Goal: Information Seeking & Learning: Learn about a topic

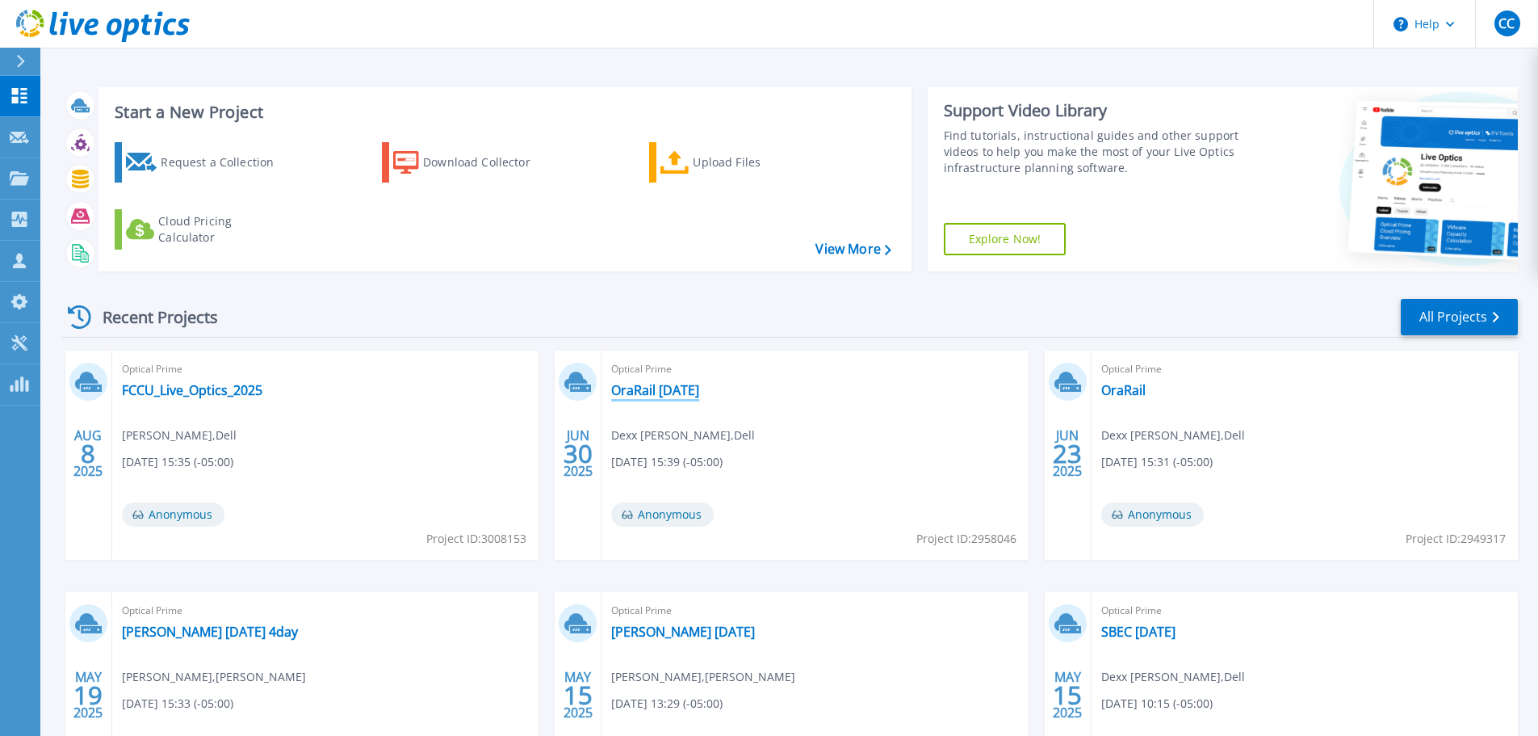
click at [695, 392] on link "OraRail 6-26-25" at bounding box center [655, 390] width 88 height 16
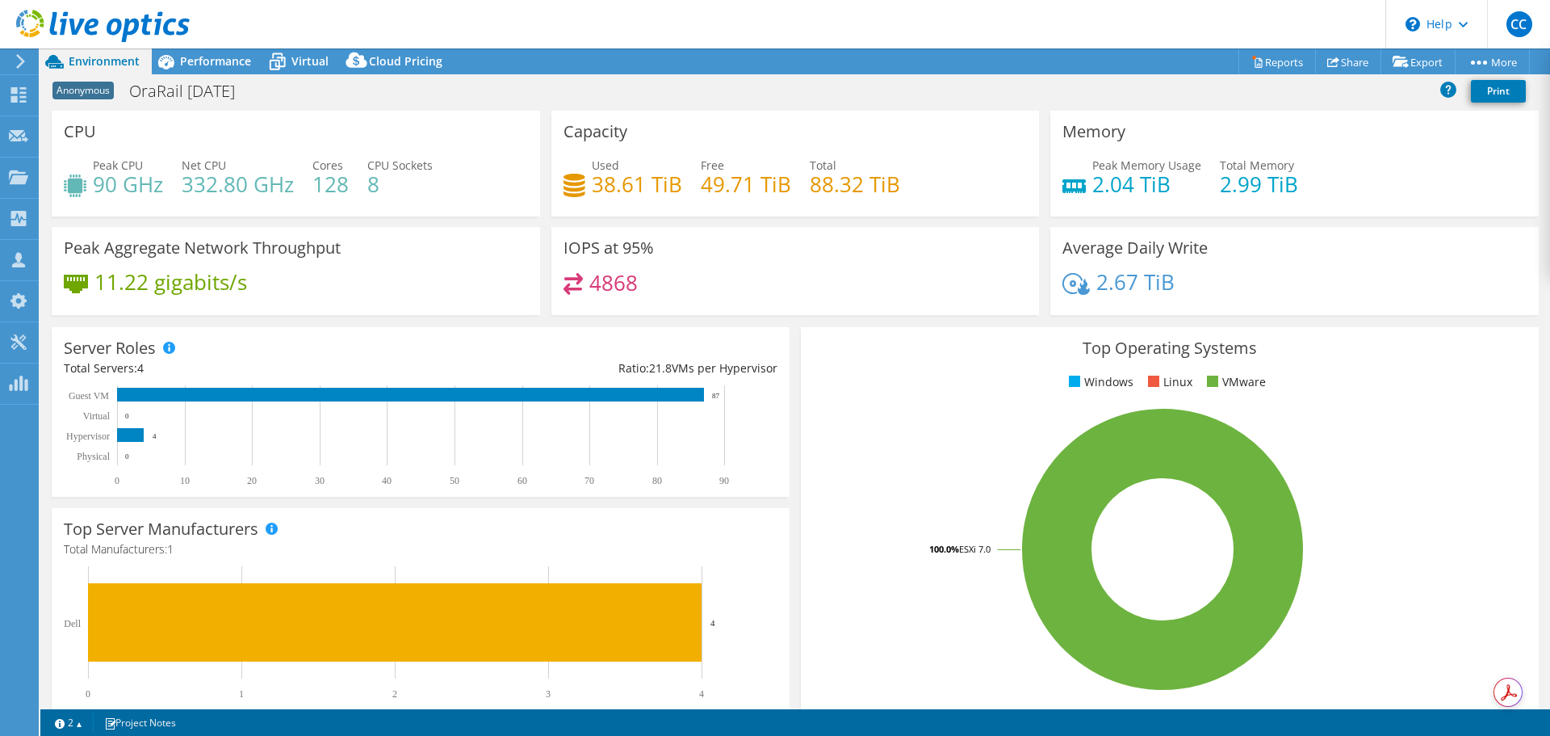
click at [116, 68] on span "Environment" at bounding box center [104, 60] width 71 height 15
click at [224, 65] on span "Performance" at bounding box center [215, 60] width 71 height 15
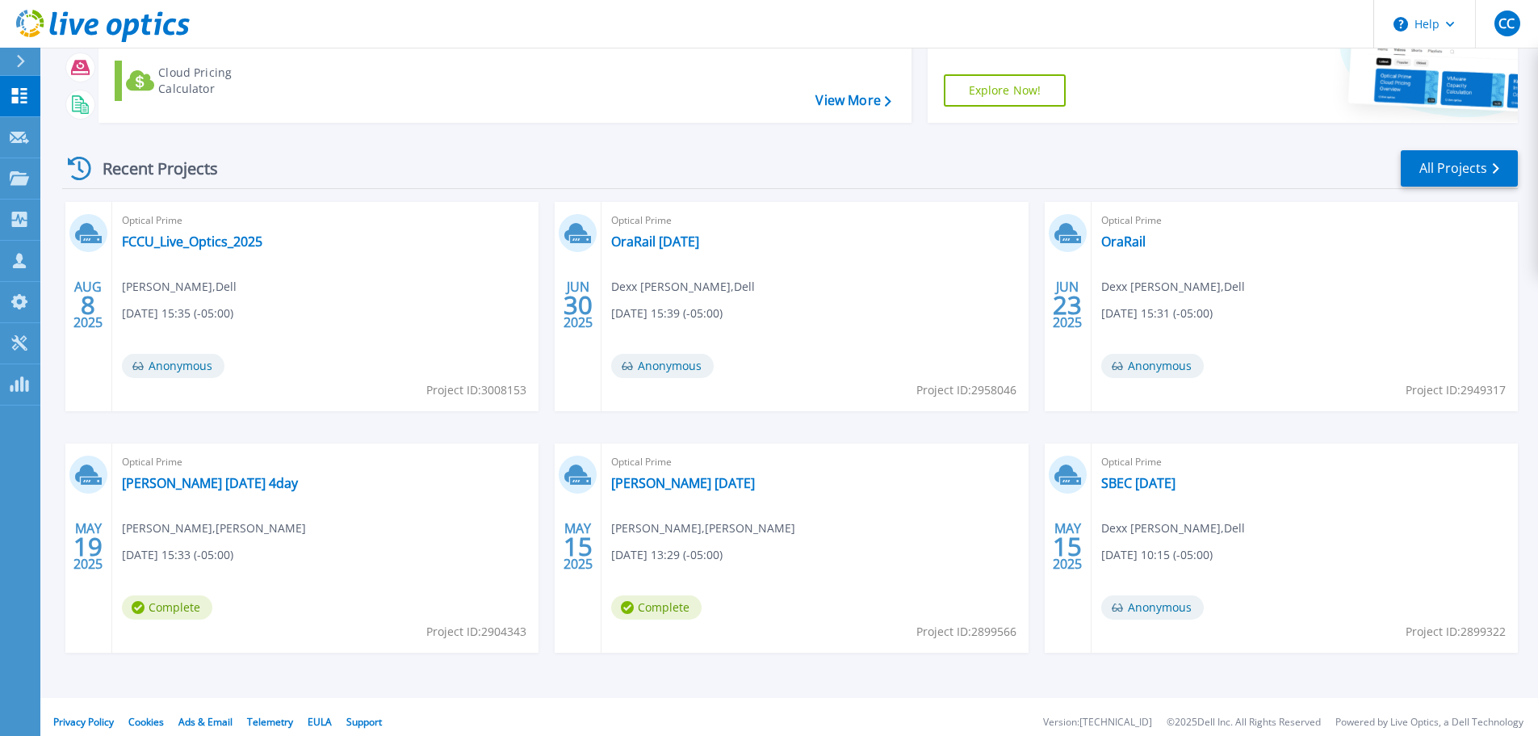
scroll to position [159, 0]
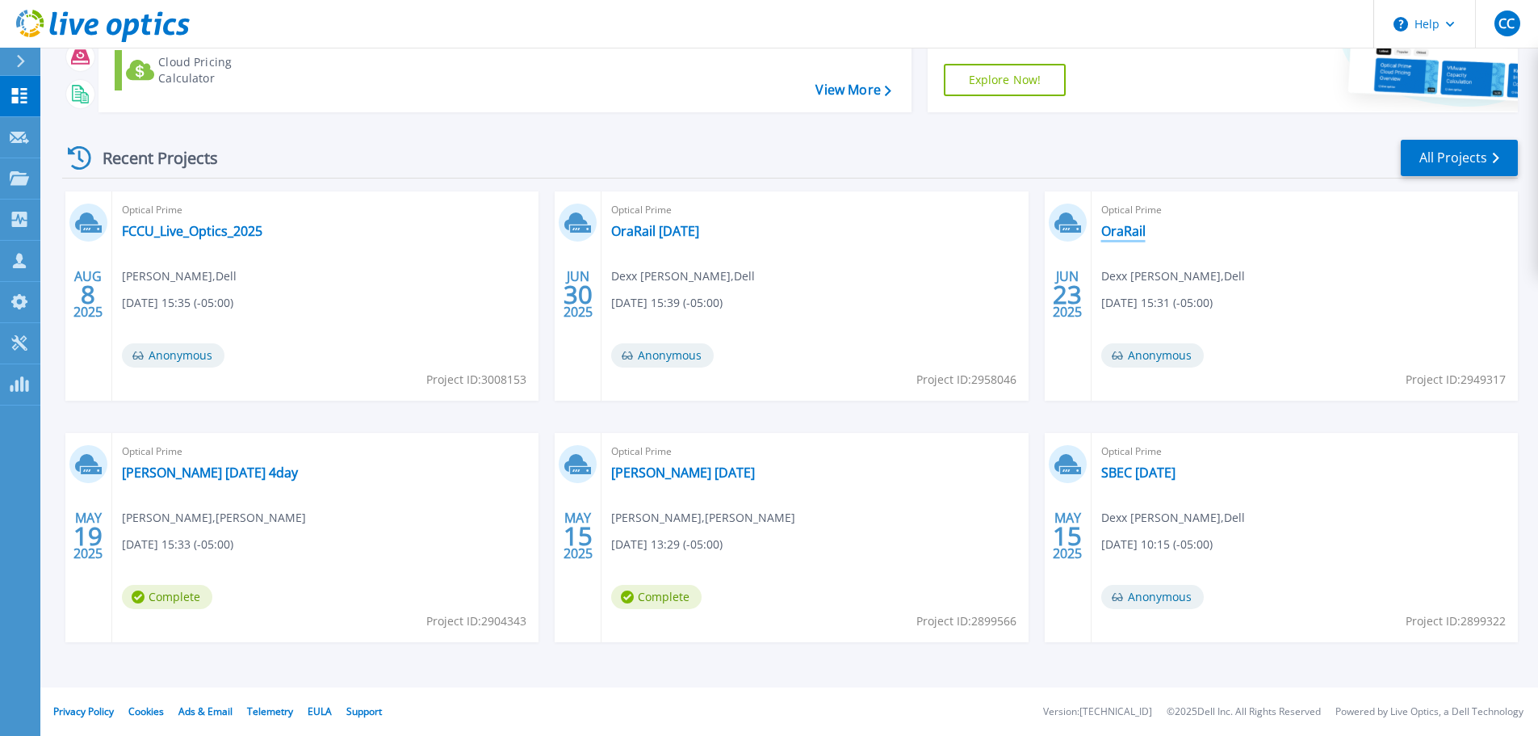
click at [1140, 238] on link "OraRail" at bounding box center [1123, 231] width 44 height 16
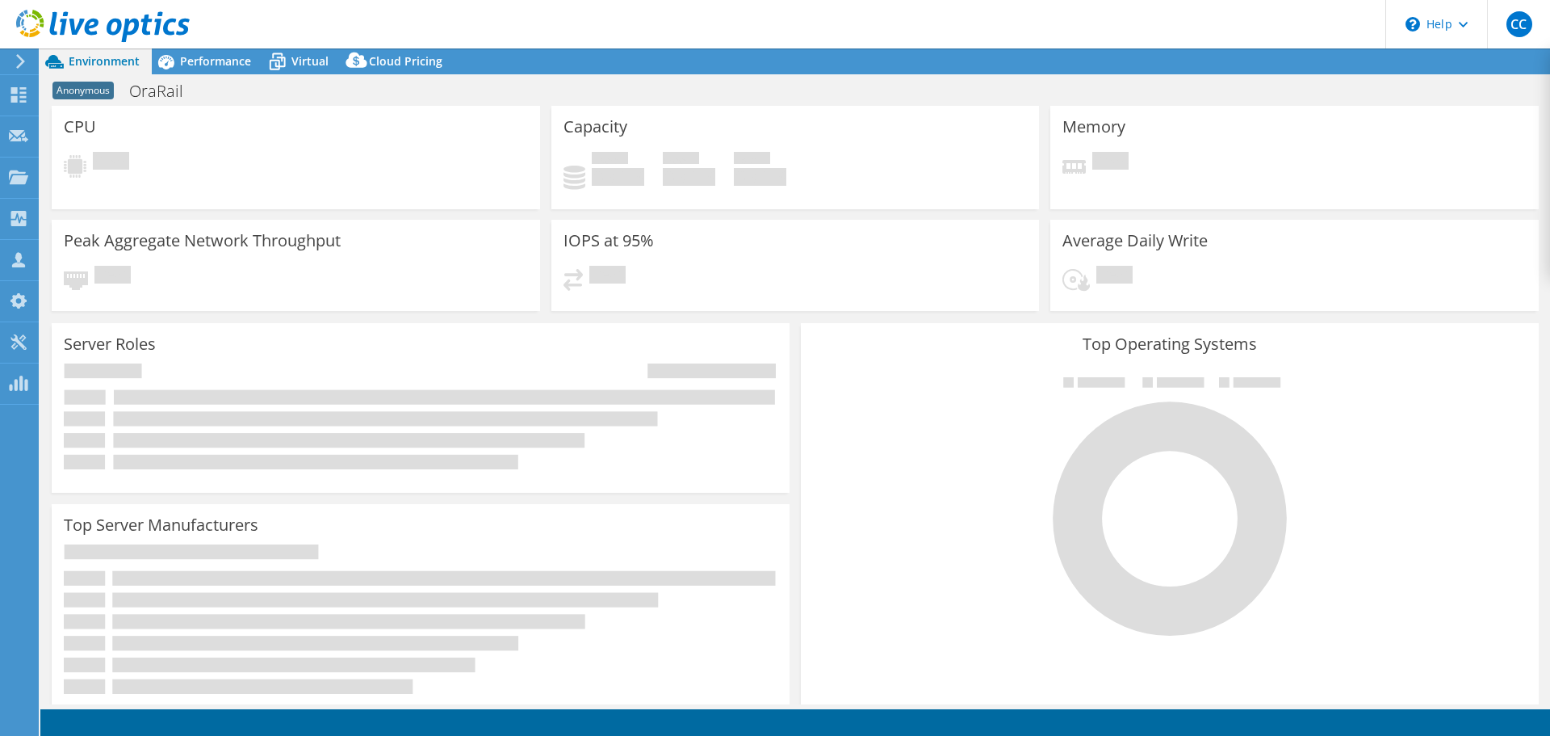
select select "USD"
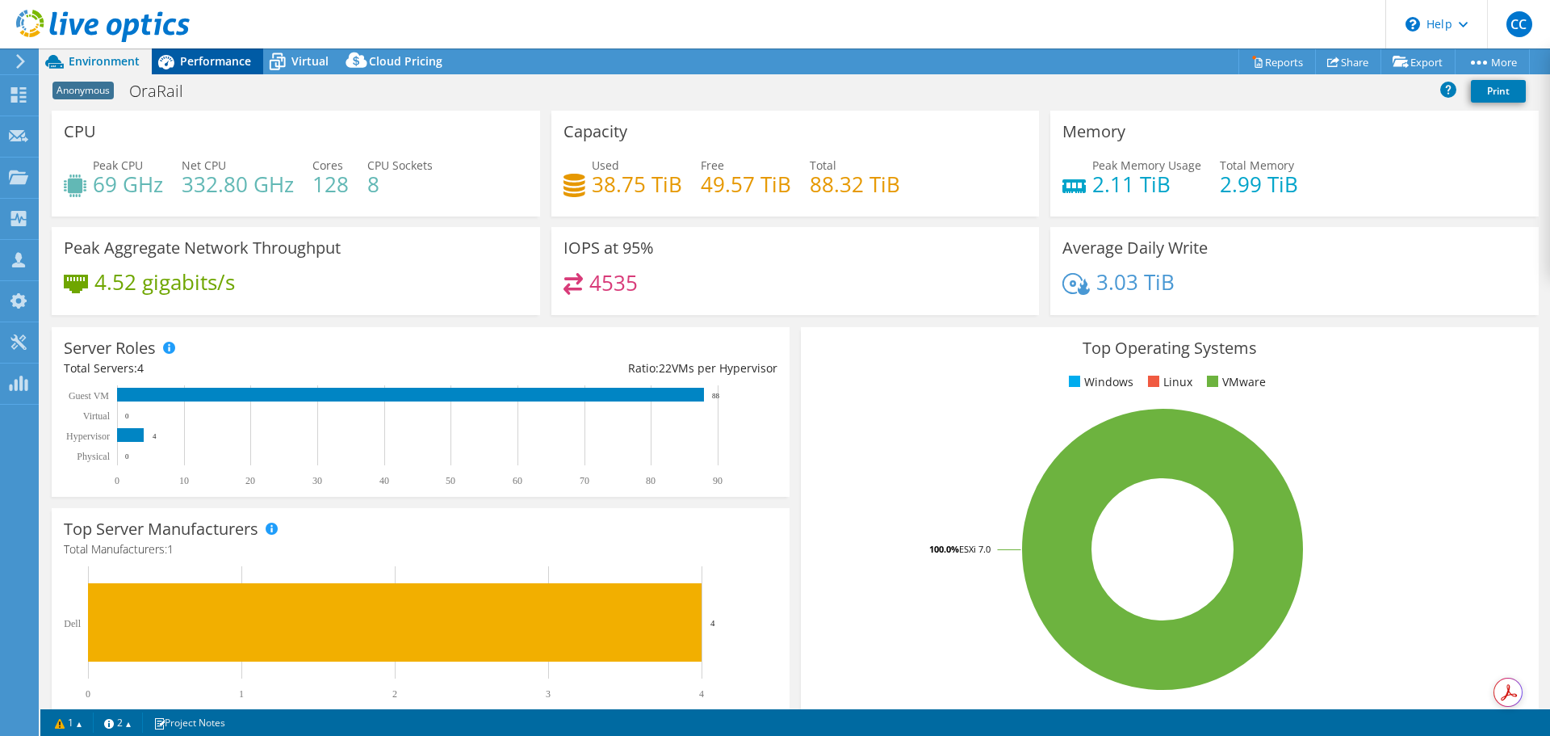
click at [193, 61] on span "Performance" at bounding box center [215, 60] width 71 height 15
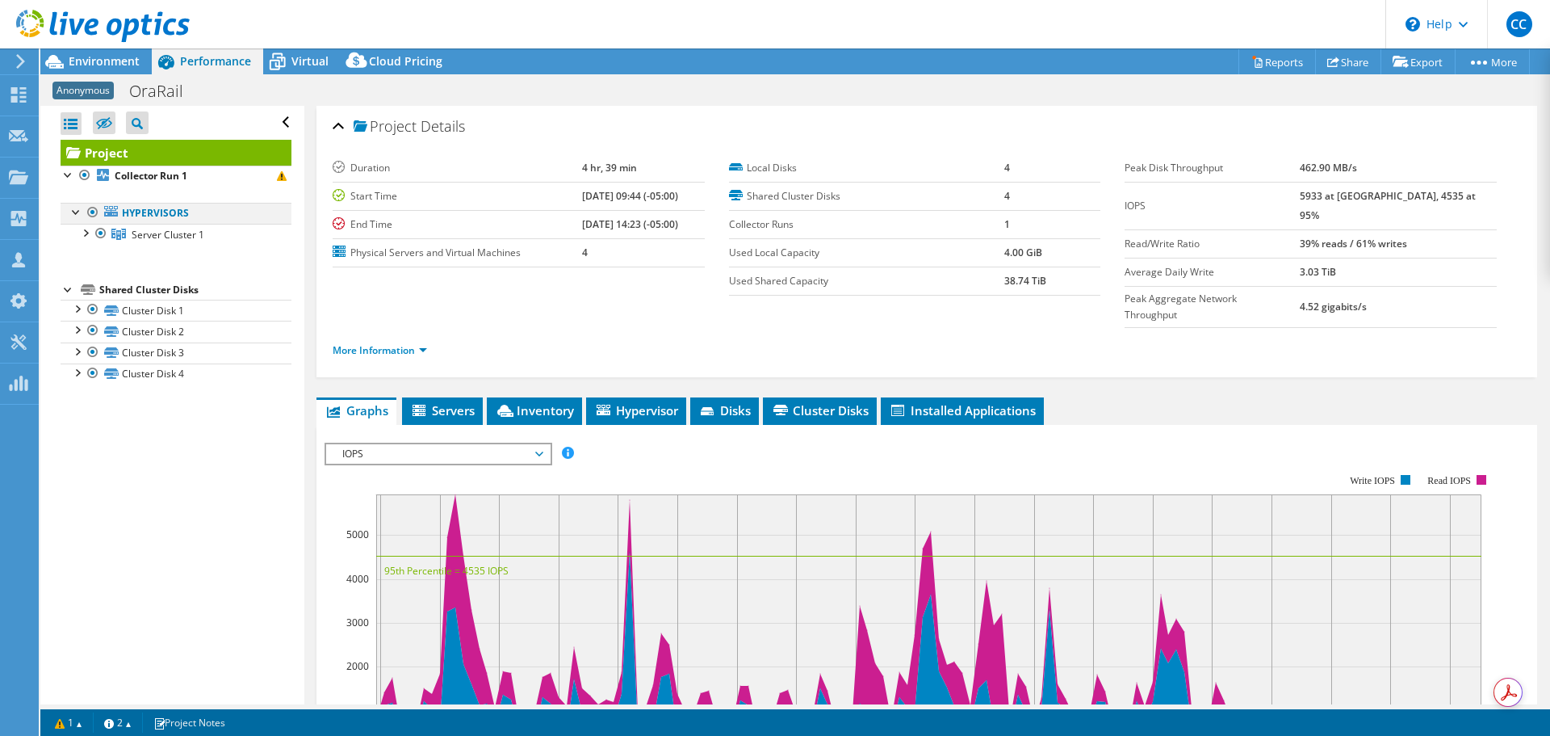
click at [75, 209] on div at bounding box center [77, 211] width 16 height 16
click at [75, 208] on div at bounding box center [77, 211] width 16 height 16
drag, startPoint x: 110, startPoint y: 58, endPoint x: 36, endPoint y: 73, distance: 75.8
click at [110, 57] on span "Environment" at bounding box center [104, 60] width 71 height 15
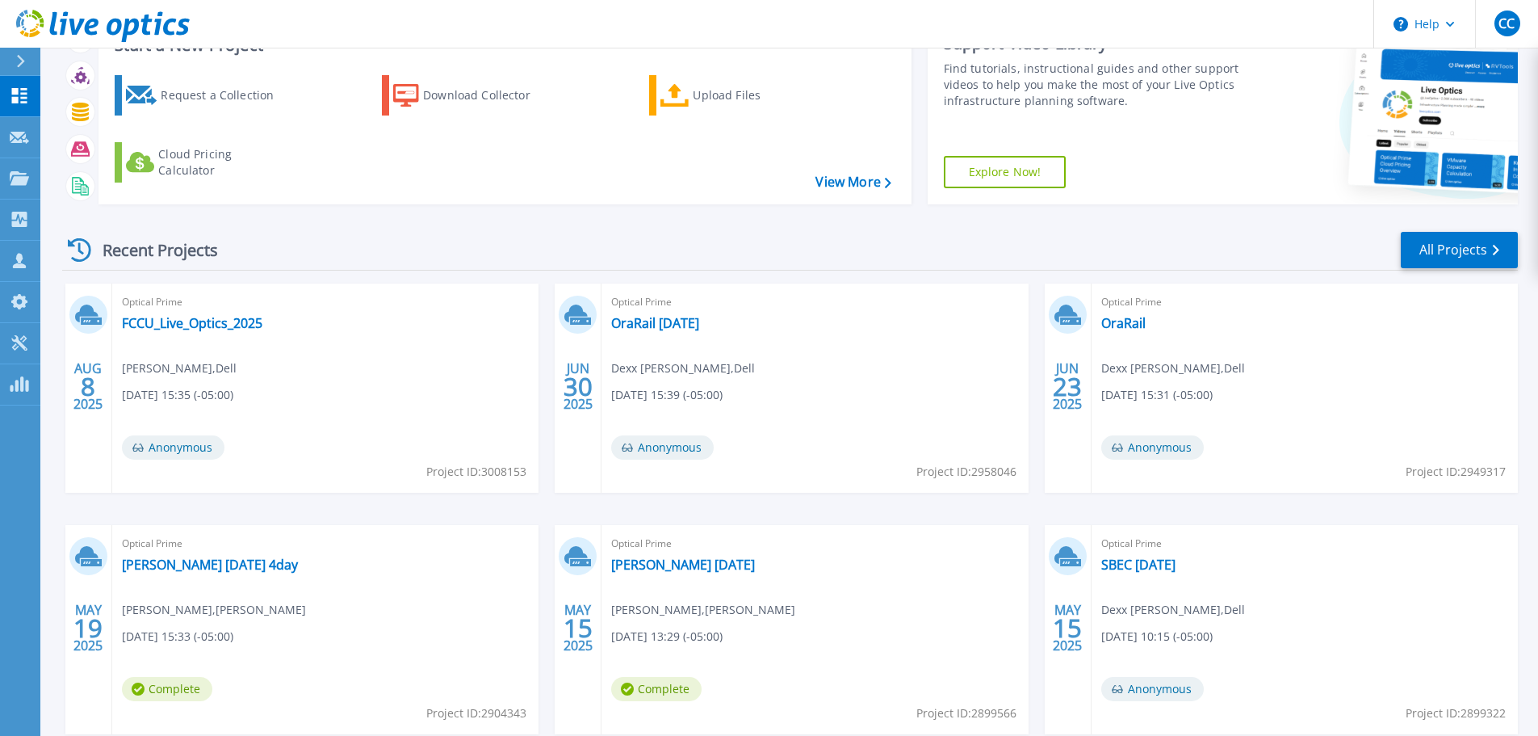
scroll to position [159, 0]
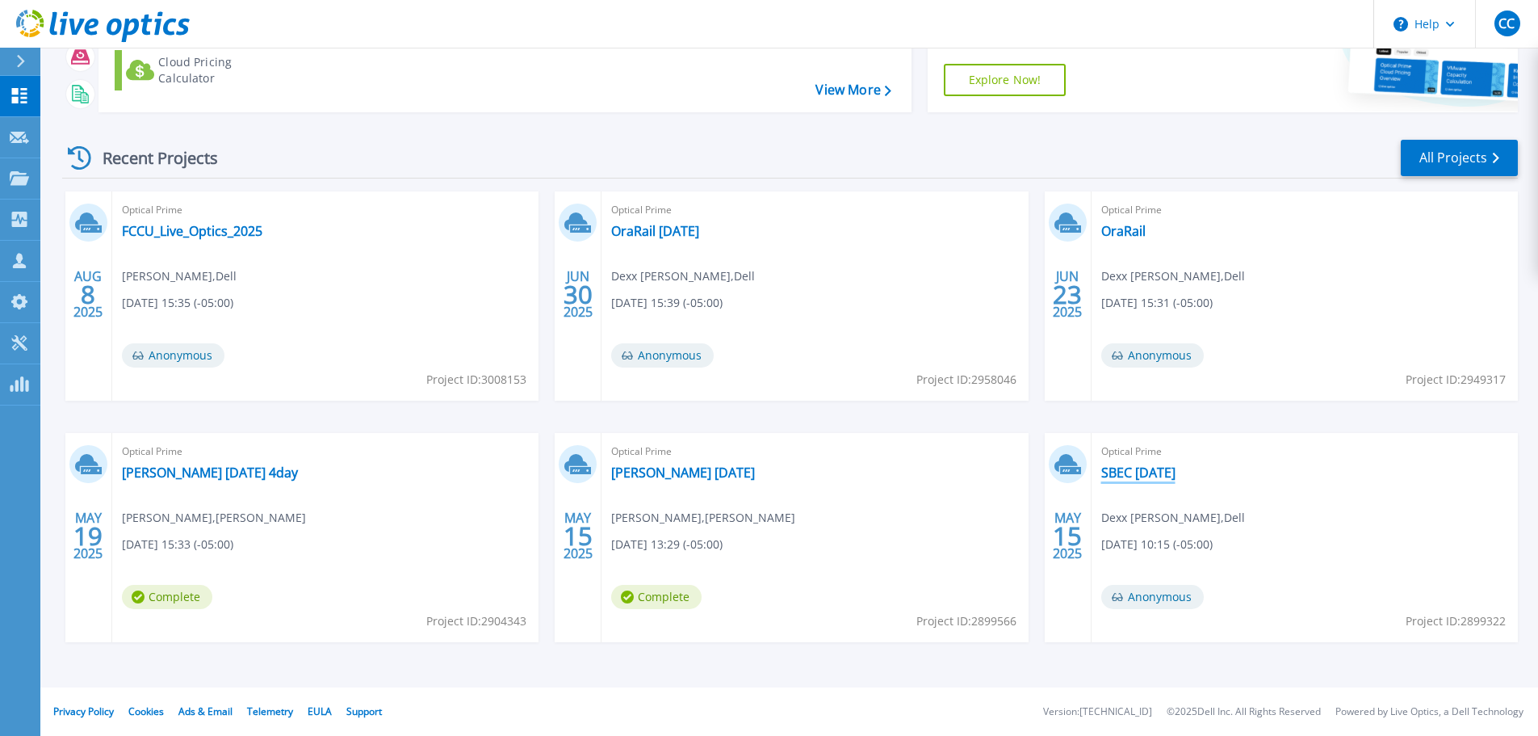
click at [1160, 473] on link "SBEC [DATE]" at bounding box center [1138, 472] width 74 height 16
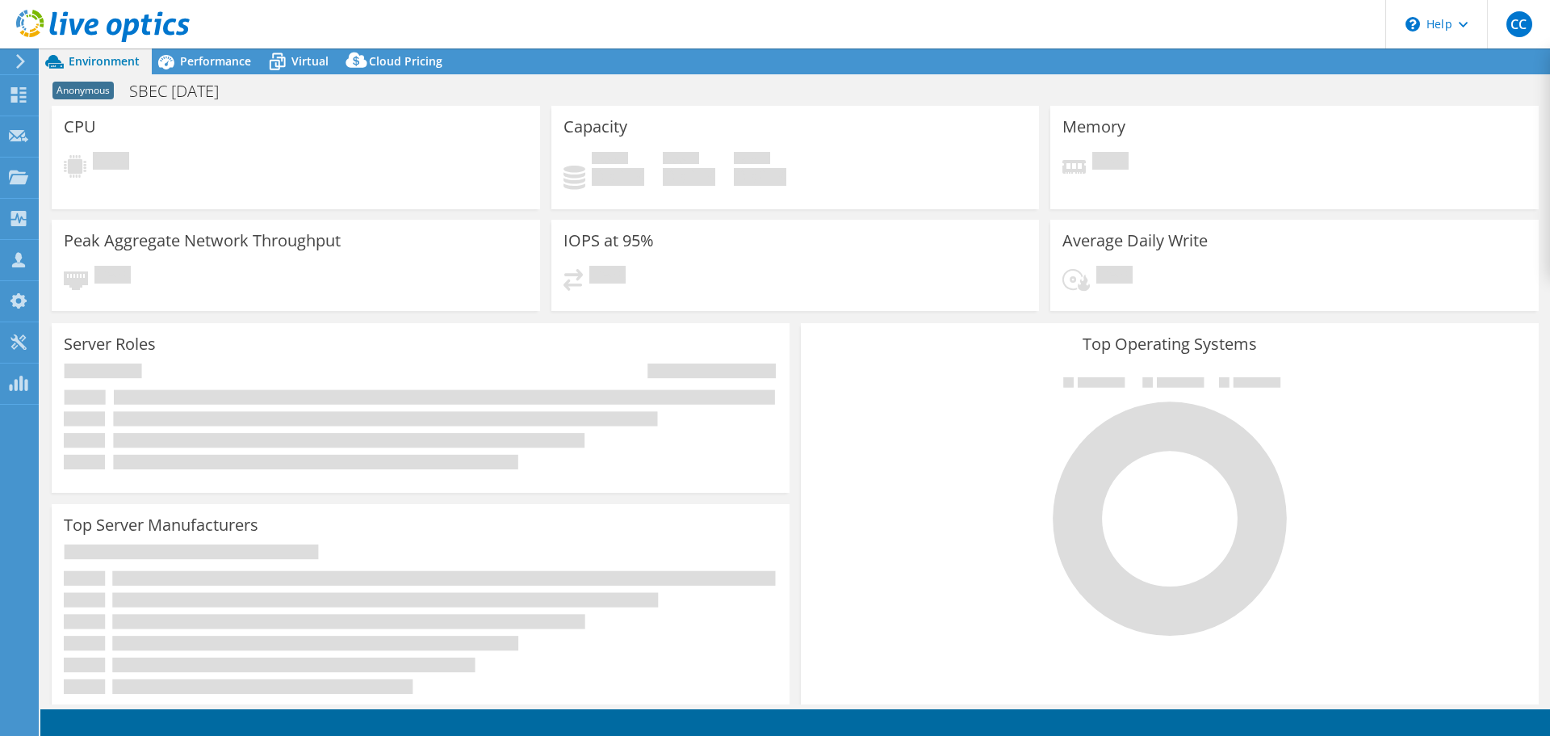
select select "USD"
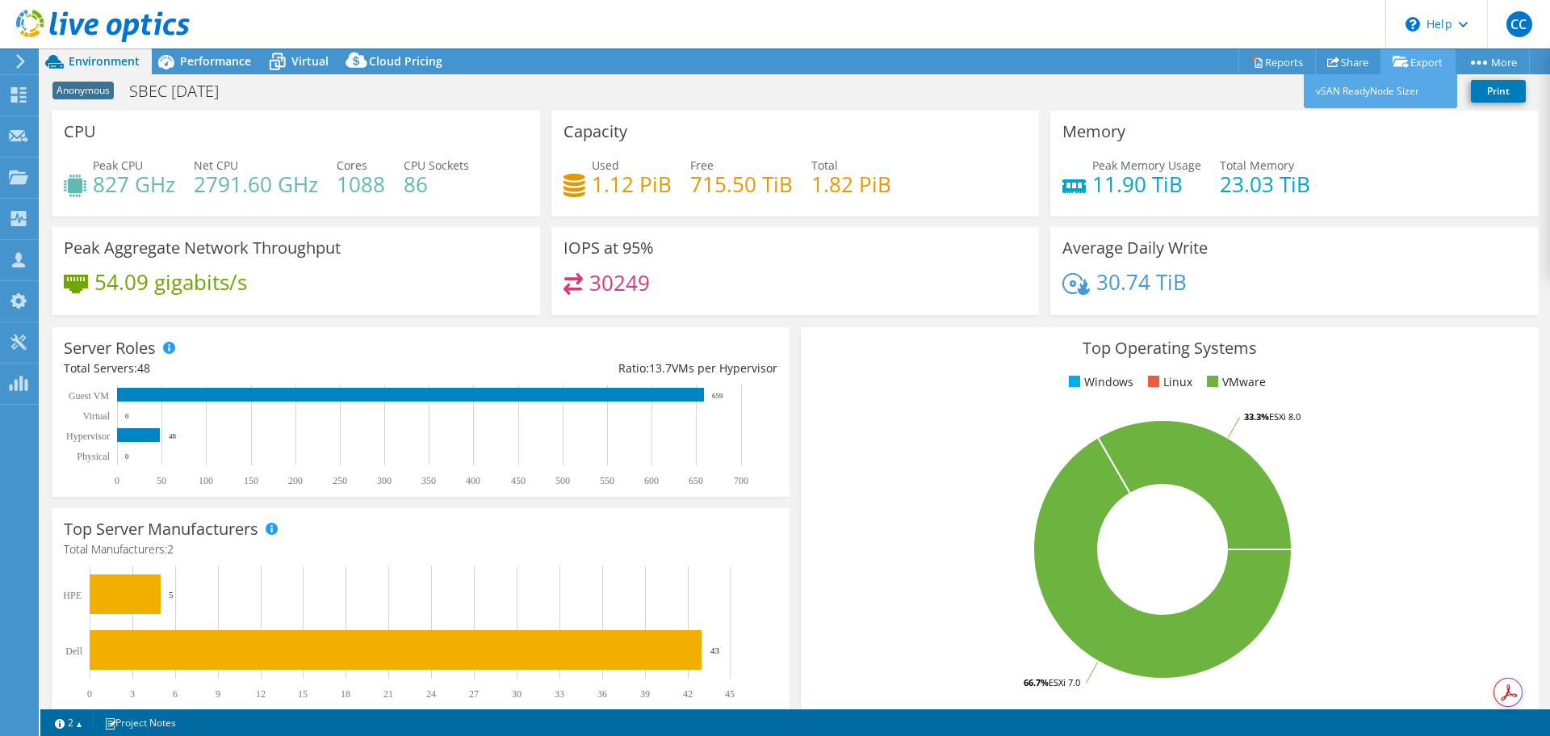
click at [1406, 58] on link "Export" at bounding box center [1418, 61] width 75 height 25
drag, startPoint x: 575, startPoint y: 101, endPoint x: 321, endPoint y: 100, distance: 254.3
click at [575, 102] on div "Anonymous SBEC [DATE] Print" at bounding box center [795, 91] width 1510 height 30
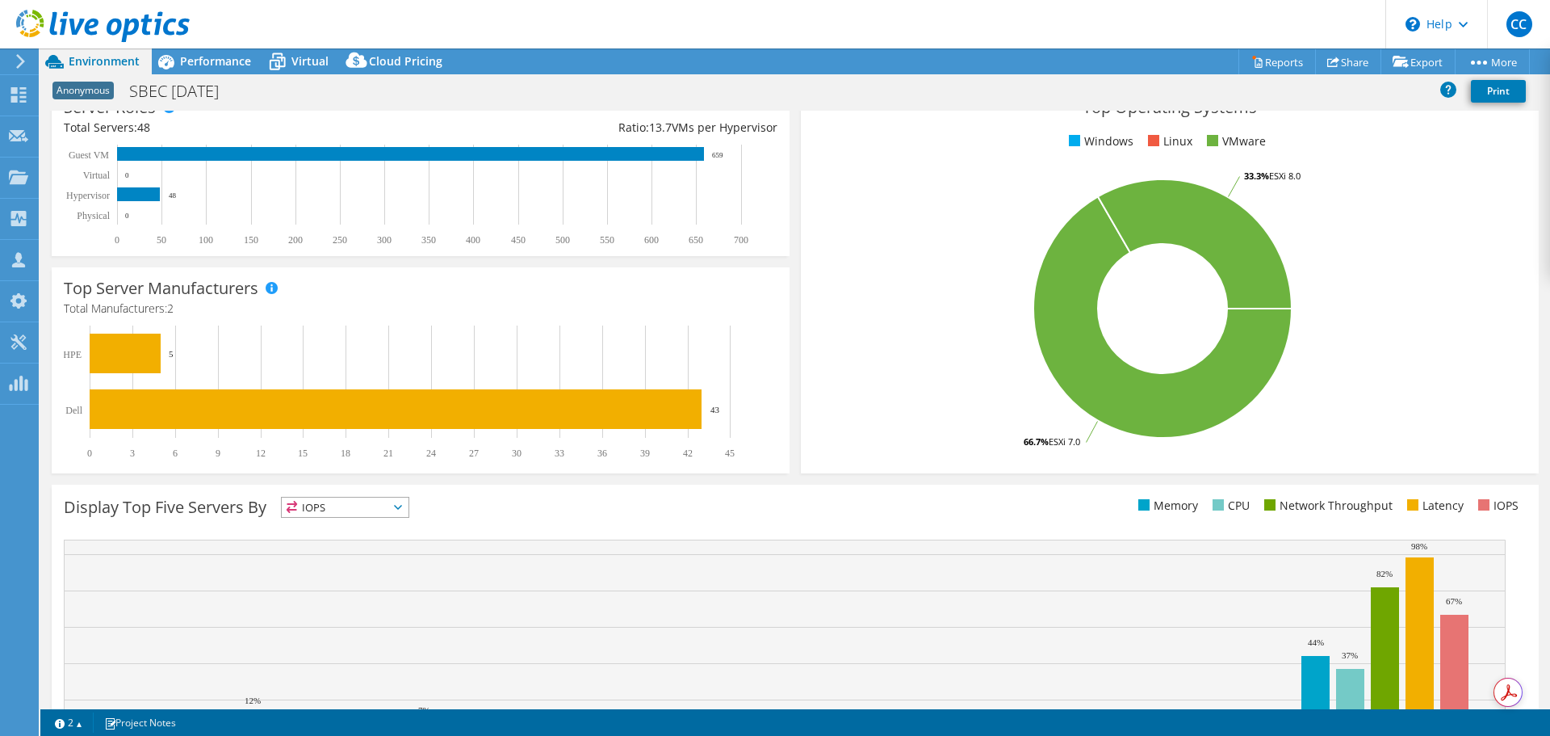
scroll to position [342, 0]
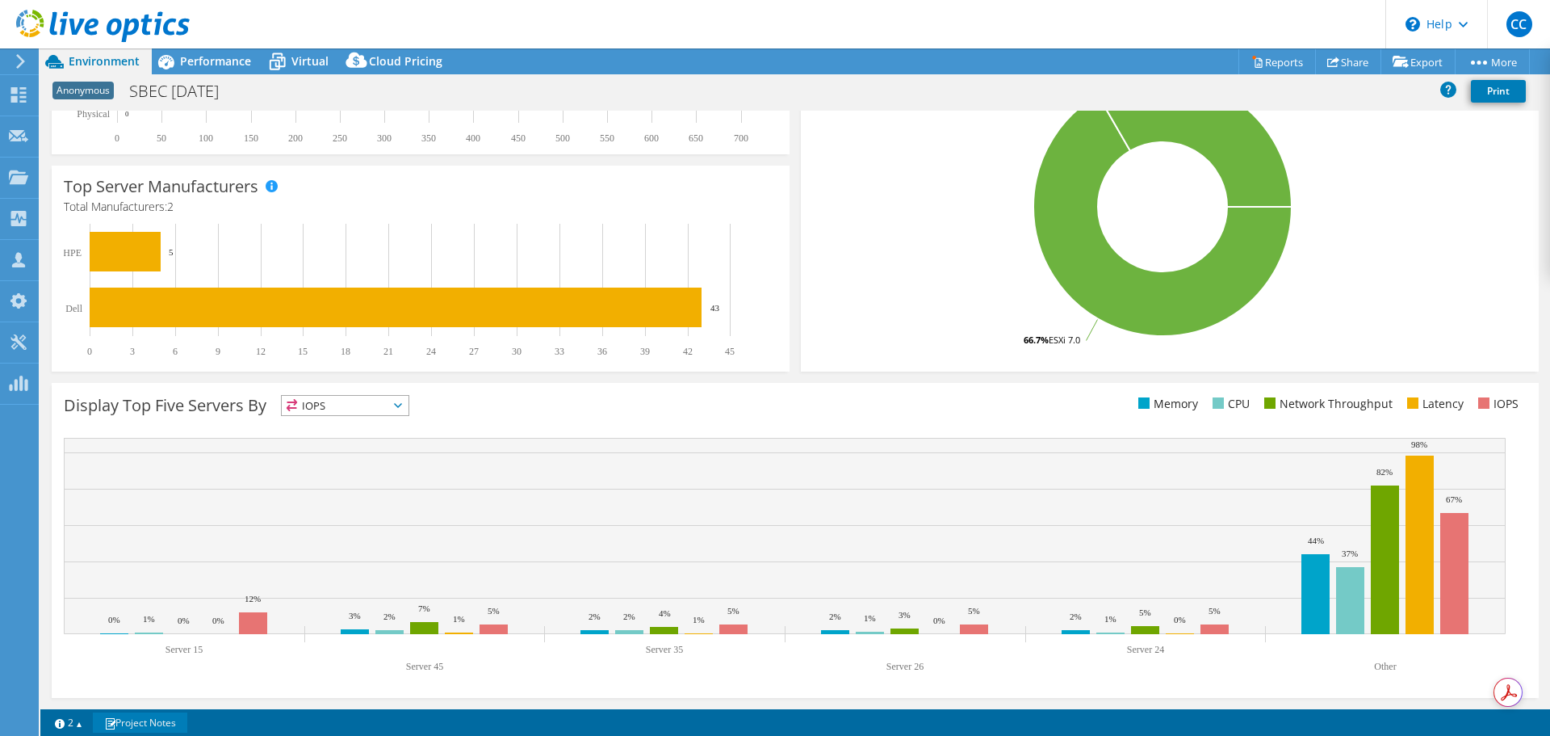
click at [113, 724] on span at bounding box center [109, 723] width 11 height 11
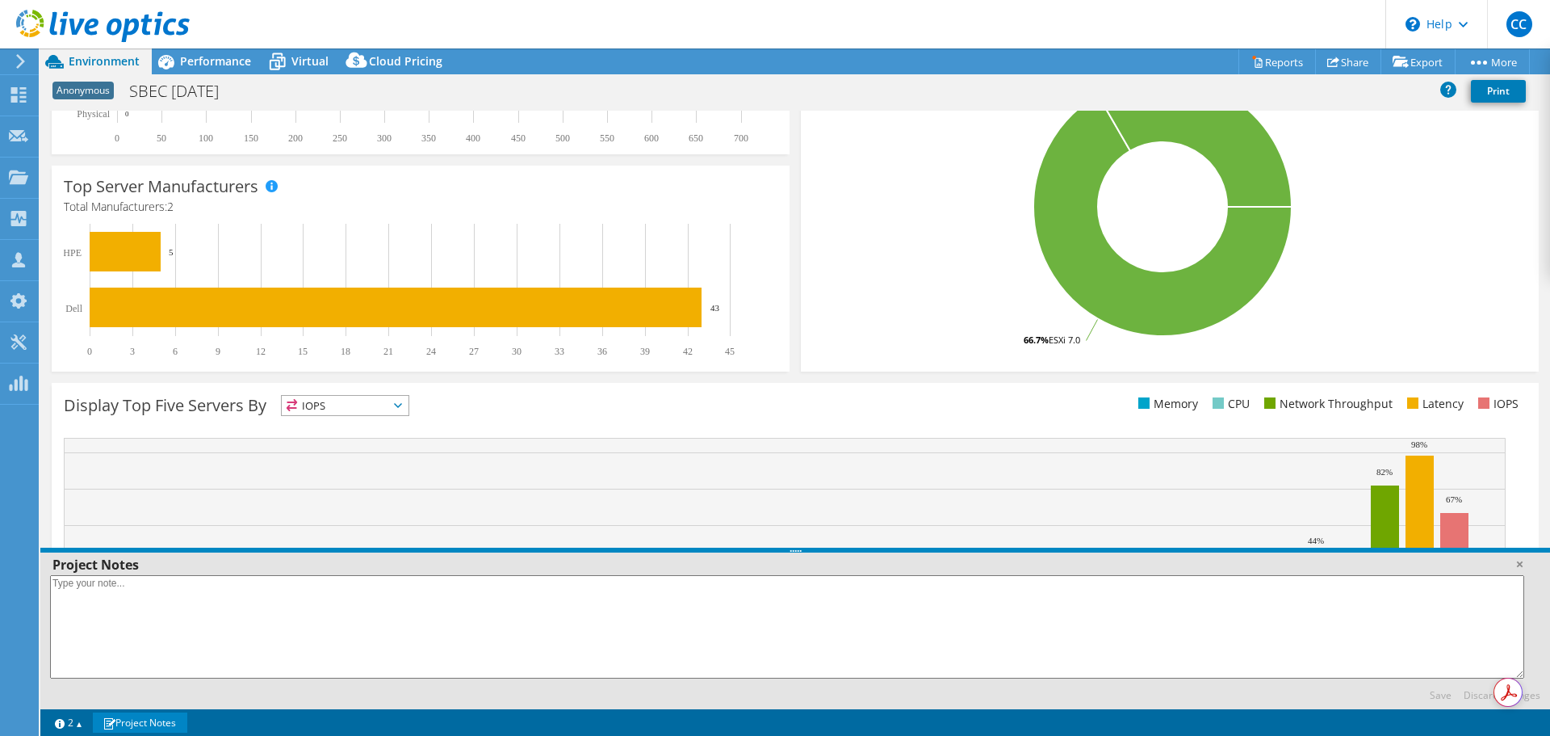
click at [114, 723] on span at bounding box center [109, 723] width 11 height 11
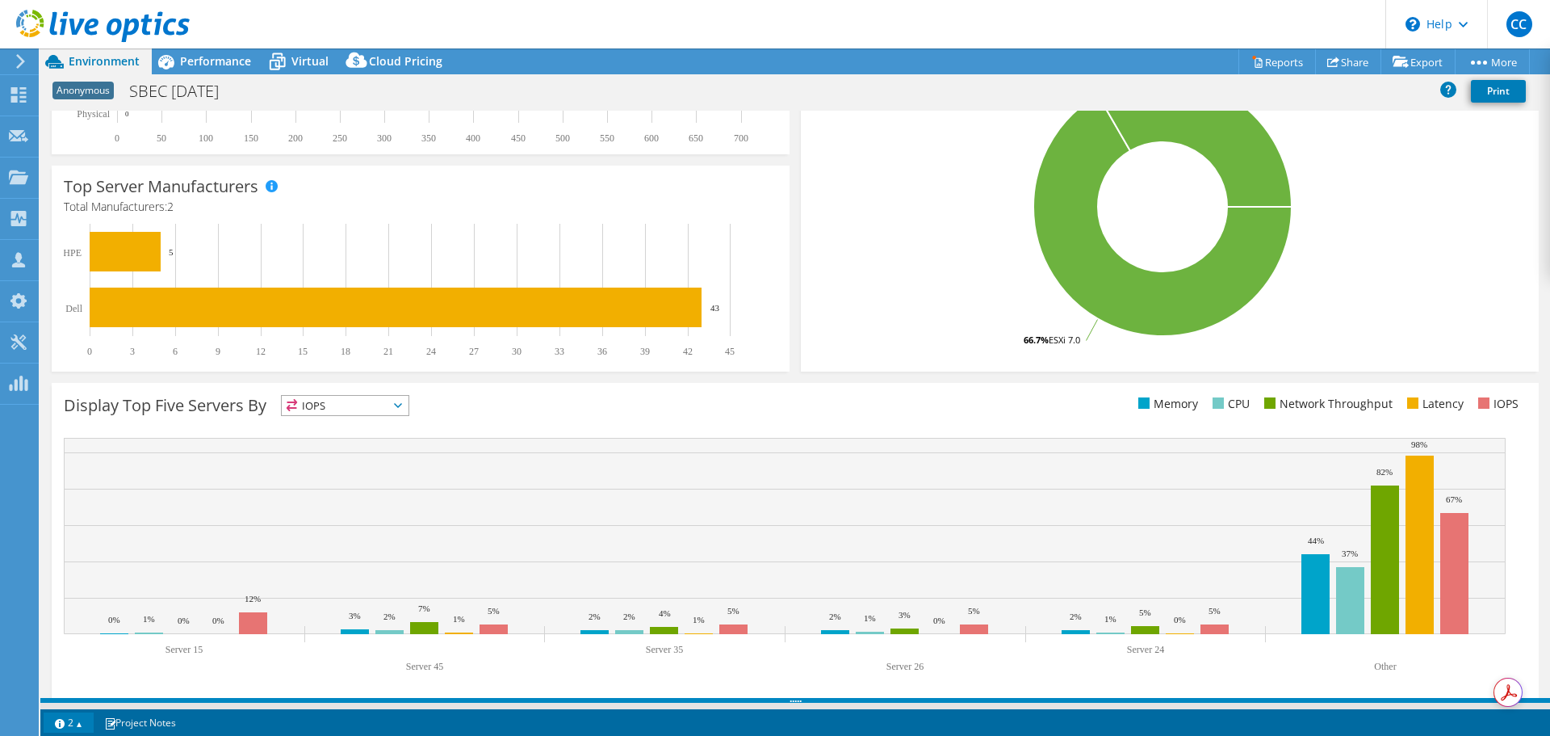
click at [59, 718] on link "2" at bounding box center [69, 722] width 50 height 20
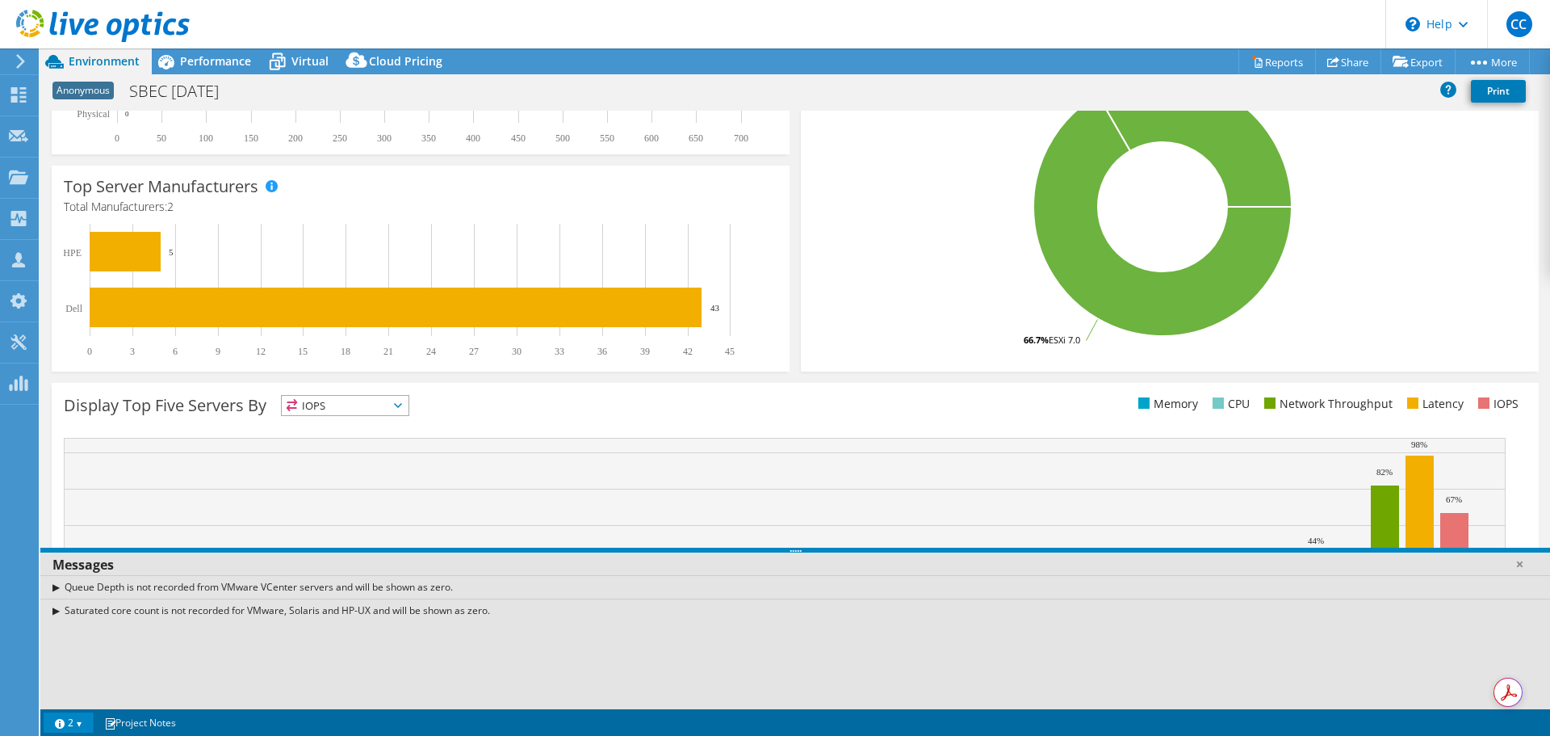
click at [59, 718] on link "2" at bounding box center [69, 722] width 50 height 20
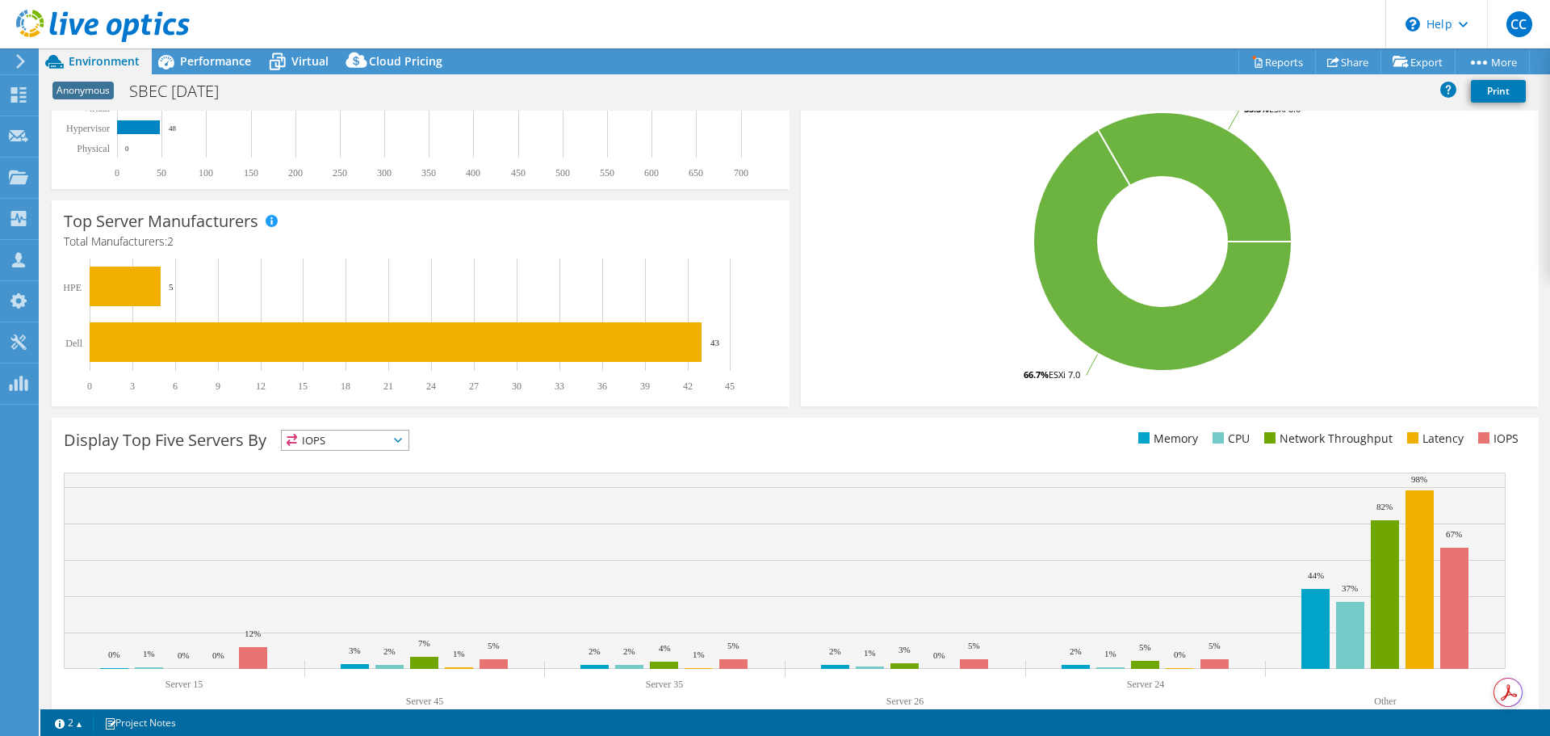
scroll to position [323, 0]
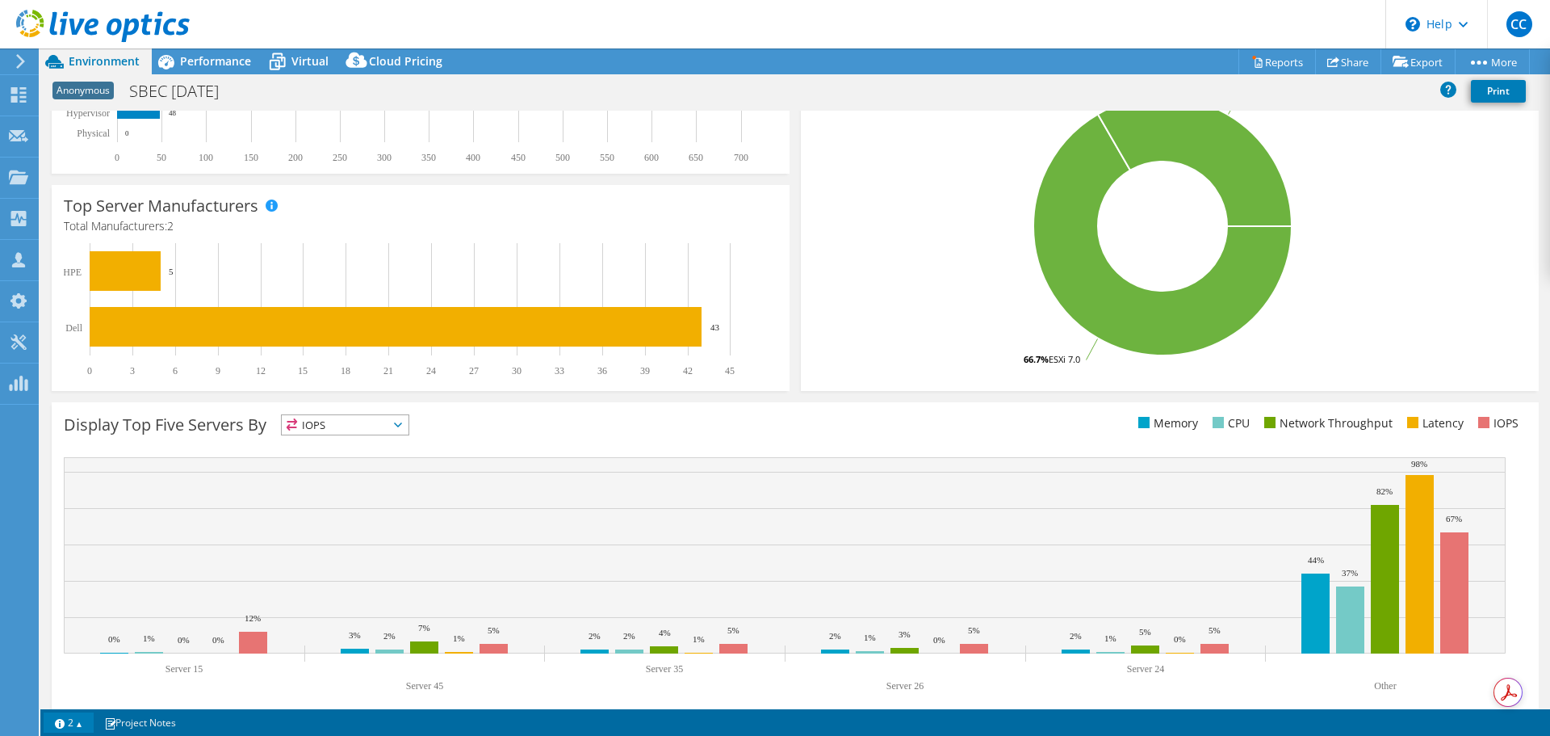
click at [77, 720] on link "2" at bounding box center [69, 722] width 50 height 20
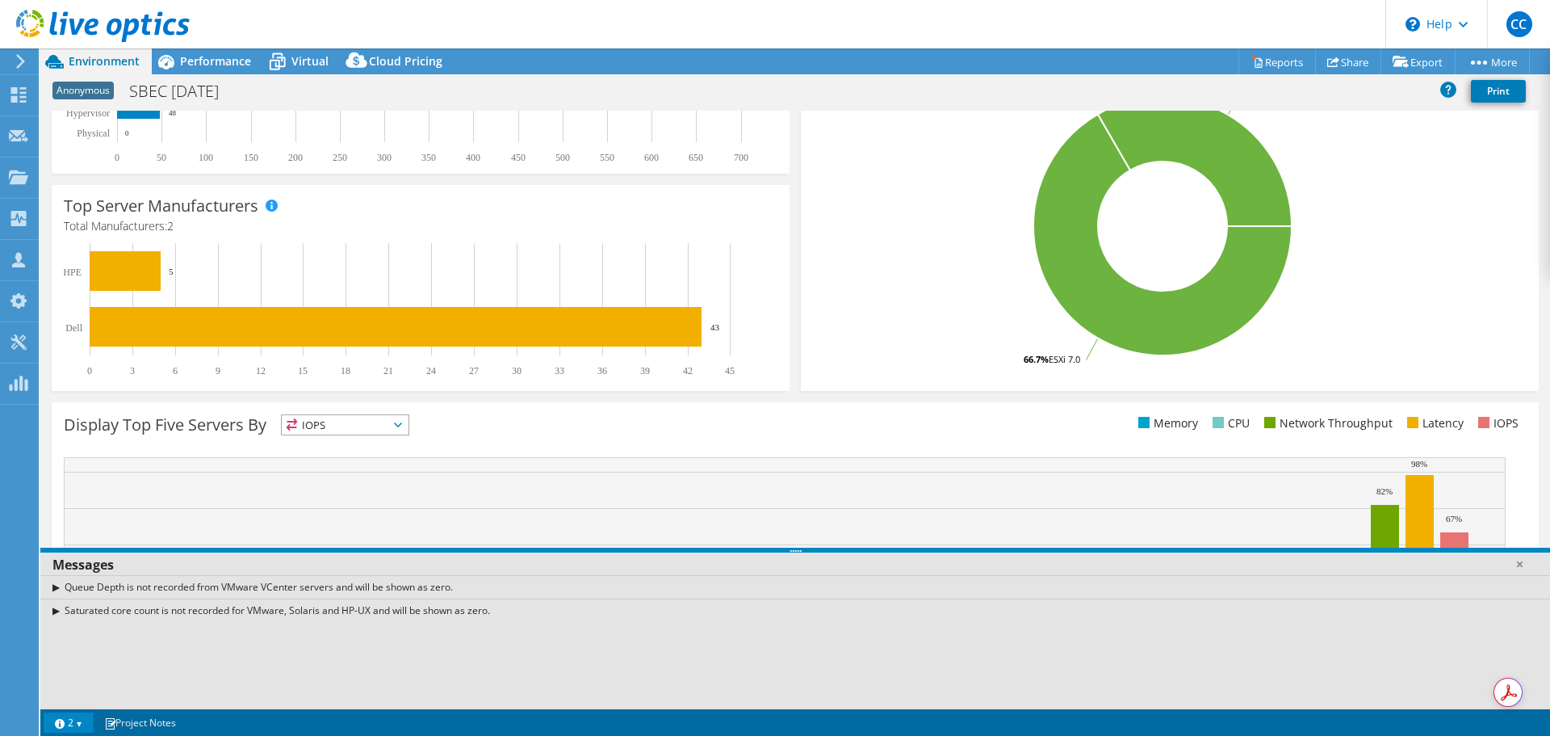
click at [207, 367] on rect at bounding box center [413, 309] width 699 height 133
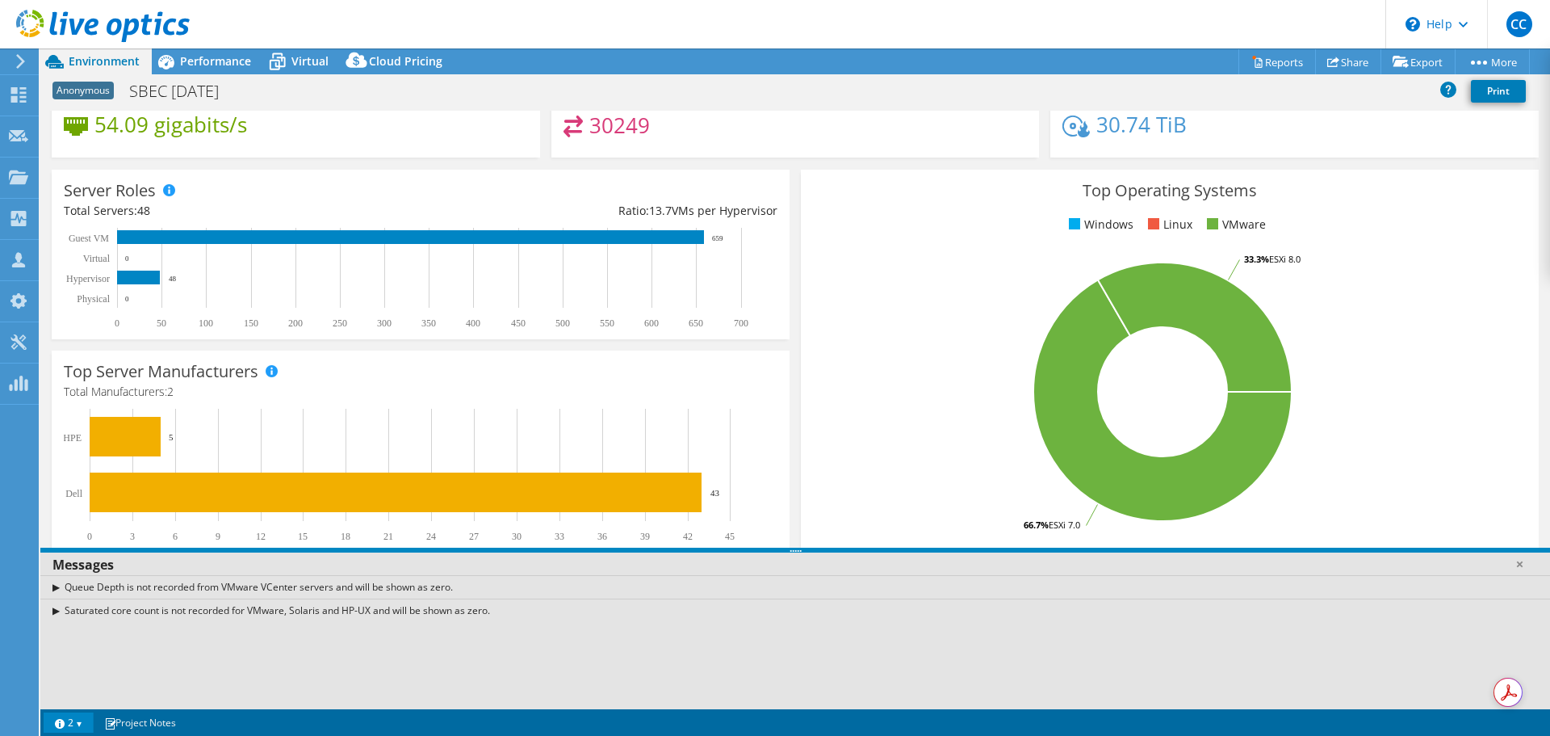
scroll to position [0, 0]
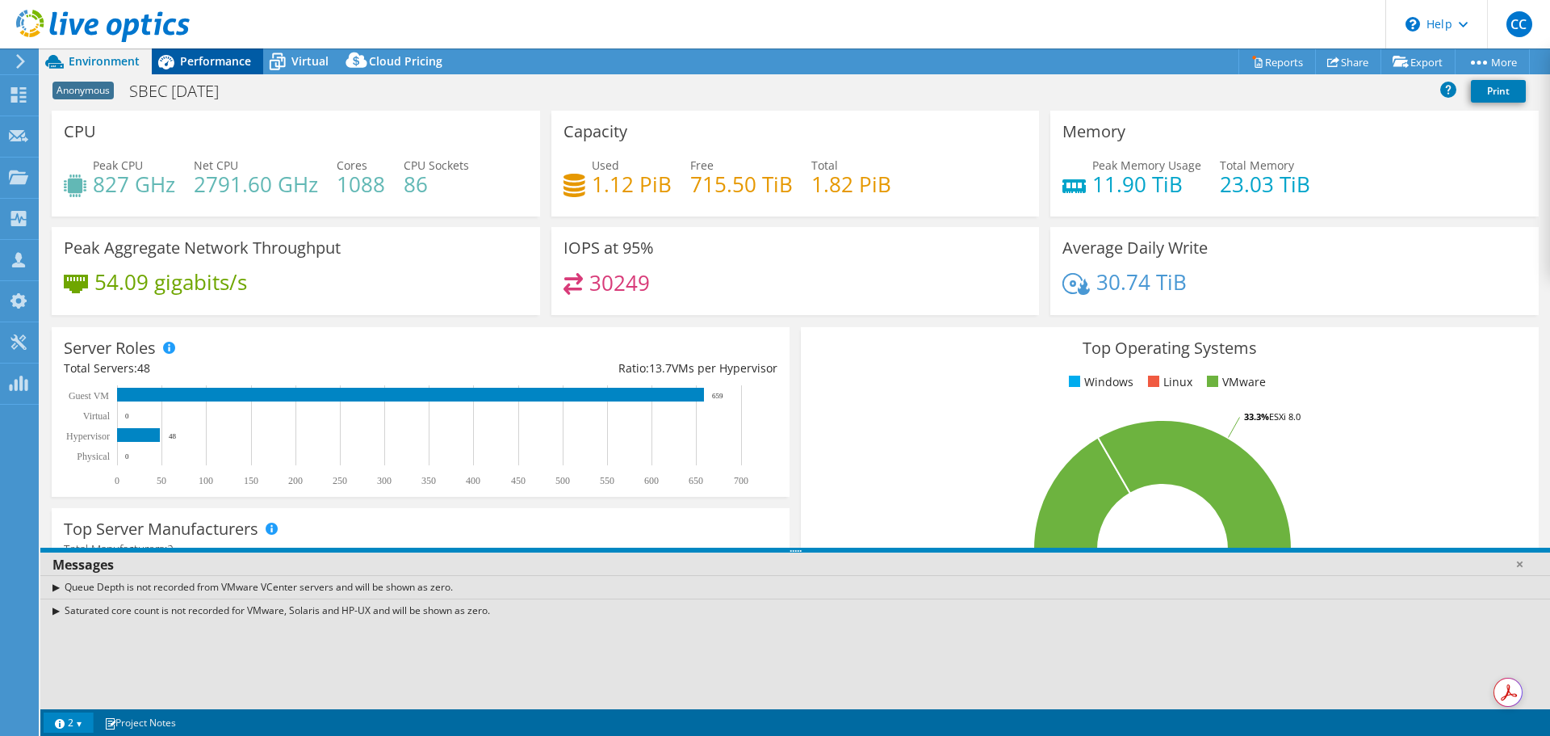
click at [199, 62] on span "Performance" at bounding box center [215, 60] width 71 height 15
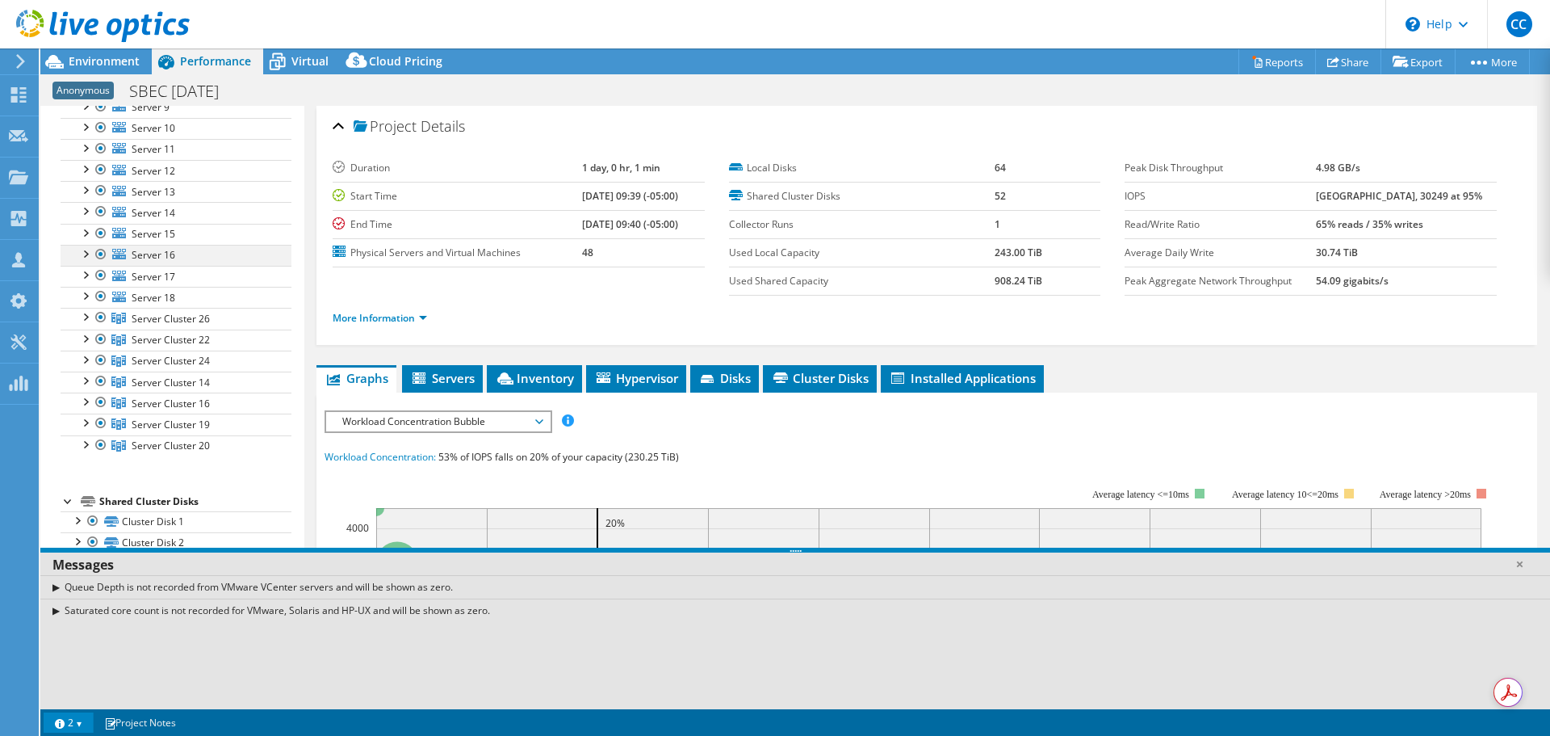
scroll to position [404, 0]
click at [87, 316] on div at bounding box center [85, 314] width 16 height 16
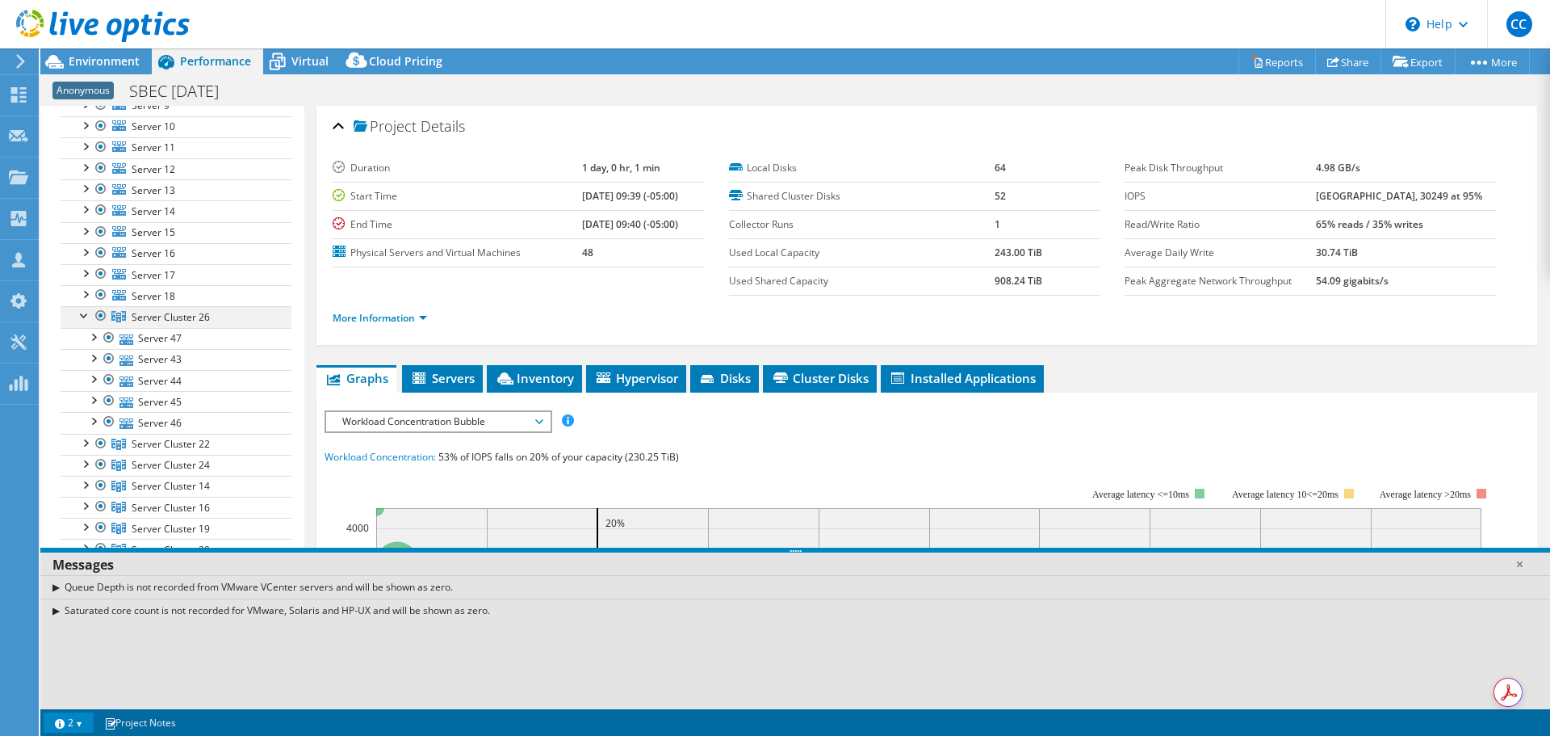
click at [87, 316] on div at bounding box center [85, 314] width 16 height 16
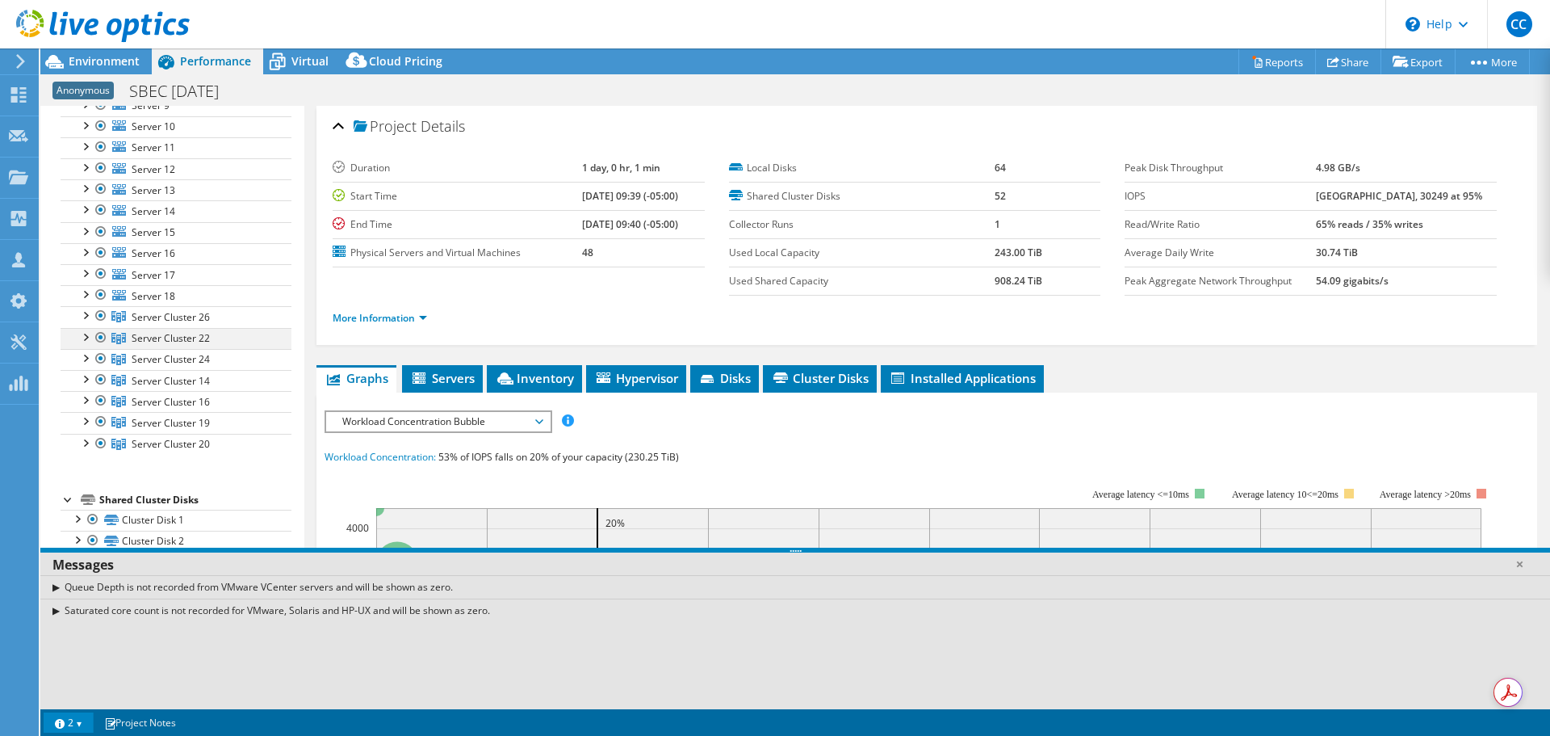
click at [86, 342] on div at bounding box center [85, 336] width 16 height 16
click at [82, 342] on div at bounding box center [85, 336] width 16 height 16
click at [76, 731] on link "2" at bounding box center [69, 722] width 50 height 20
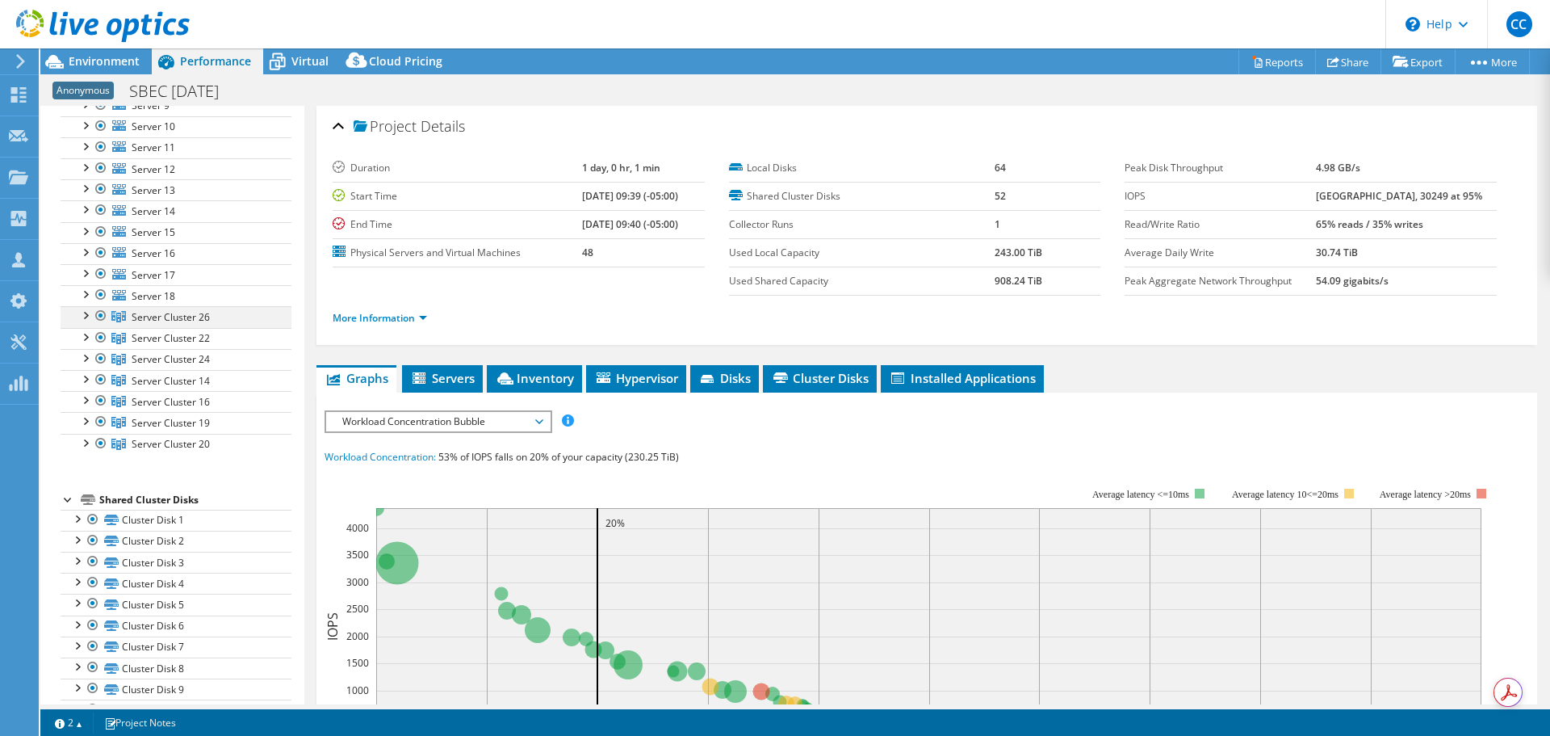
click at [90, 311] on div at bounding box center [85, 314] width 16 height 16
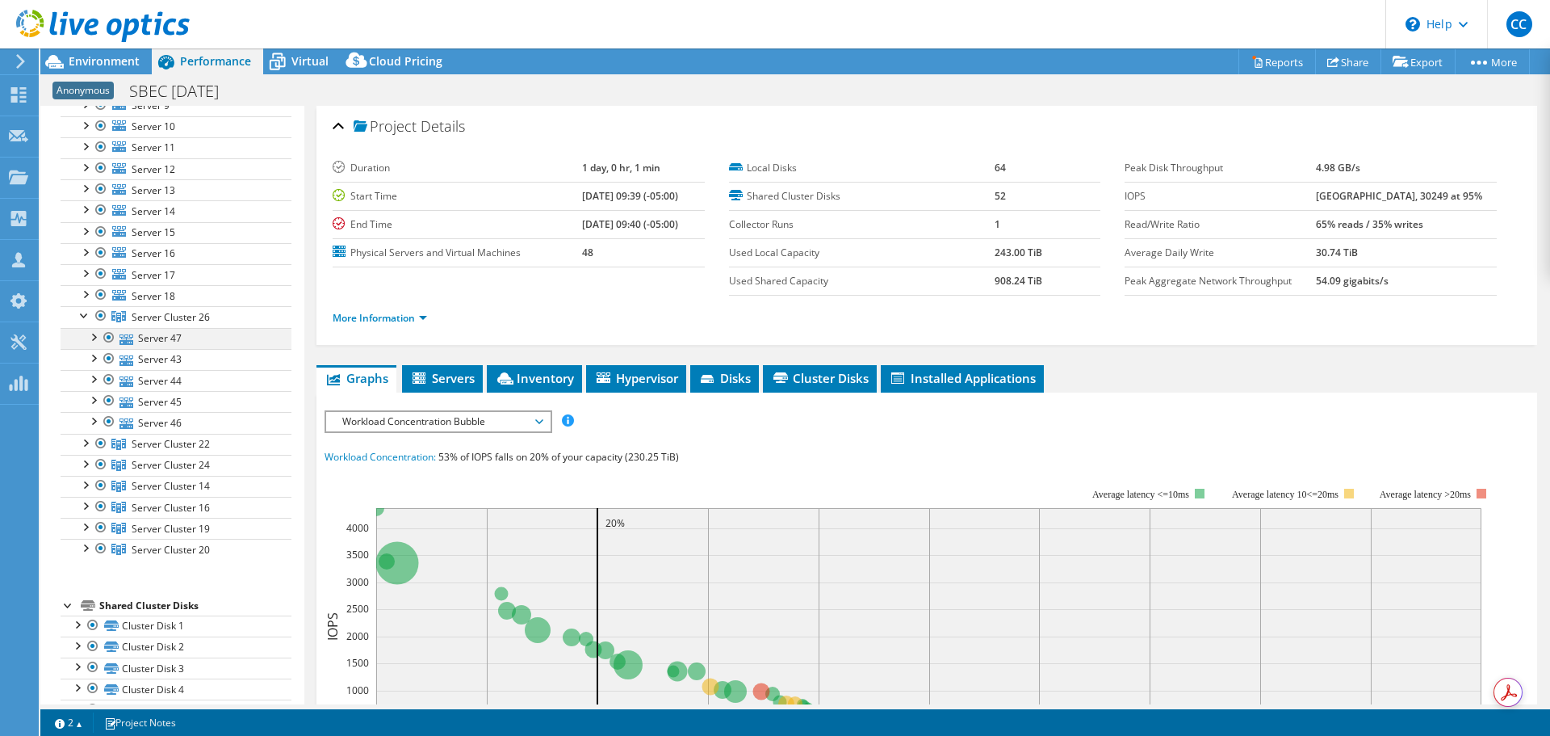
click at [93, 342] on div at bounding box center [93, 336] width 16 height 16
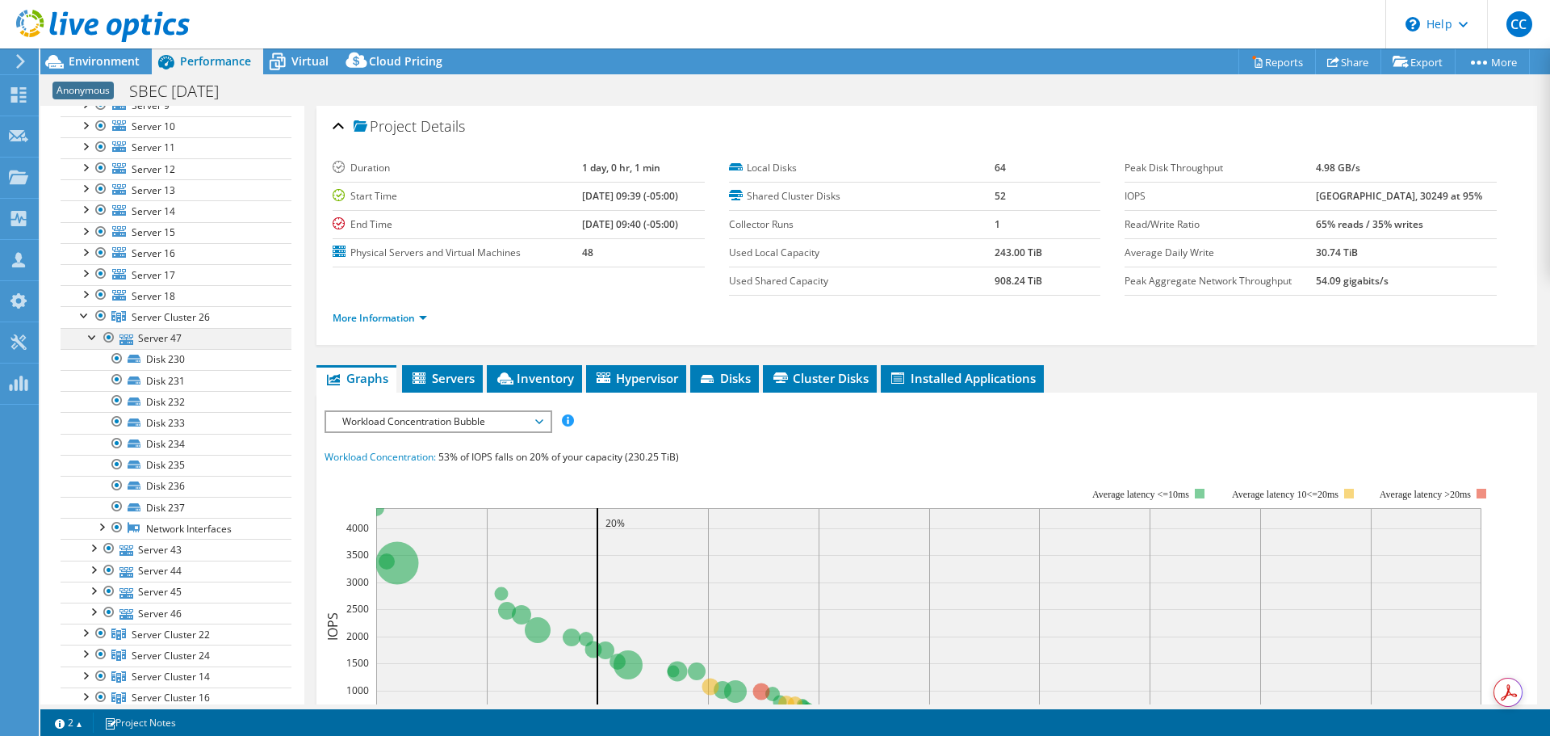
click at [93, 336] on div at bounding box center [93, 336] width 16 height 16
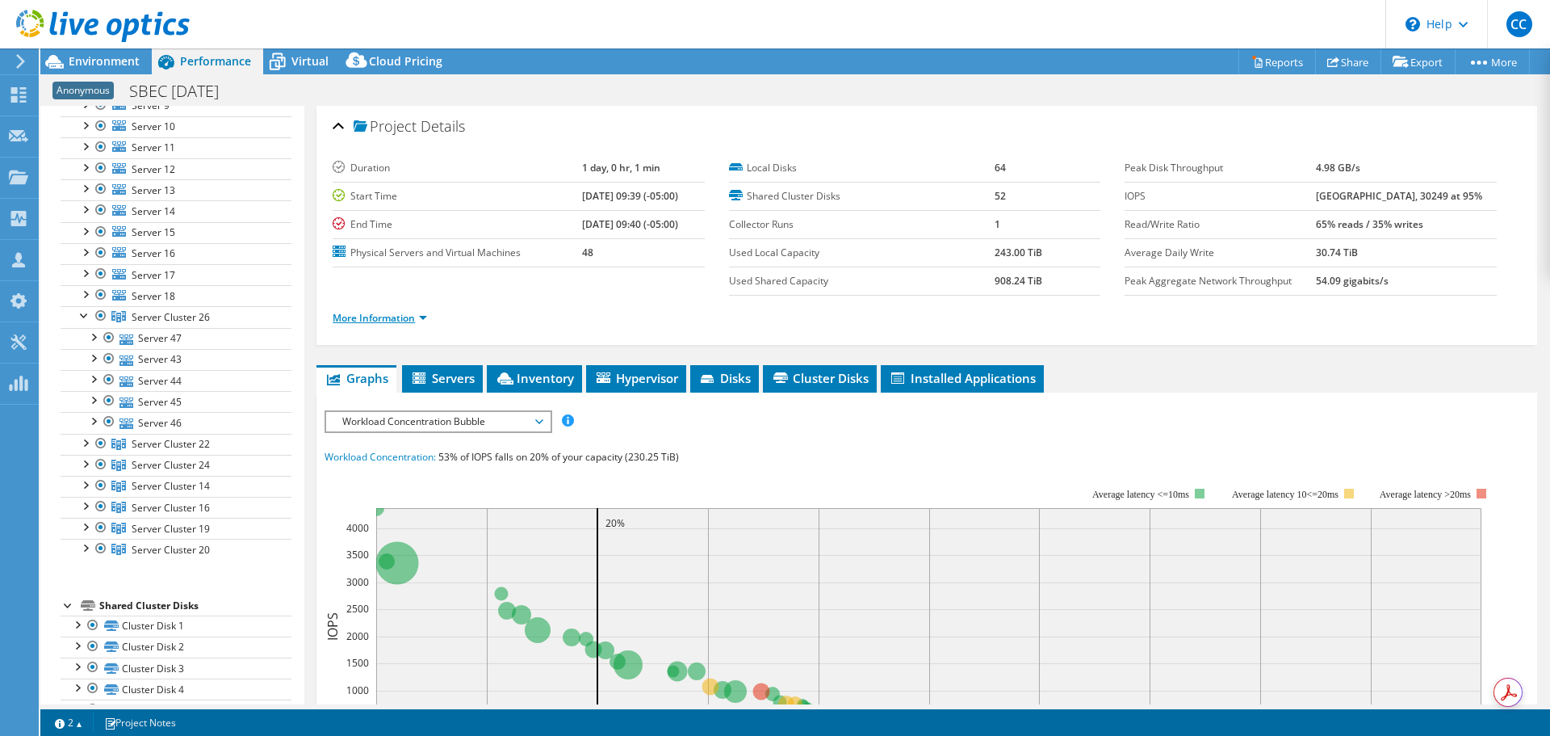
click at [419, 318] on link "More Information" at bounding box center [380, 318] width 94 height 14
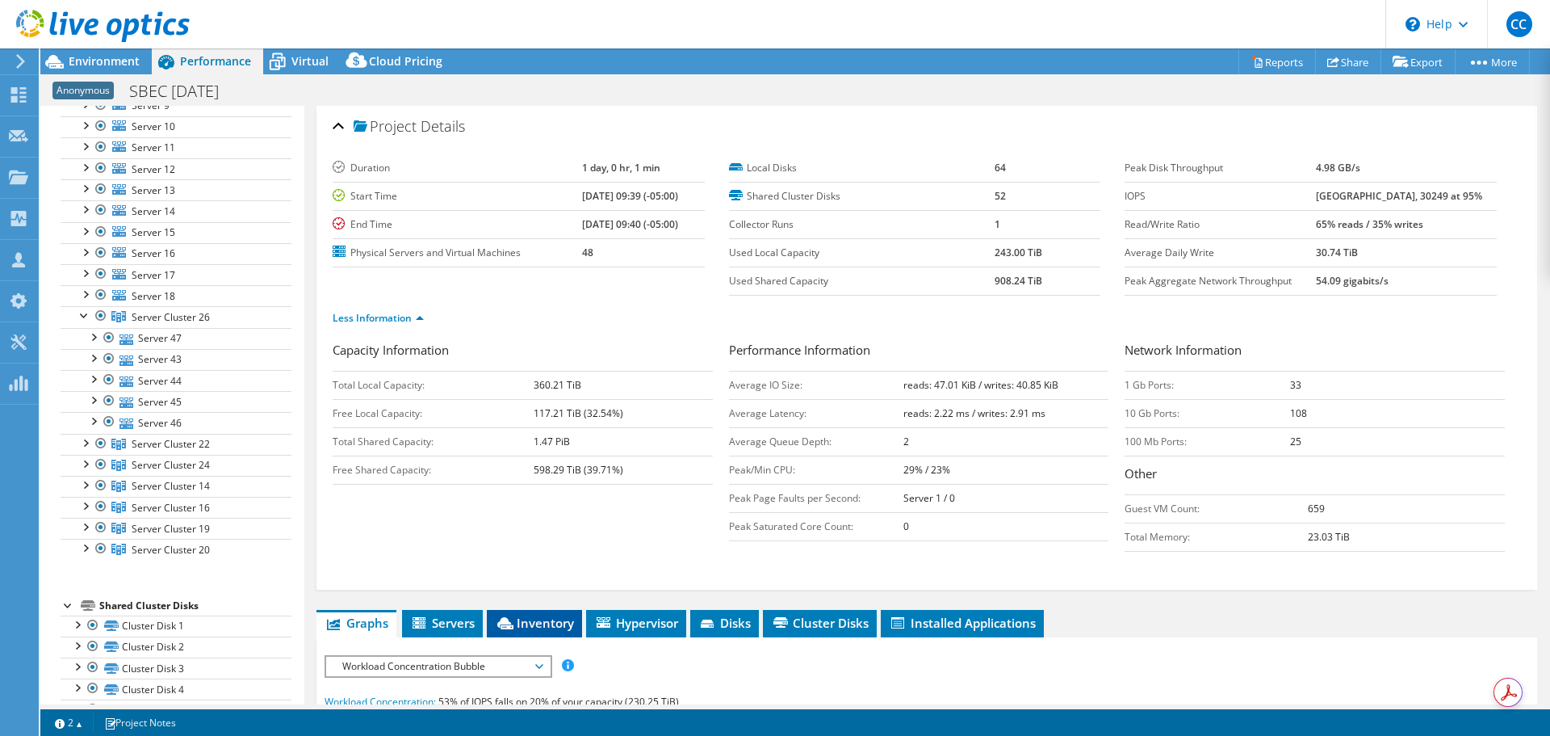
click at [561, 623] on span "Inventory" at bounding box center [534, 622] width 79 height 16
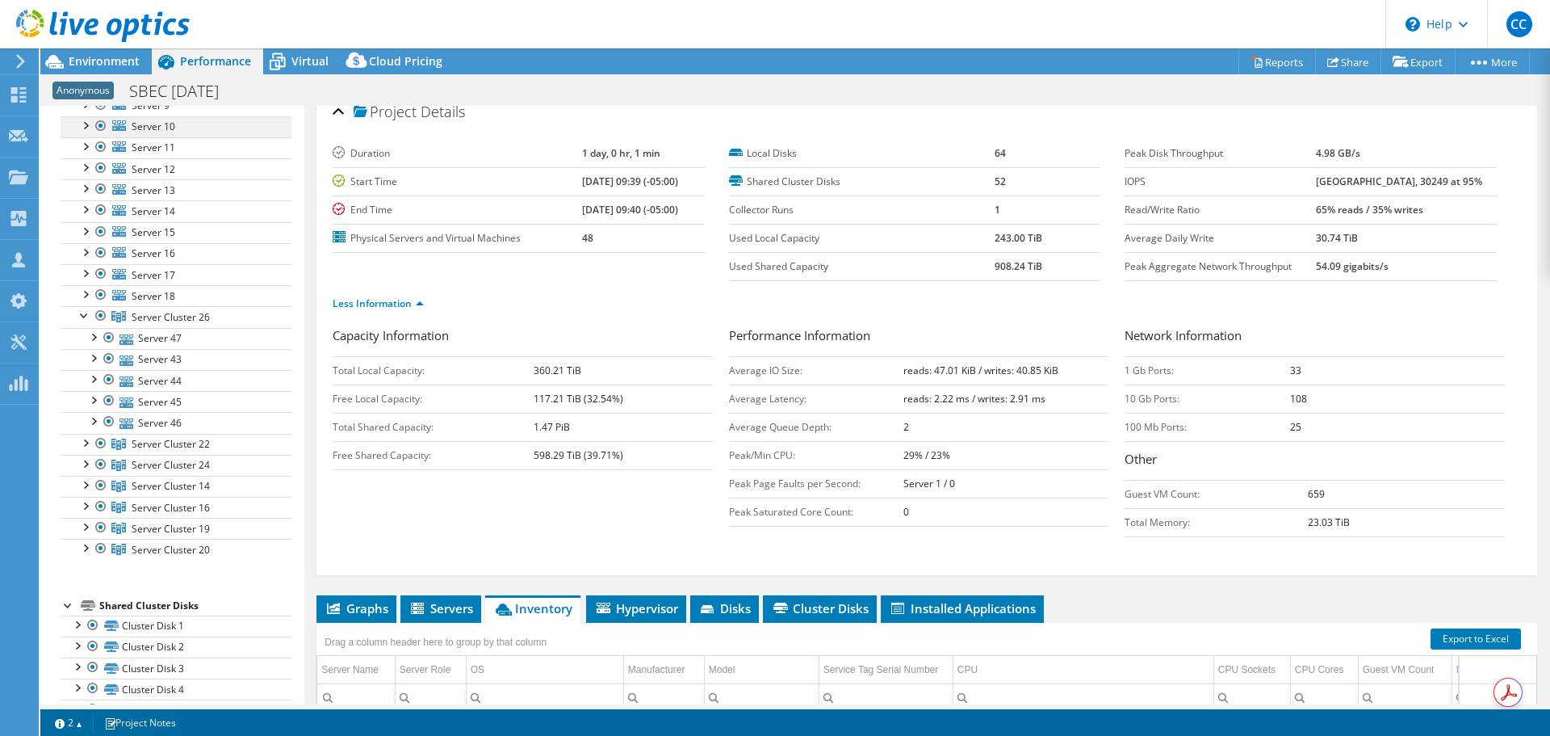
scroll to position [0, 0]
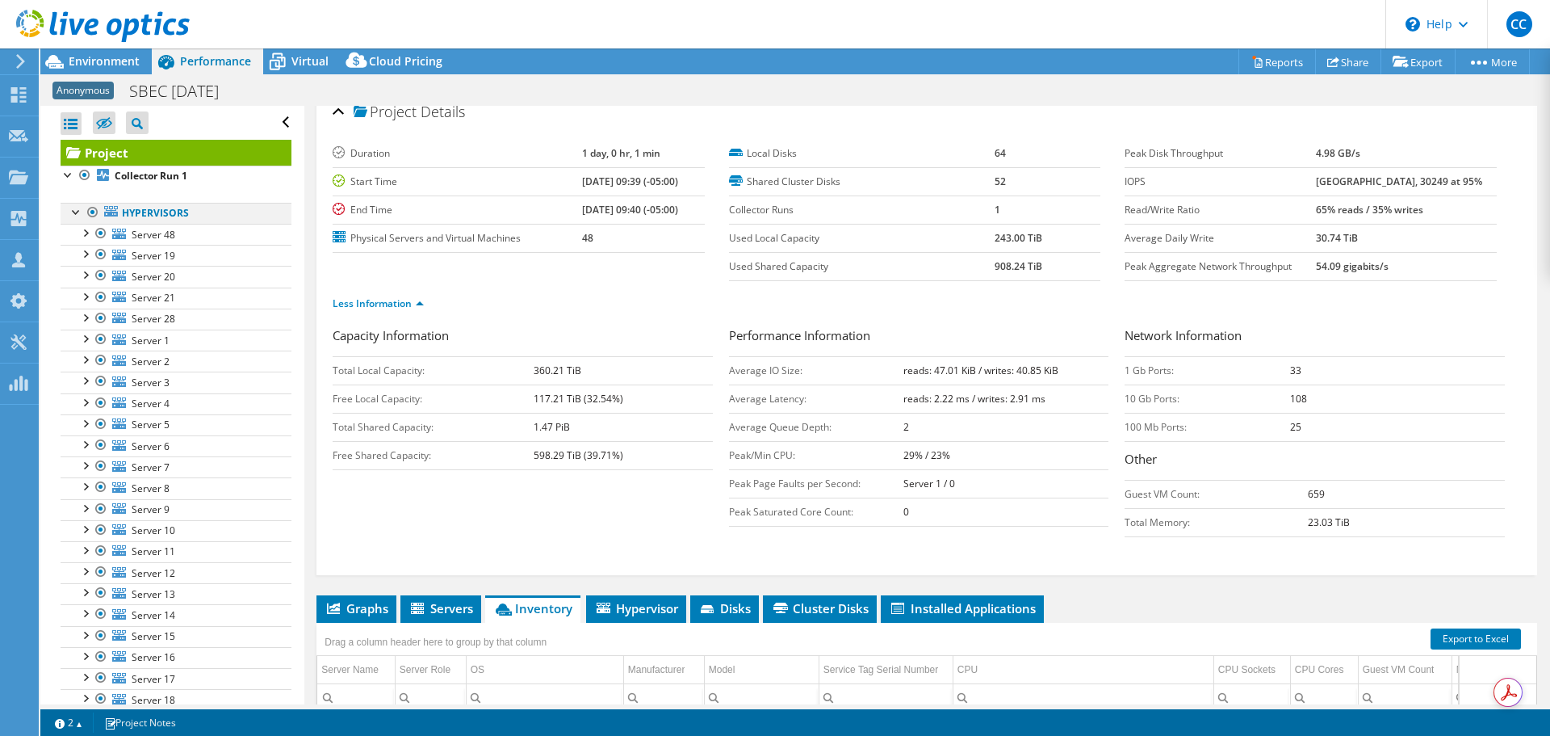
click at [86, 212] on div at bounding box center [93, 212] width 16 height 19
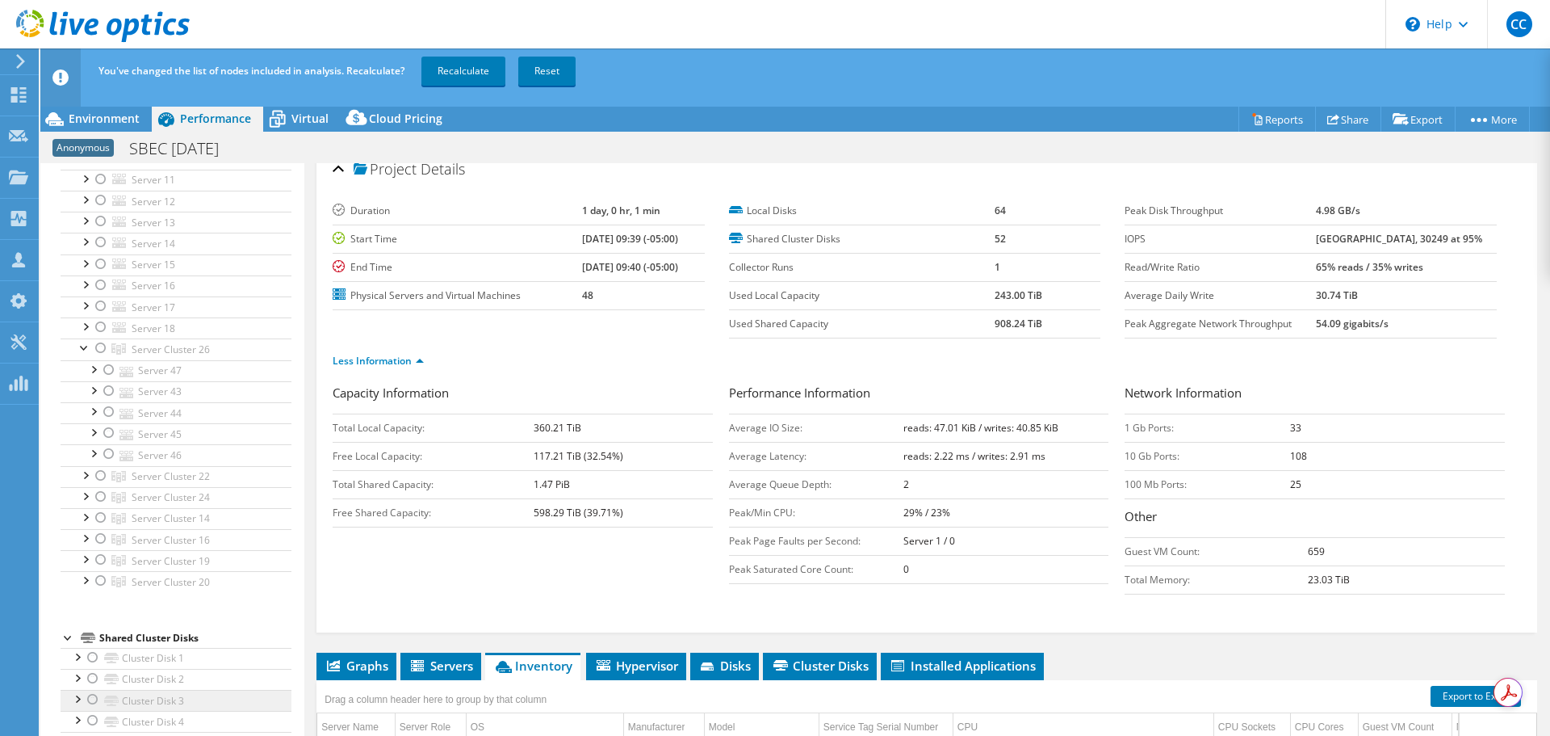
scroll to position [565, 0]
click at [103, 337] on div at bounding box center [101, 338] width 16 height 19
click at [458, 62] on link "Recalculate" at bounding box center [463, 71] width 84 height 29
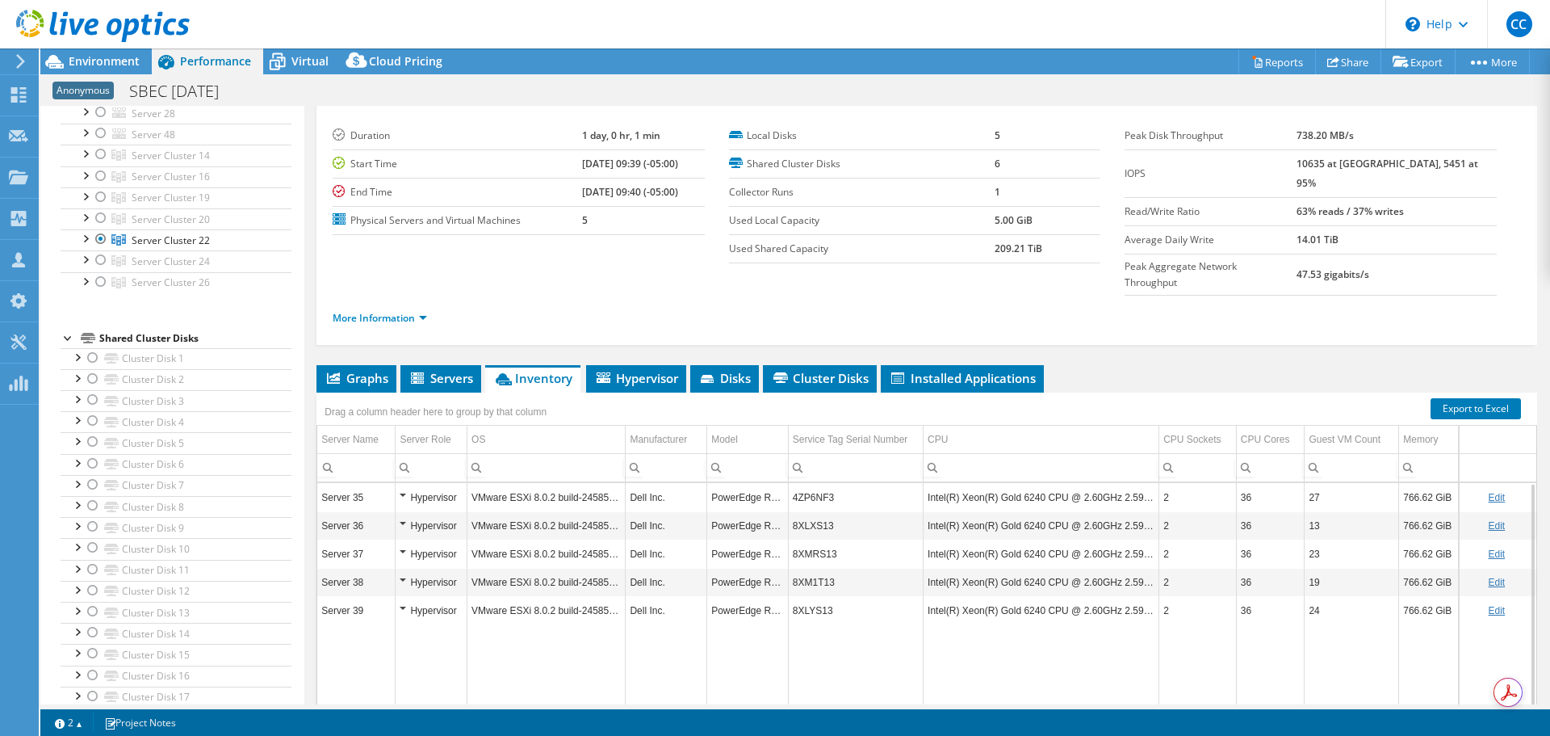
scroll to position [0, 0]
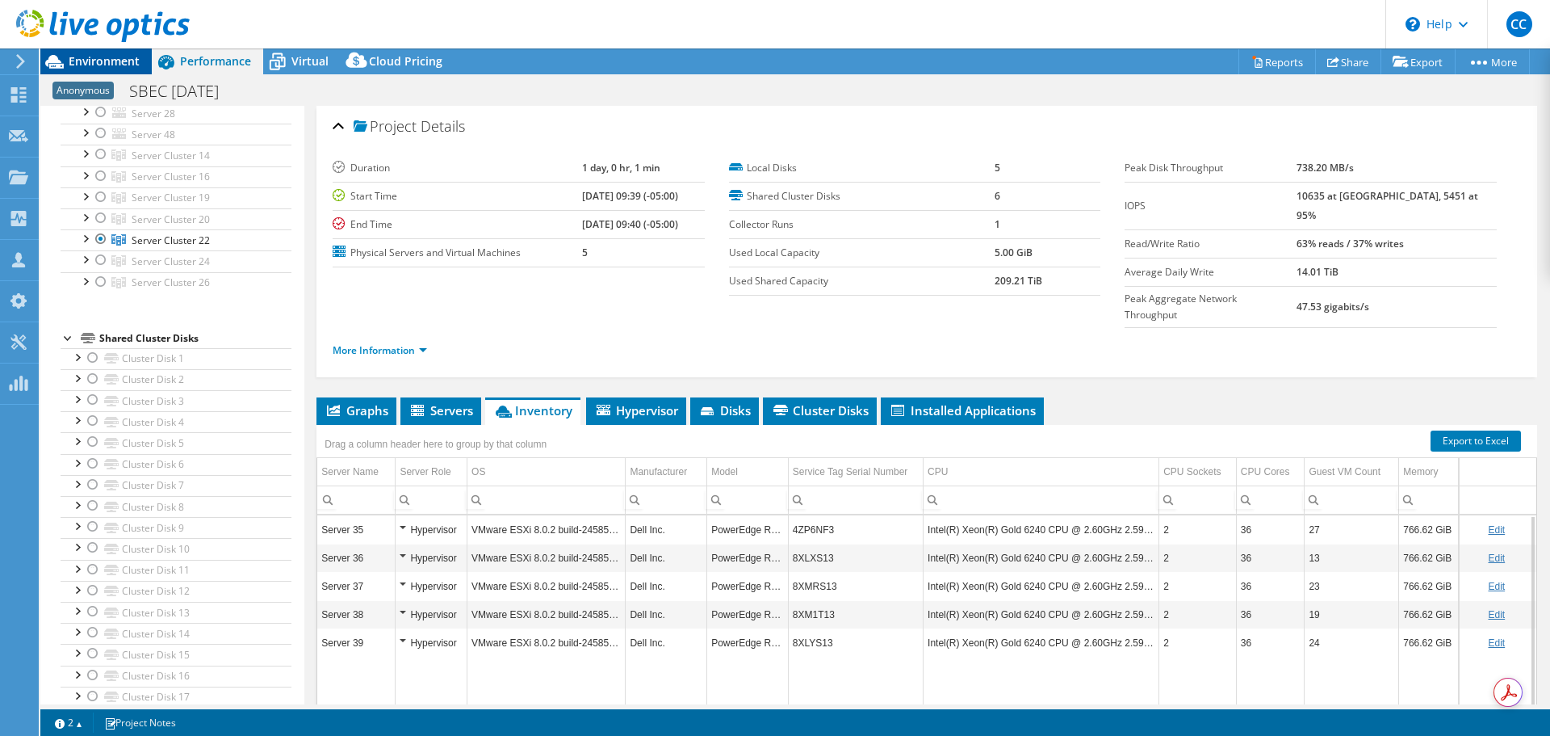
drag, startPoint x: 120, startPoint y: 48, endPoint x: 112, endPoint y: 58, distance: 12.6
click at [120, 48] on div at bounding box center [95, 27] width 190 height 54
click at [112, 58] on span "Environment" at bounding box center [104, 60] width 71 height 15
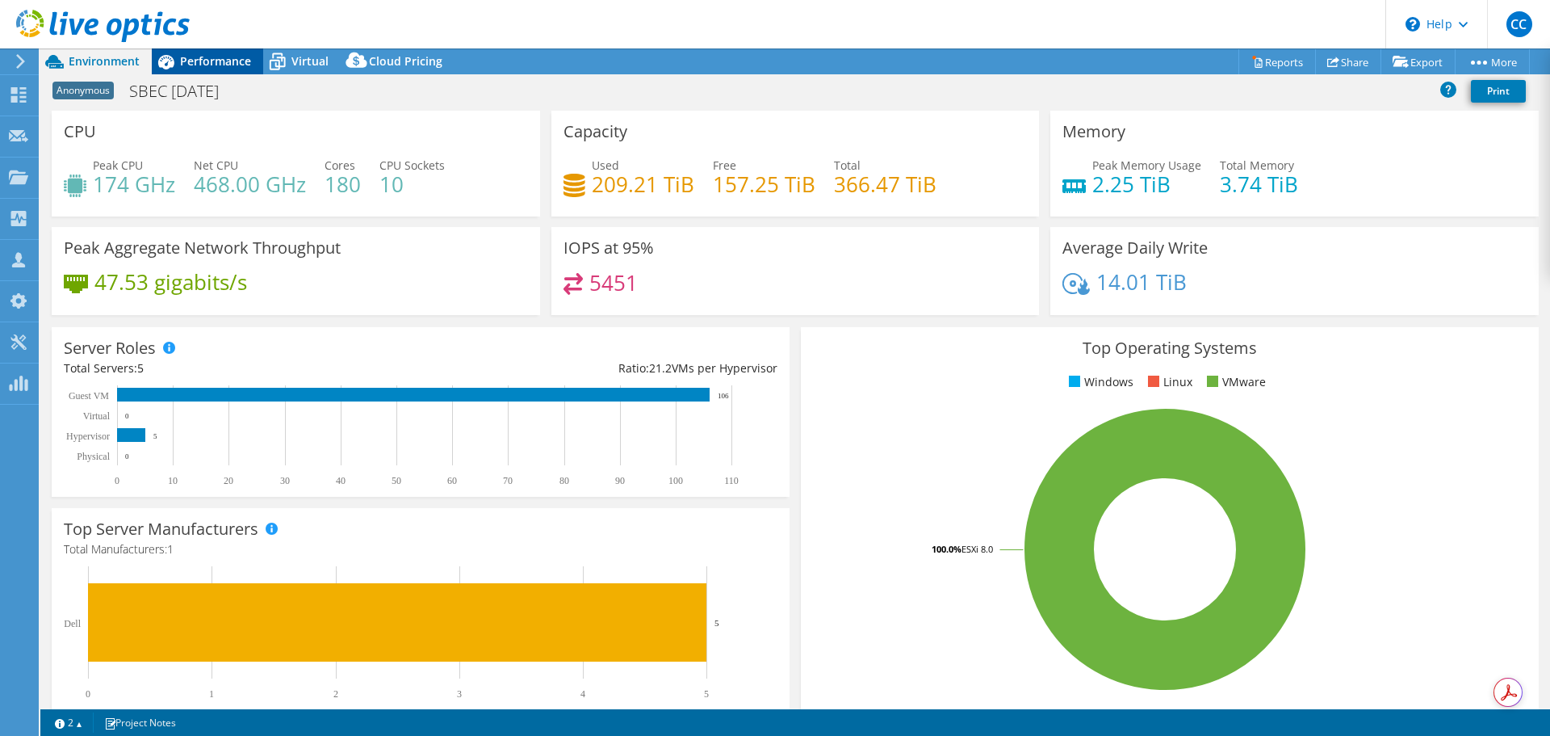
click at [191, 61] on span "Performance" at bounding box center [215, 60] width 71 height 15
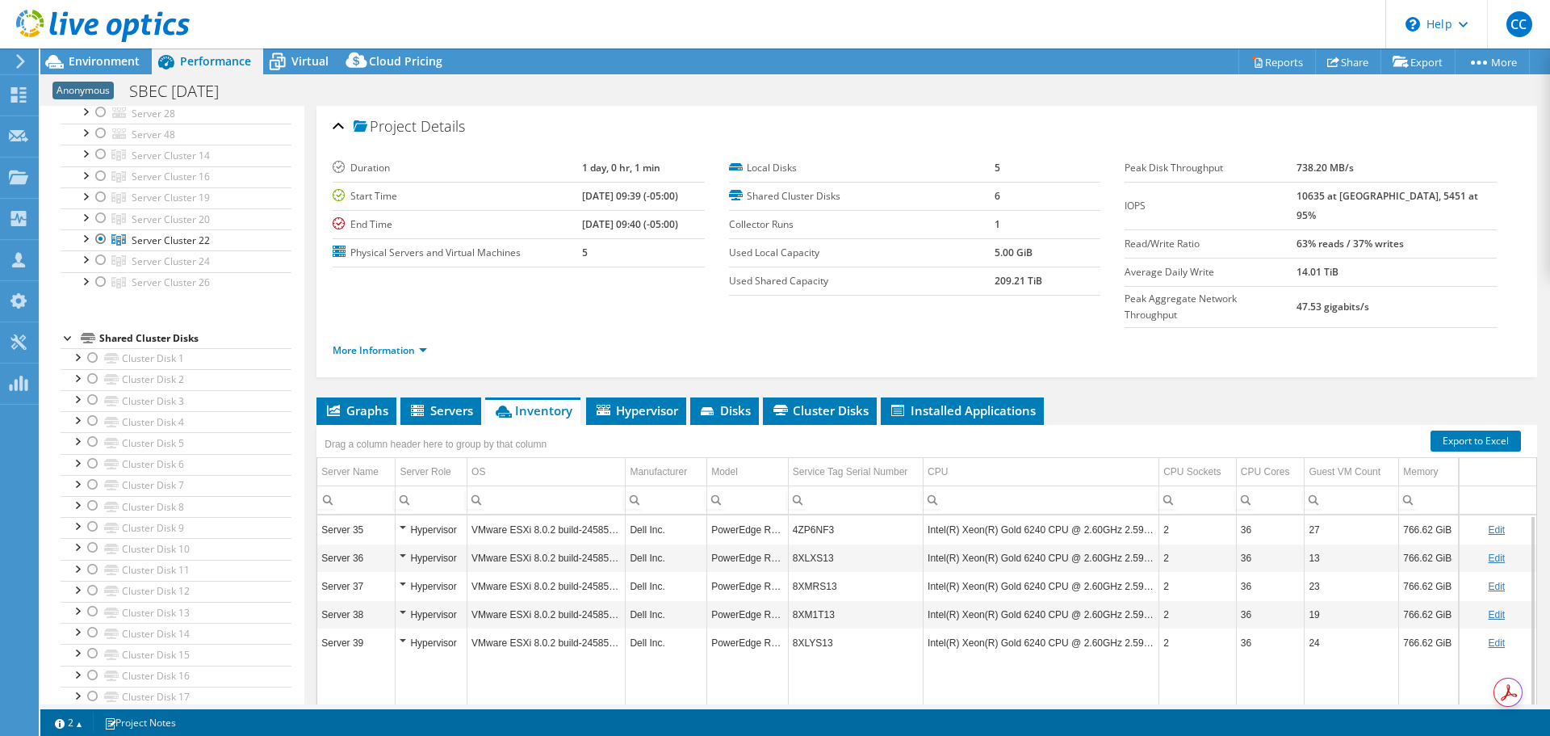
drag, startPoint x: 124, startPoint y: 61, endPoint x: 292, endPoint y: 181, distance: 206.6
click at [124, 60] on span "Environment" at bounding box center [104, 60] width 71 height 15
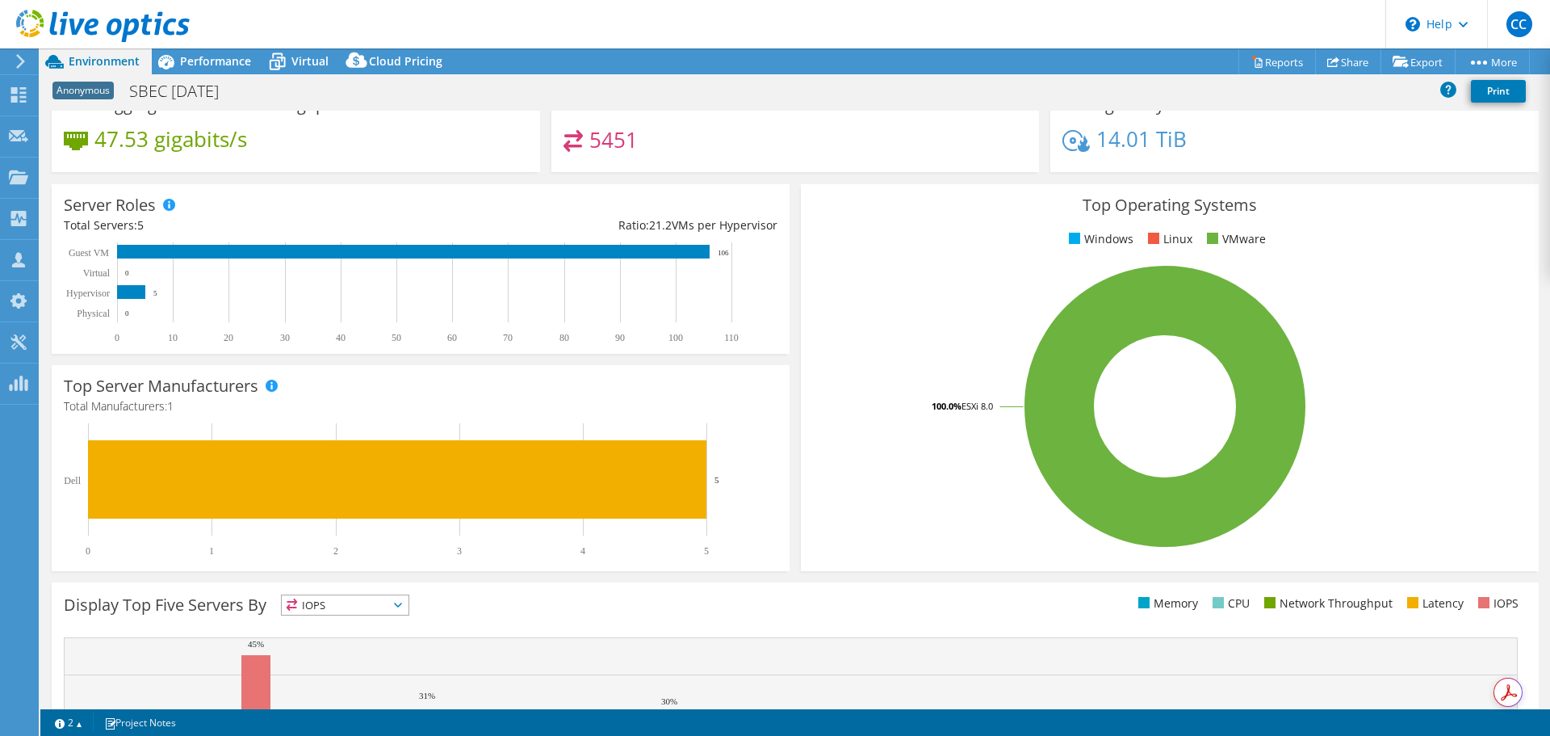
scroll to position [81, 0]
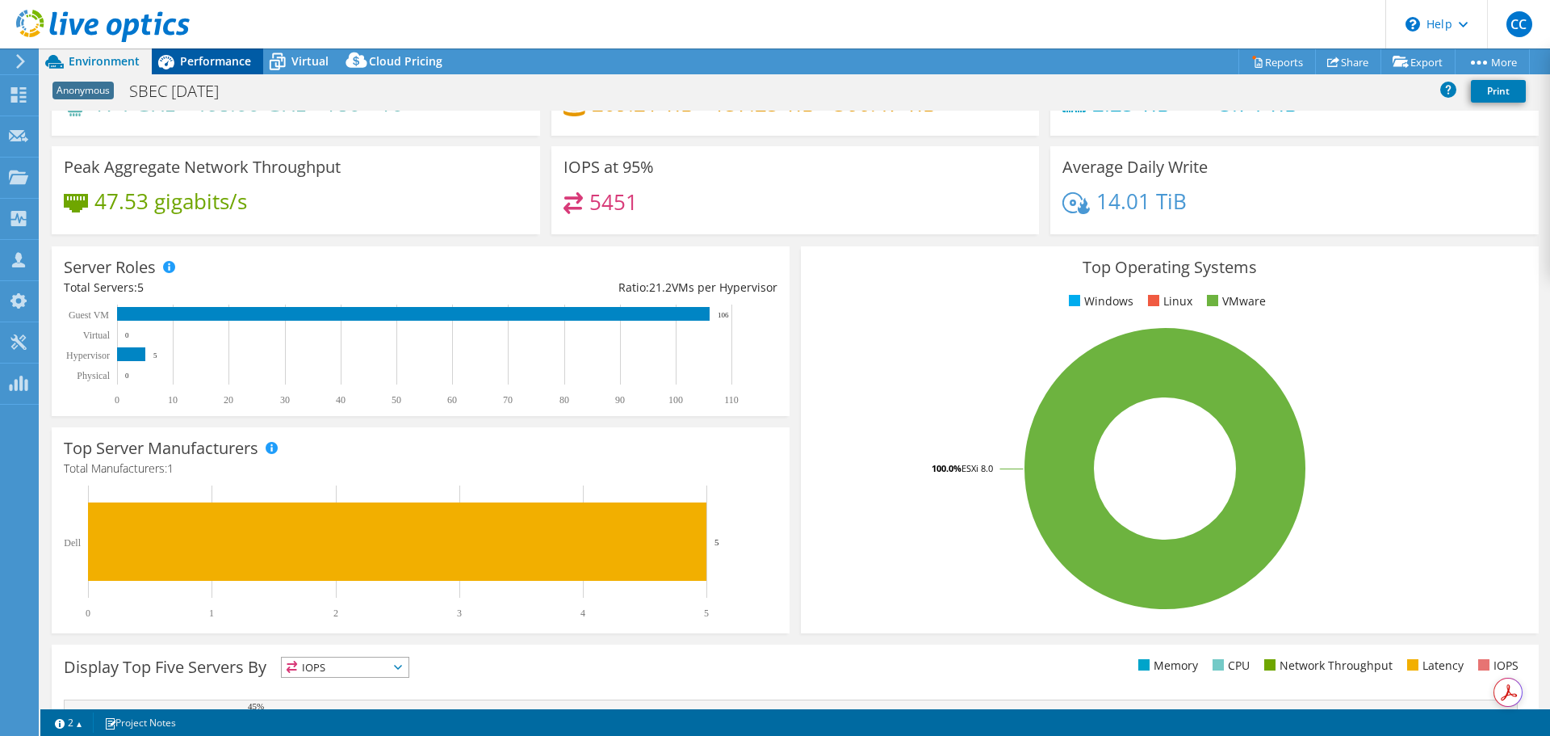
click at [176, 65] on icon at bounding box center [166, 62] width 28 height 28
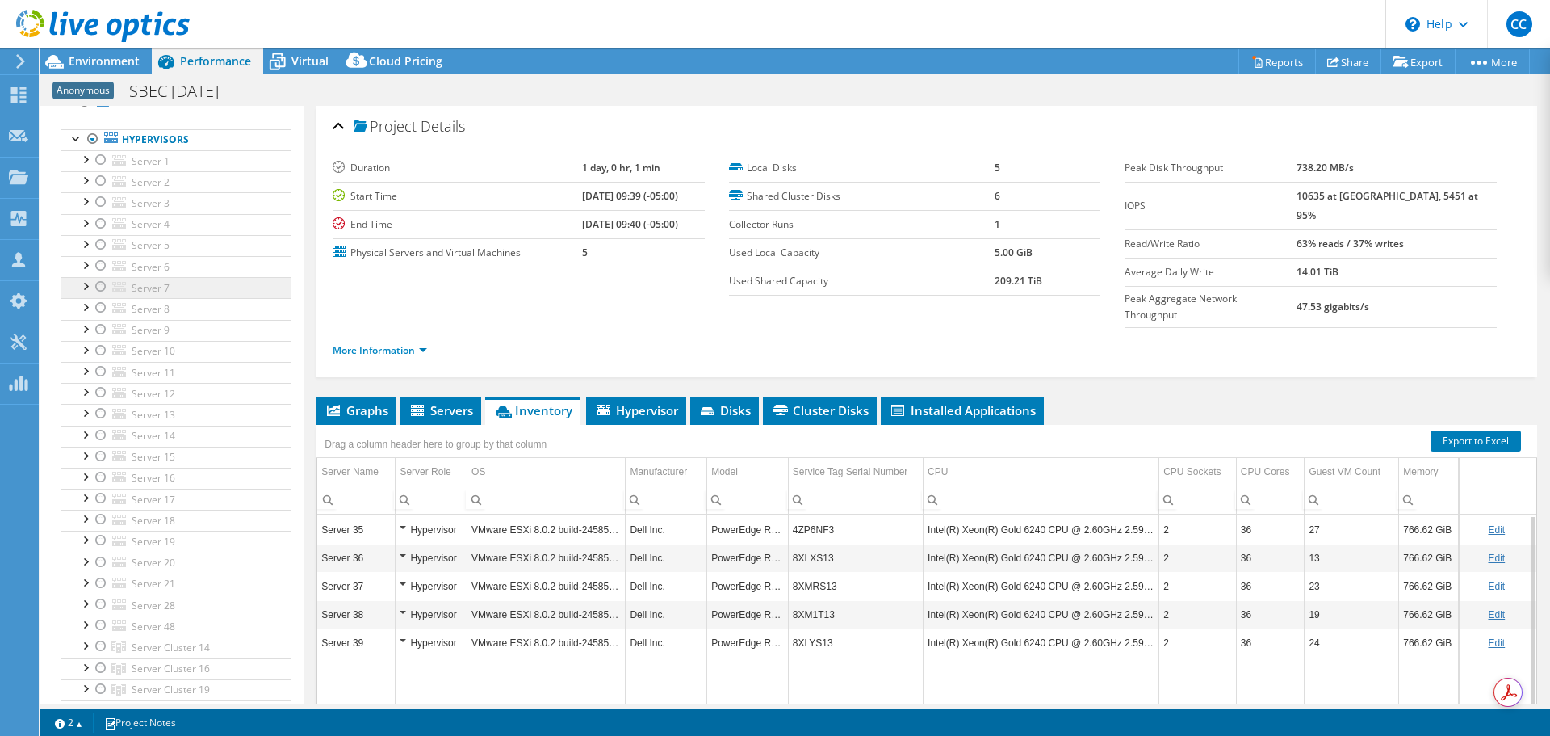
scroll to position [0, 0]
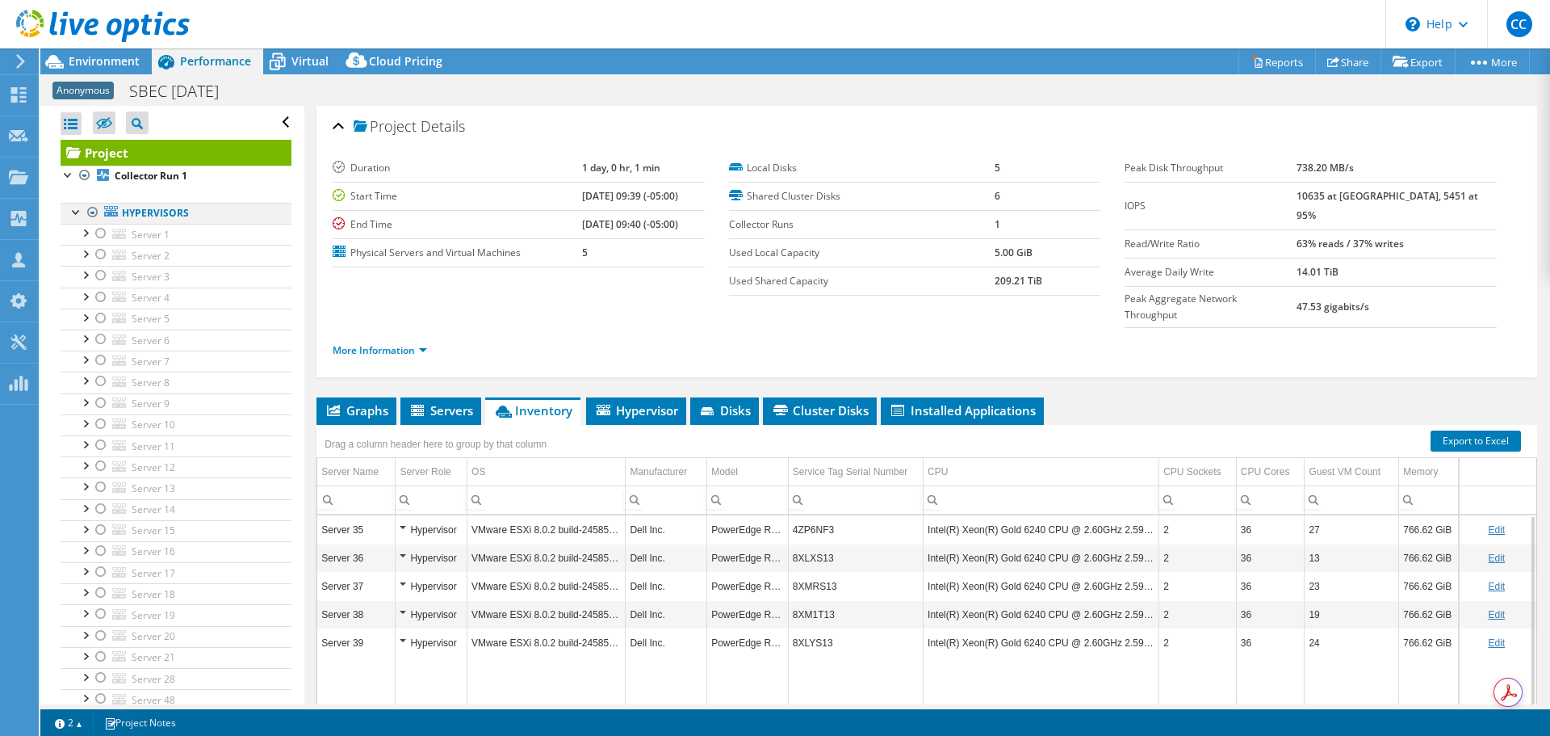
click at [93, 216] on div at bounding box center [93, 212] width 16 height 19
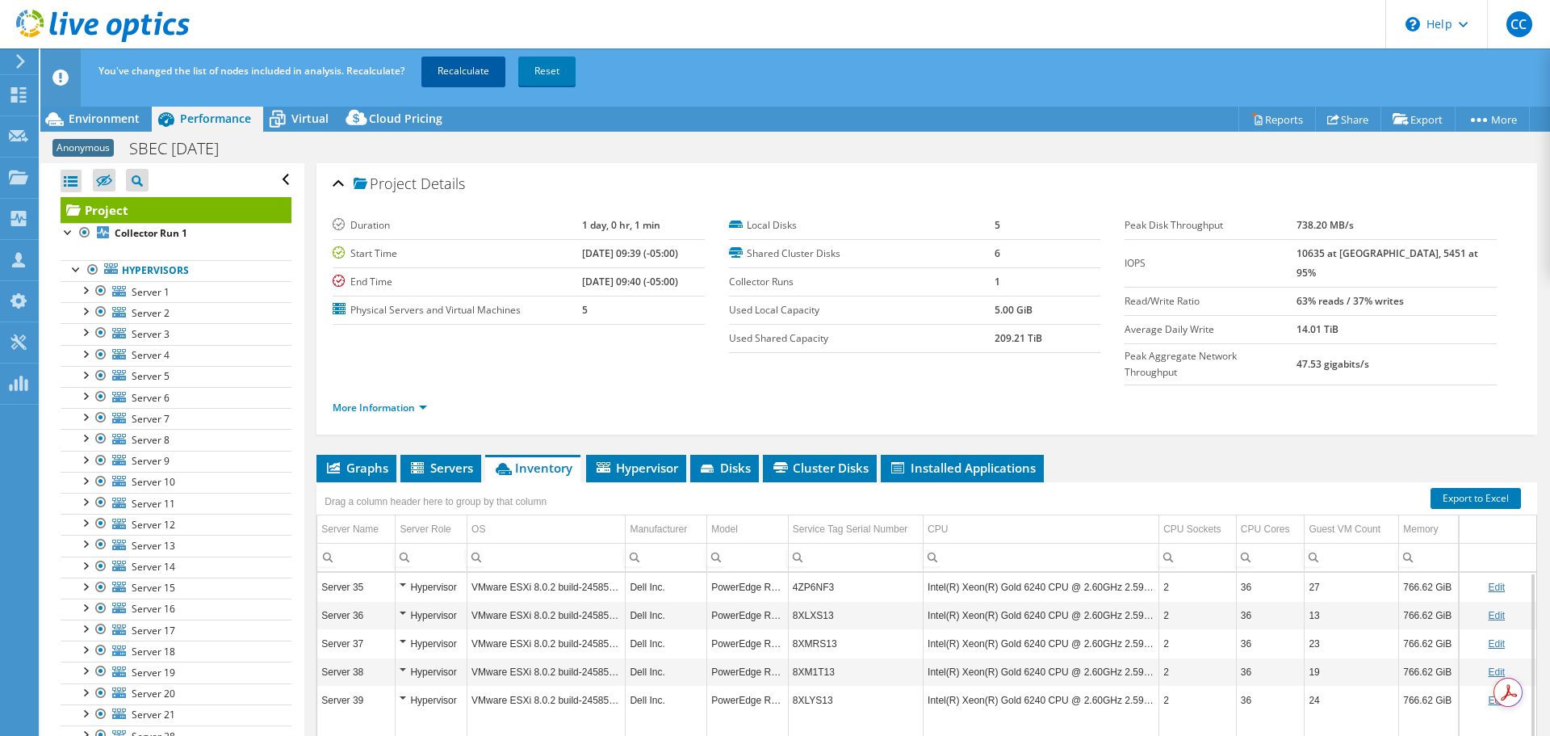
click at [438, 72] on link "Recalculate" at bounding box center [463, 71] width 84 height 29
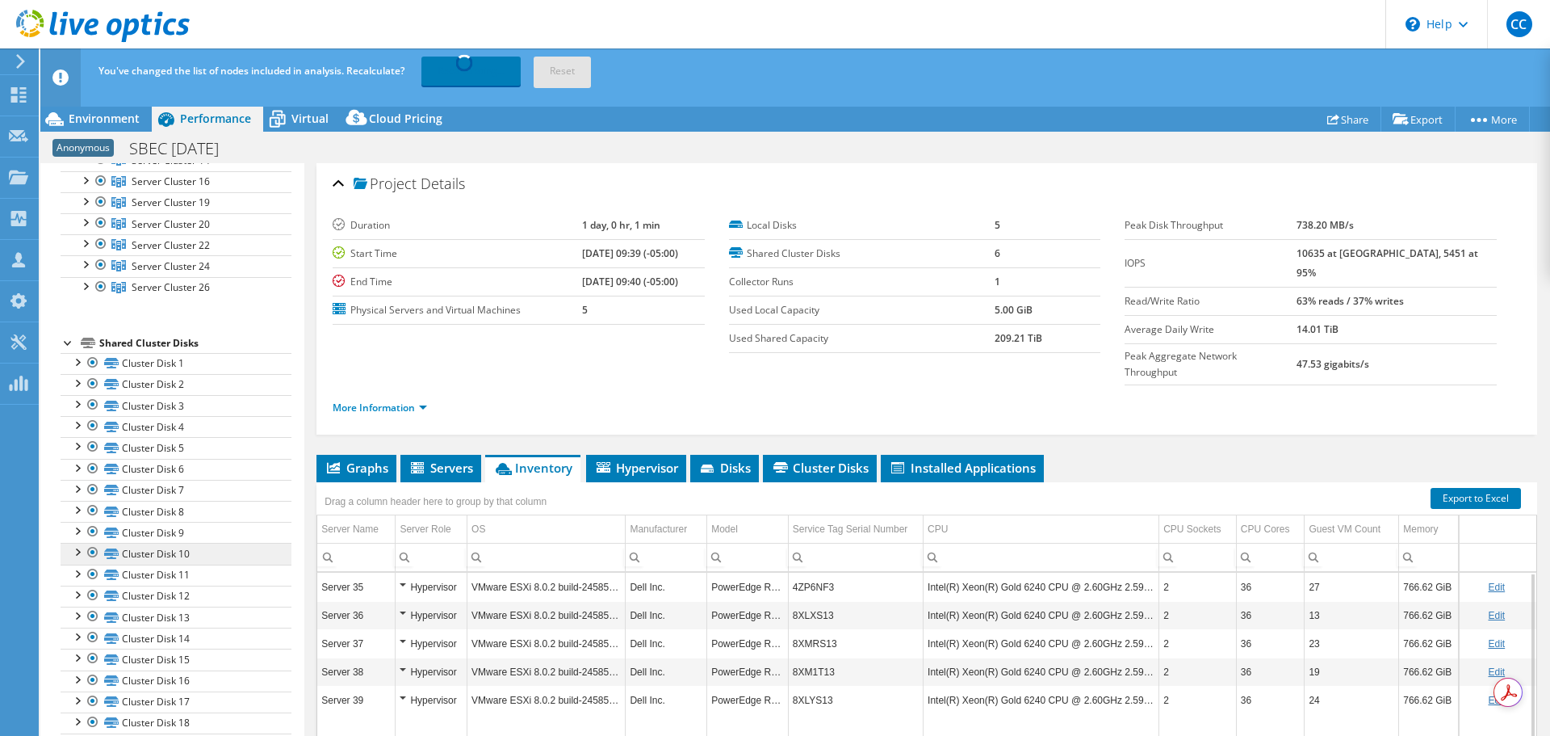
scroll to position [646, 0]
drag, startPoint x: 185, startPoint y: 266, endPoint x: 141, endPoint y: 296, distance: 53.3
click at [147, 300] on div "Project Collector Run 1 Hypervisors Server 1" at bounding box center [176, 487] width 231 height 1873
click at [83, 253] on div at bounding box center [85, 257] width 16 height 16
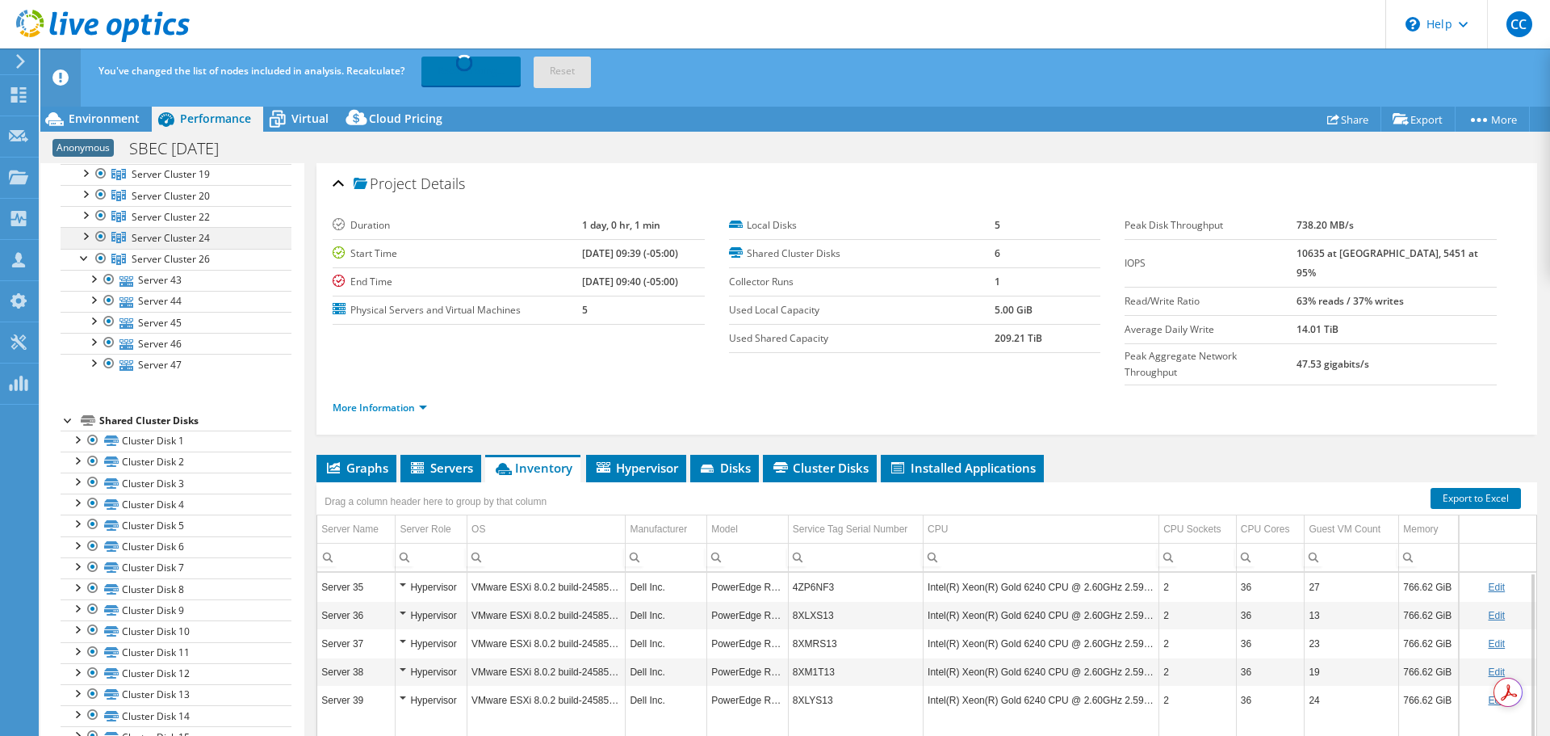
click at [78, 233] on div at bounding box center [85, 235] width 16 height 16
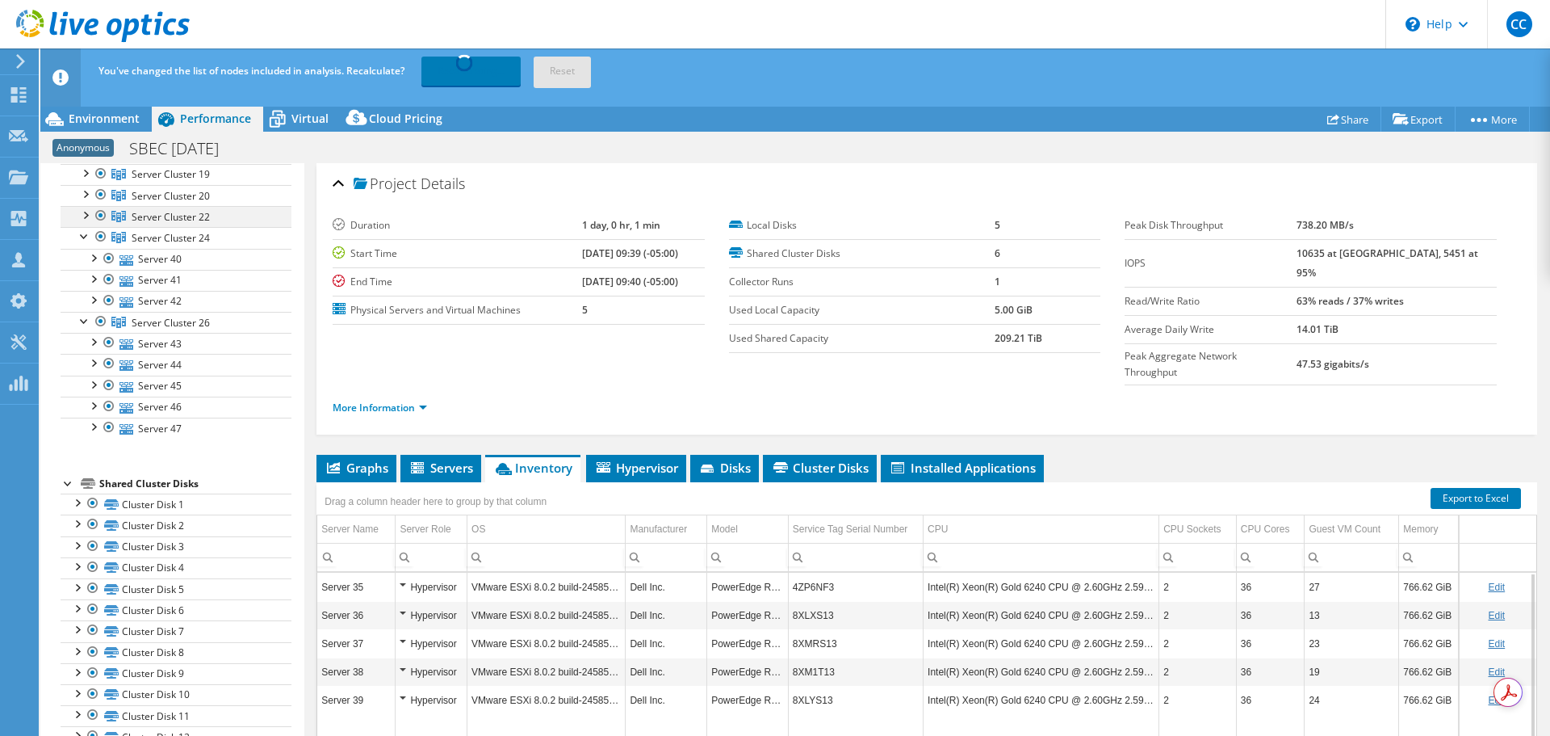
click at [78, 208] on div at bounding box center [85, 214] width 16 height 16
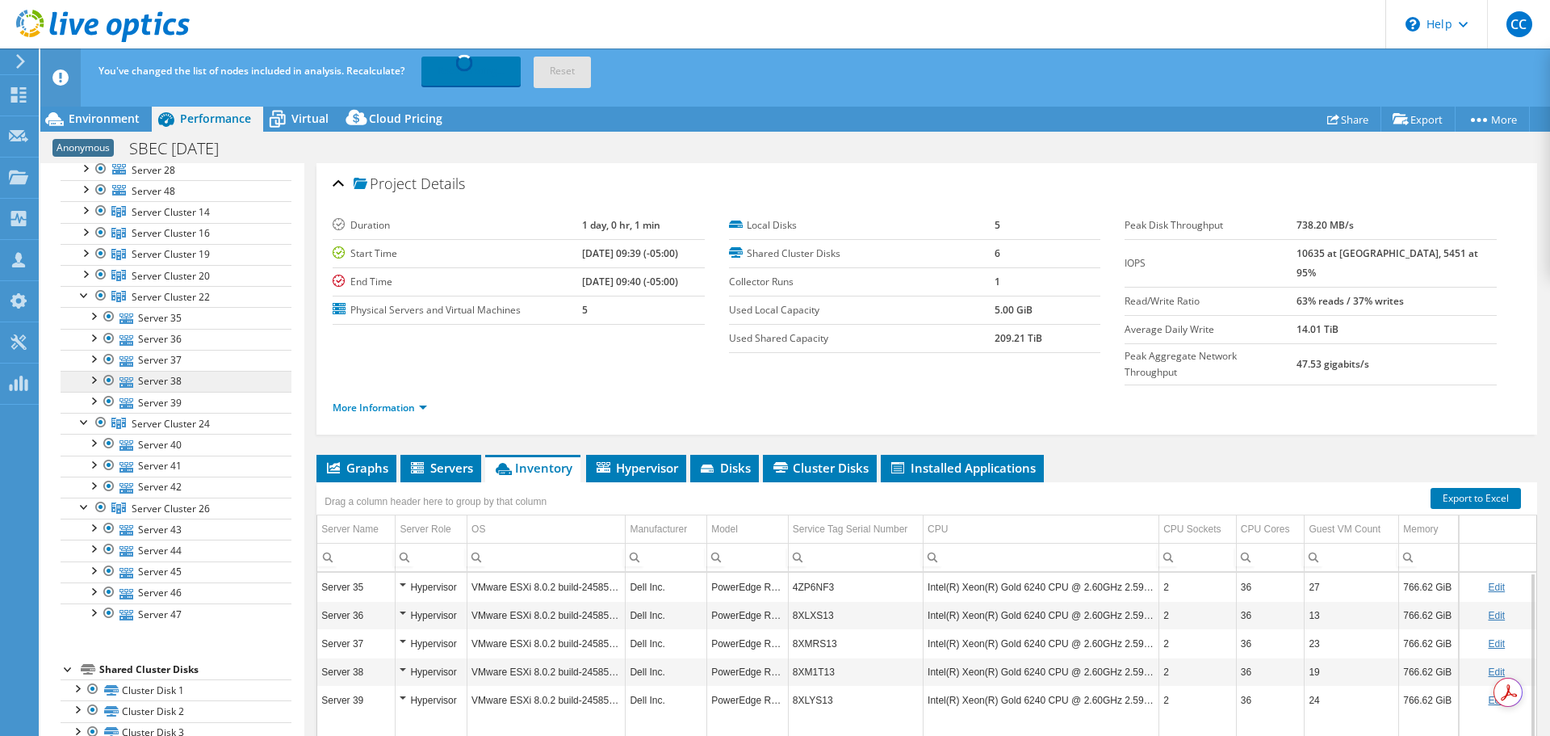
scroll to position [565, 0]
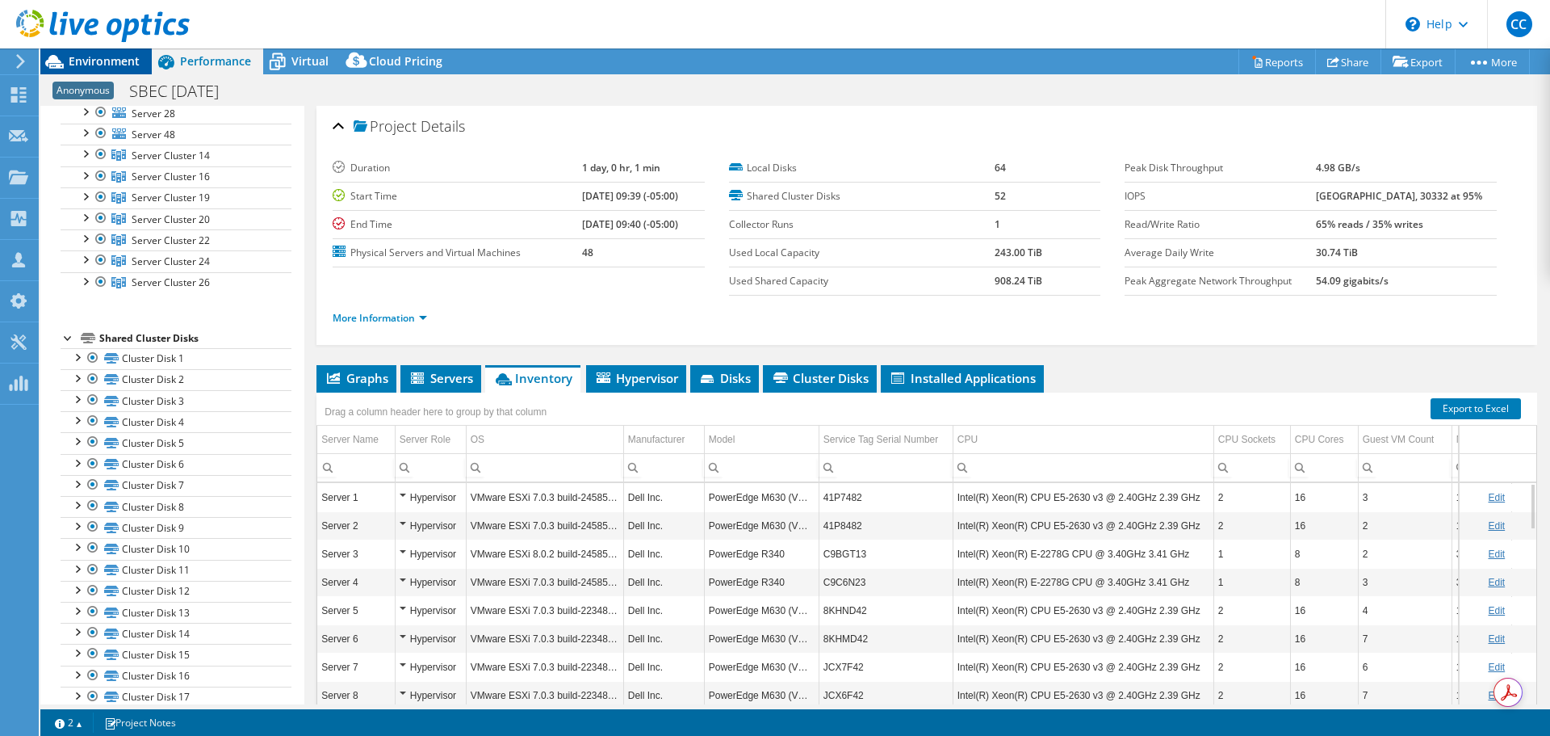
click at [125, 69] on div "Environment" at bounding box center [95, 61] width 111 height 26
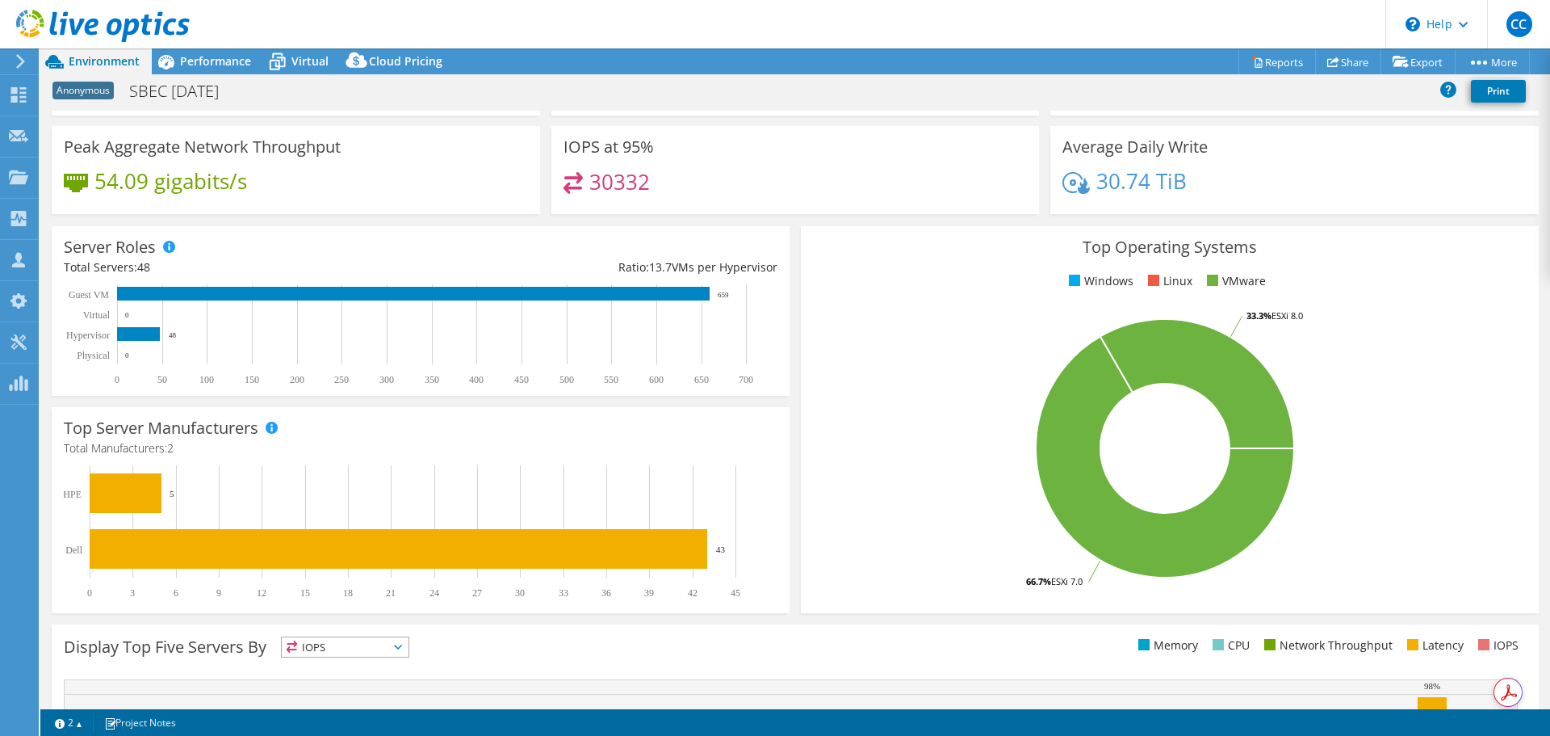
scroll to position [0, 0]
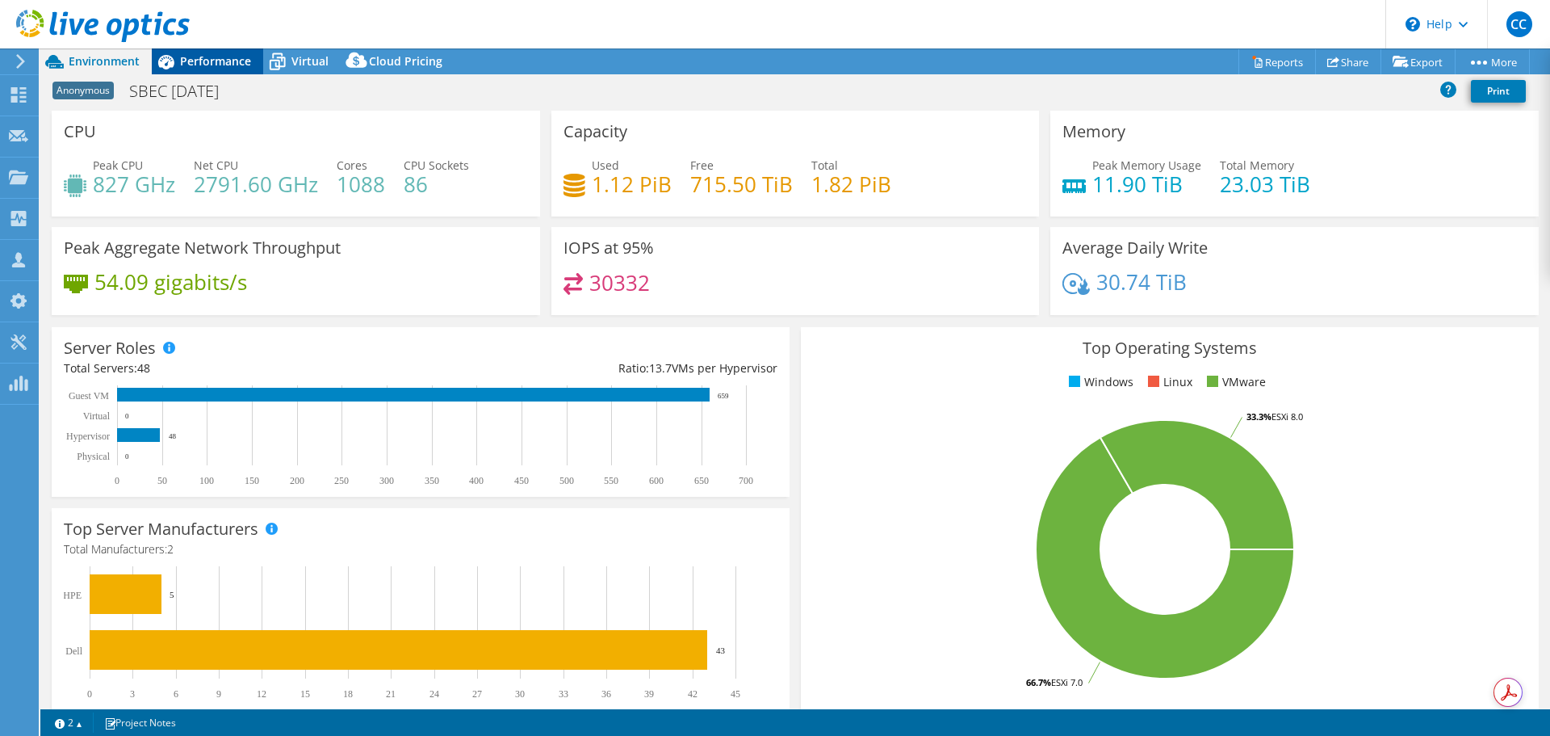
click at [209, 60] on span "Performance" at bounding box center [215, 60] width 71 height 15
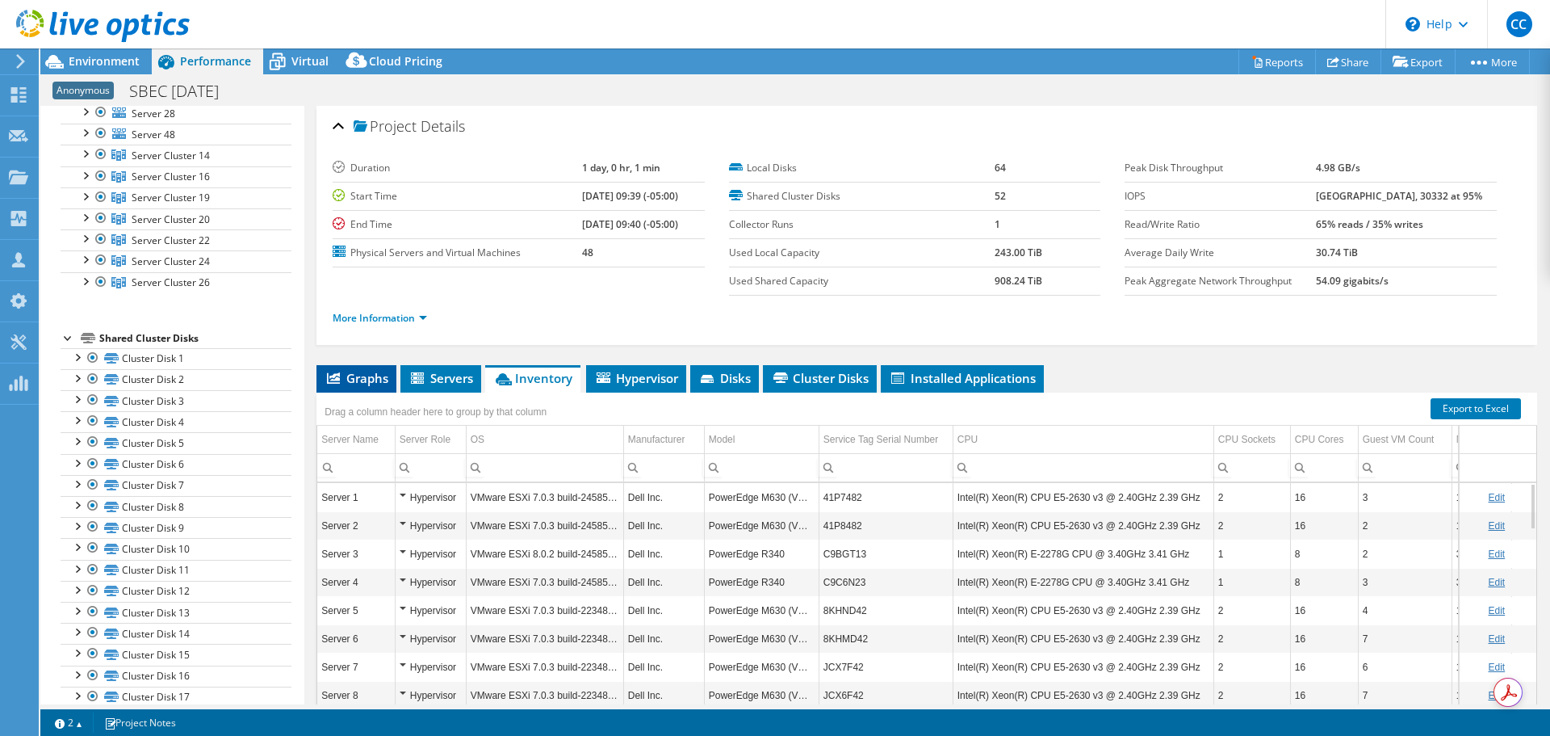
click at [374, 377] on span "Graphs" at bounding box center [357, 378] width 64 height 16
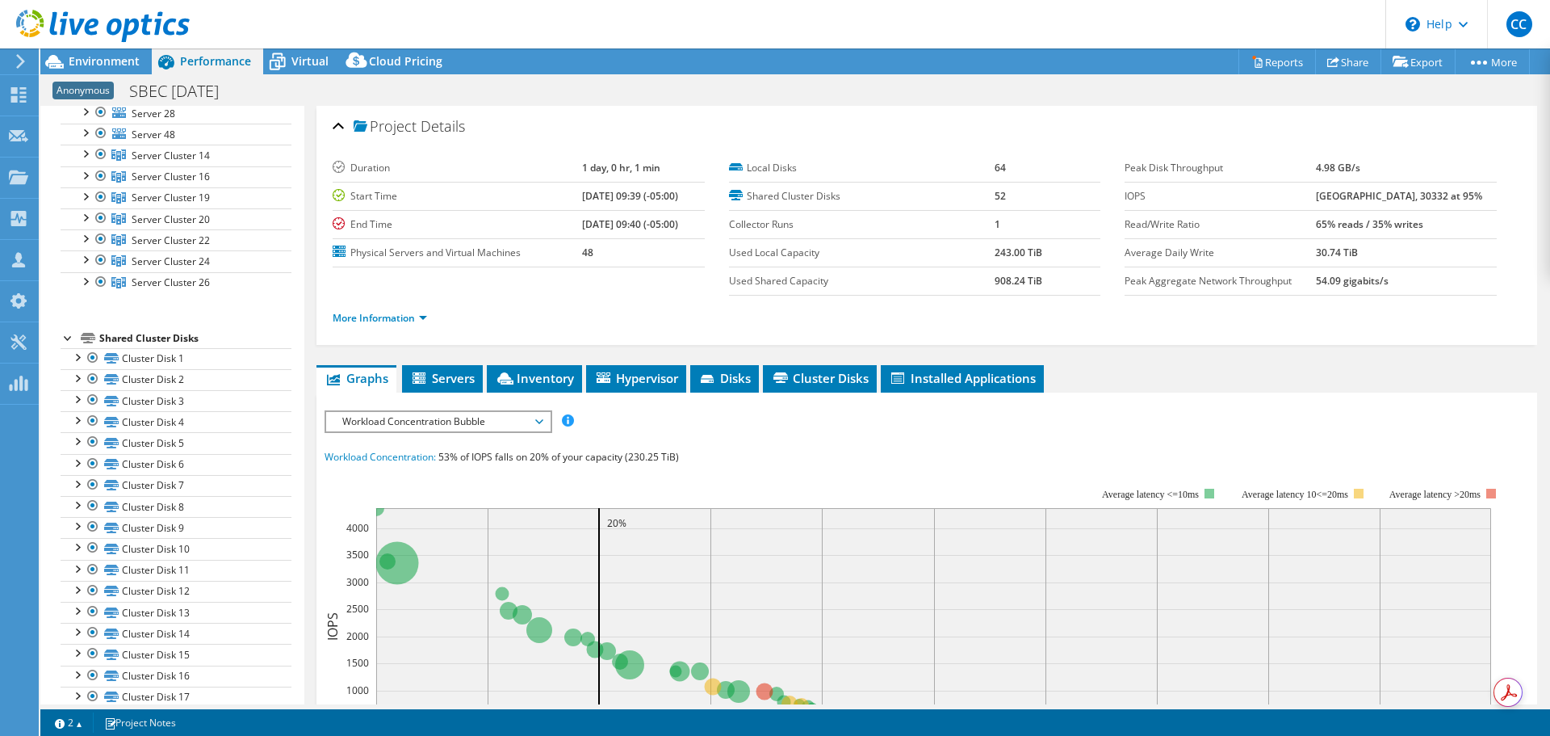
click at [509, 422] on span "Workload Concentration Bubble" at bounding box center [437, 421] width 207 height 19
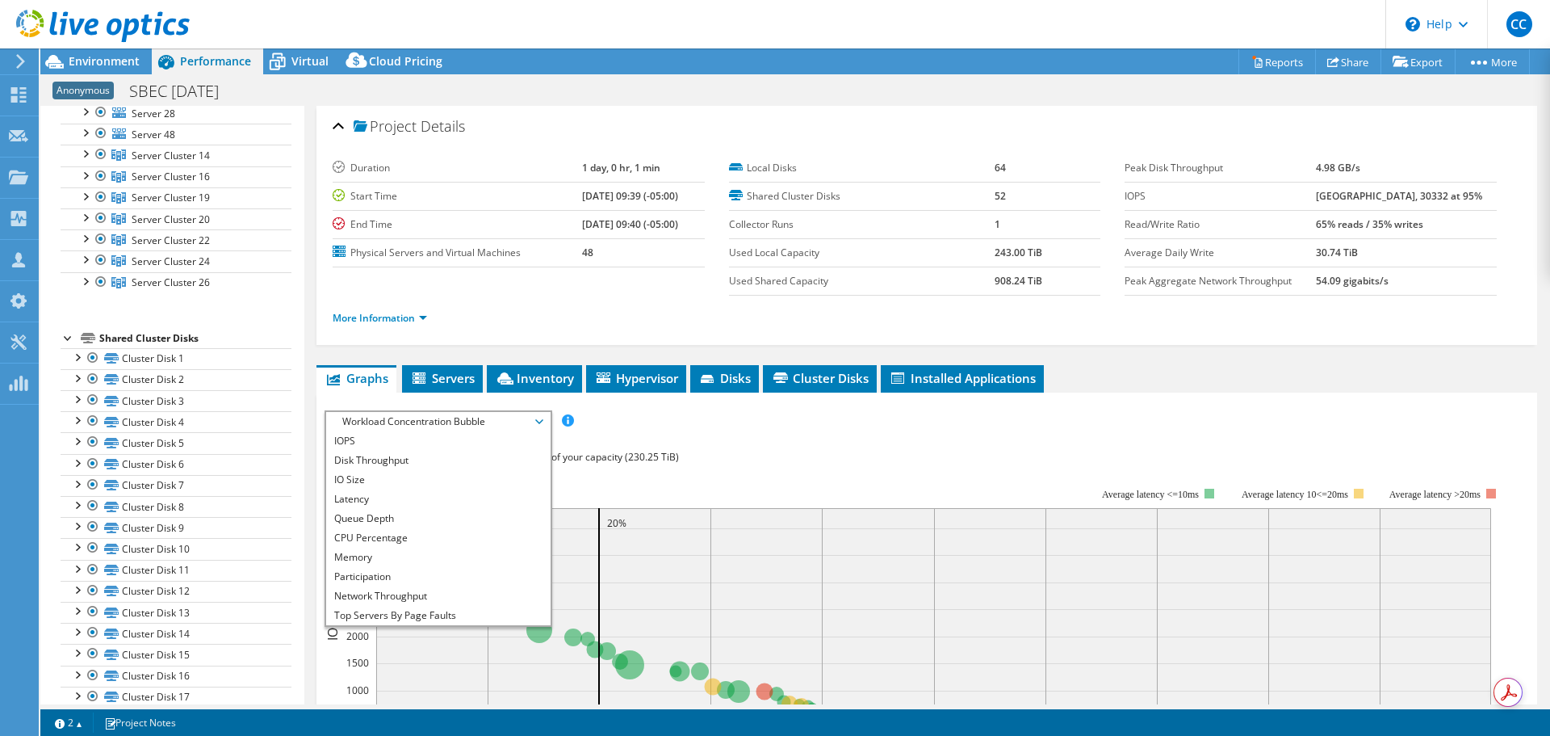
click at [509, 420] on span "Workload Concentration Bubble" at bounding box center [437, 421] width 207 height 19
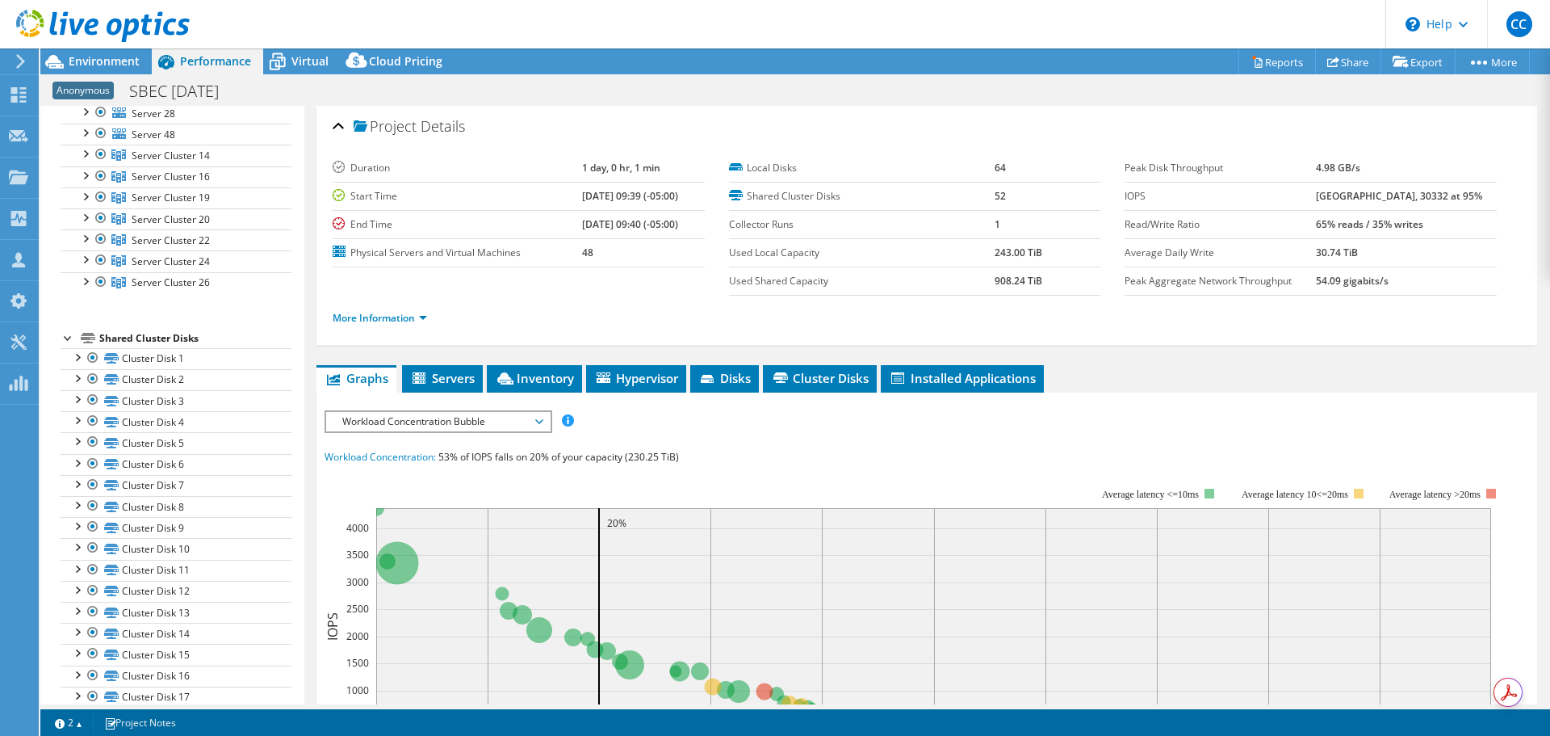
click at [507, 421] on span "Workload Concentration Bubble" at bounding box center [437, 421] width 207 height 19
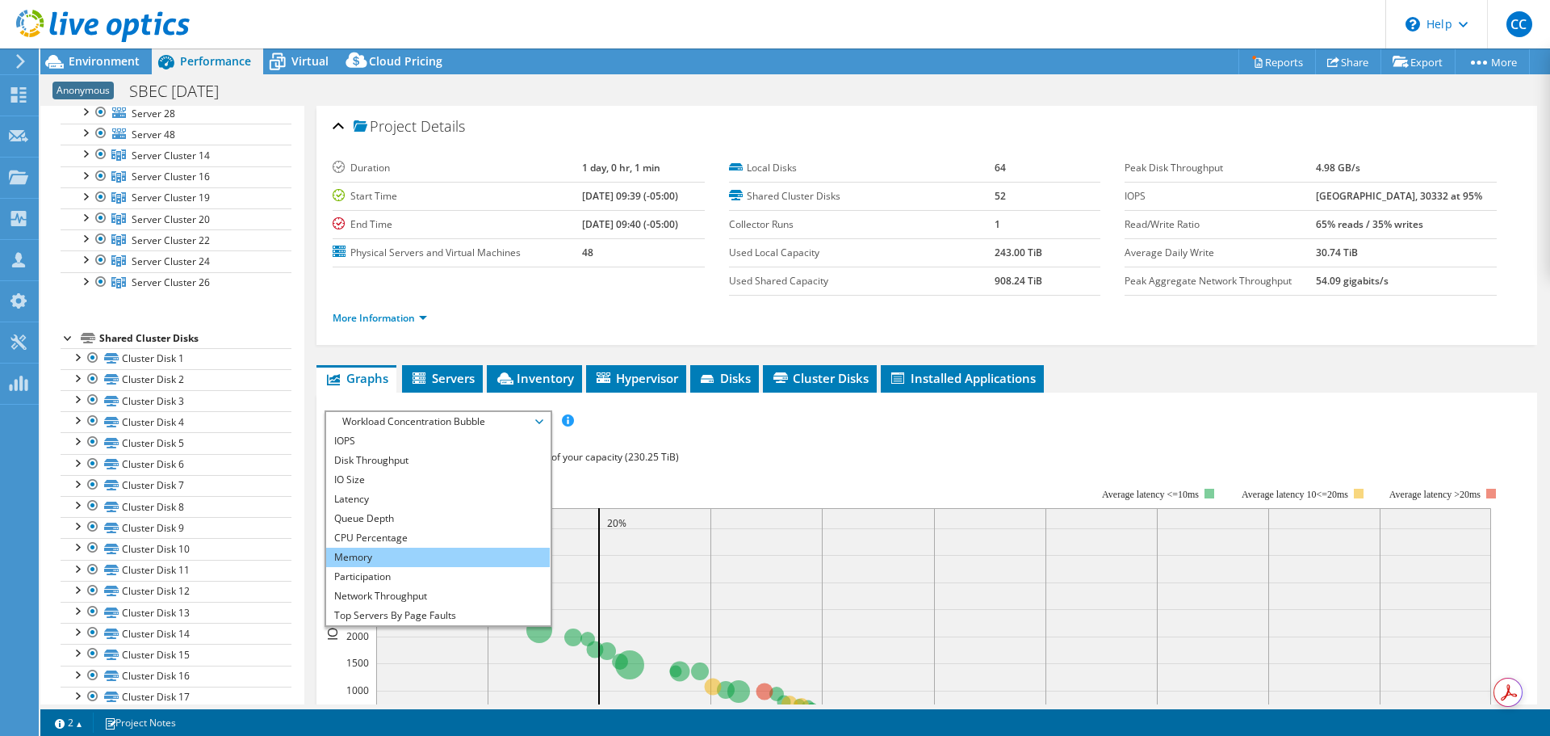
click at [444, 555] on li "Memory" at bounding box center [438, 556] width 224 height 19
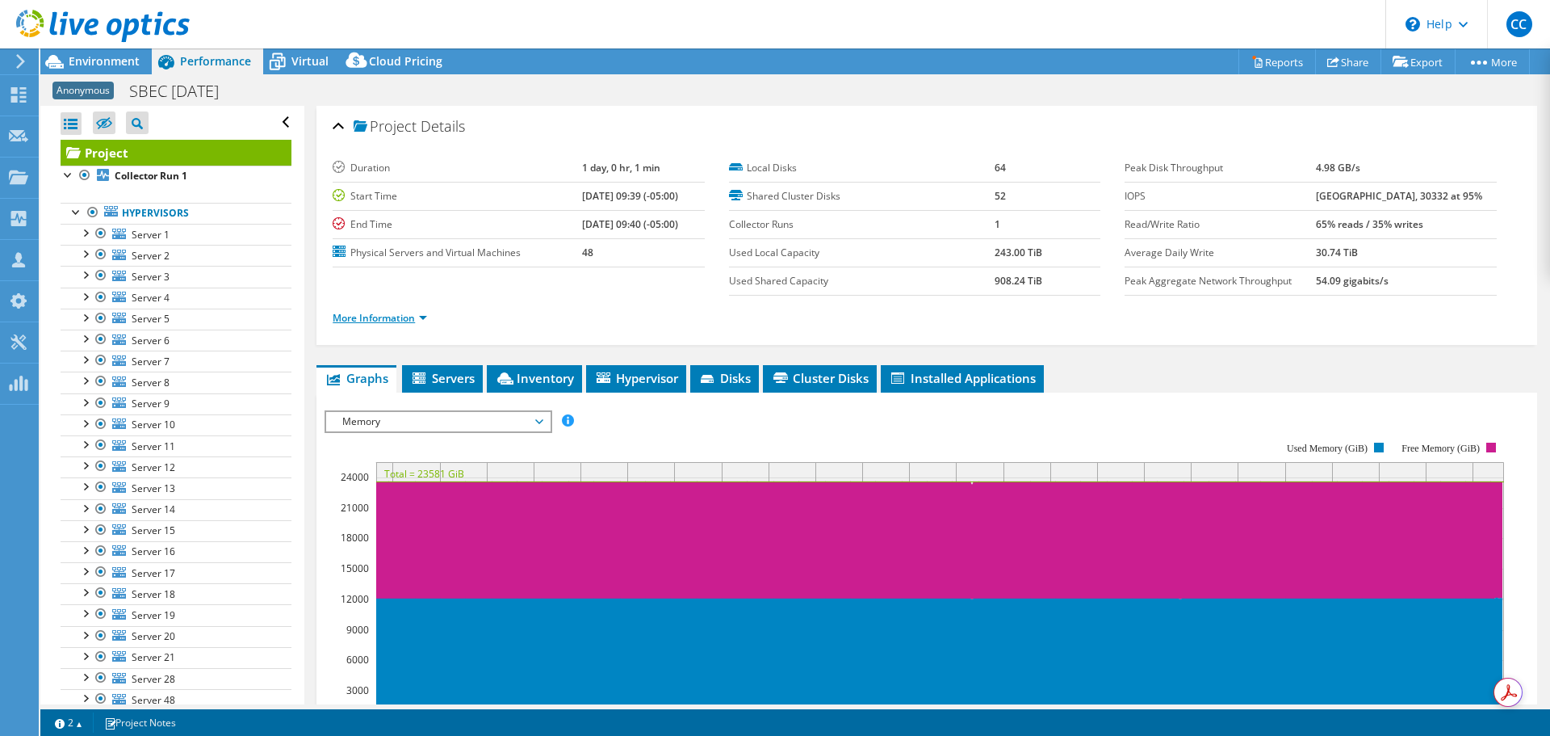
click at [409, 314] on link "More Information" at bounding box center [380, 318] width 94 height 14
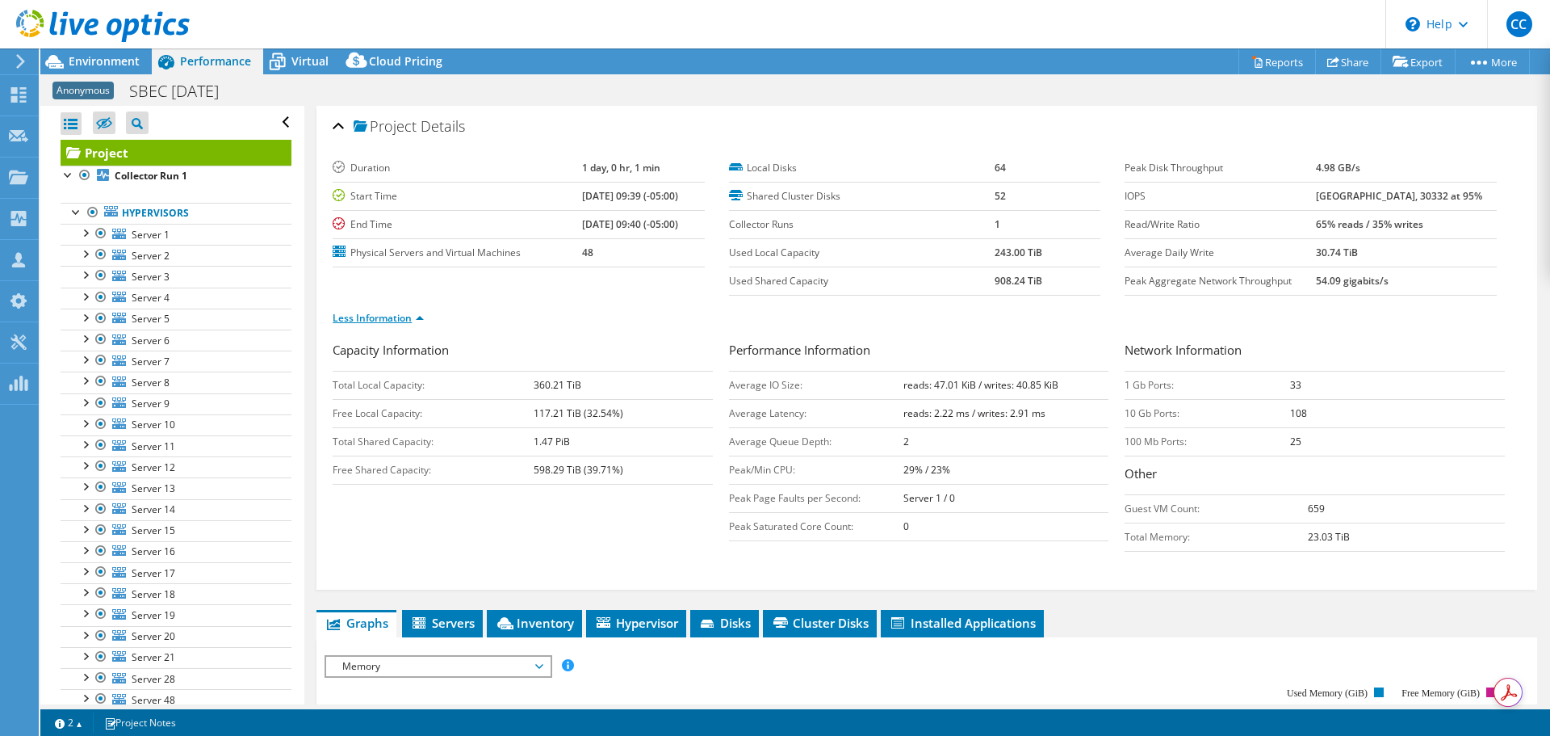
click at [409, 314] on link "Less Information" at bounding box center [378, 318] width 91 height 14
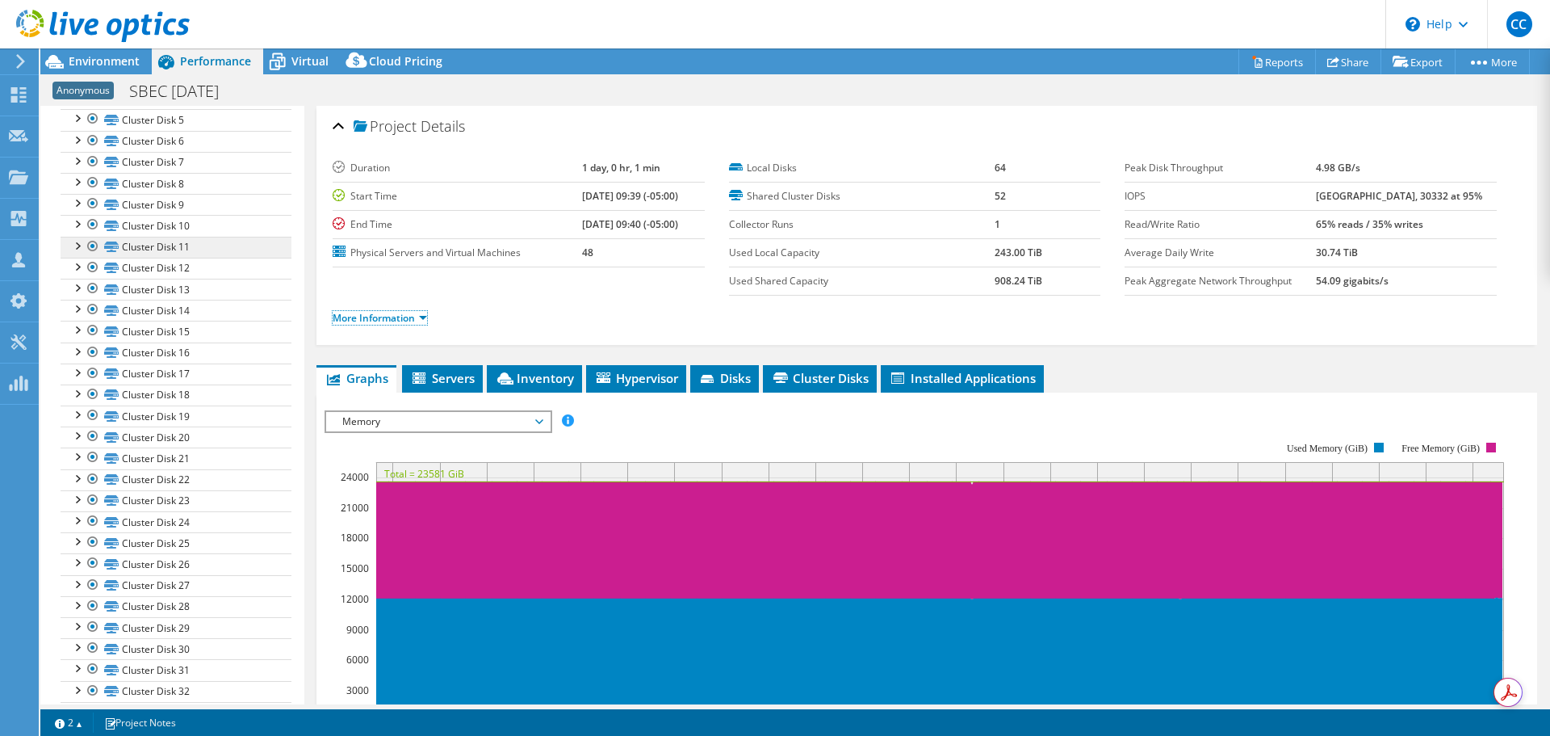
scroll to position [565, 0]
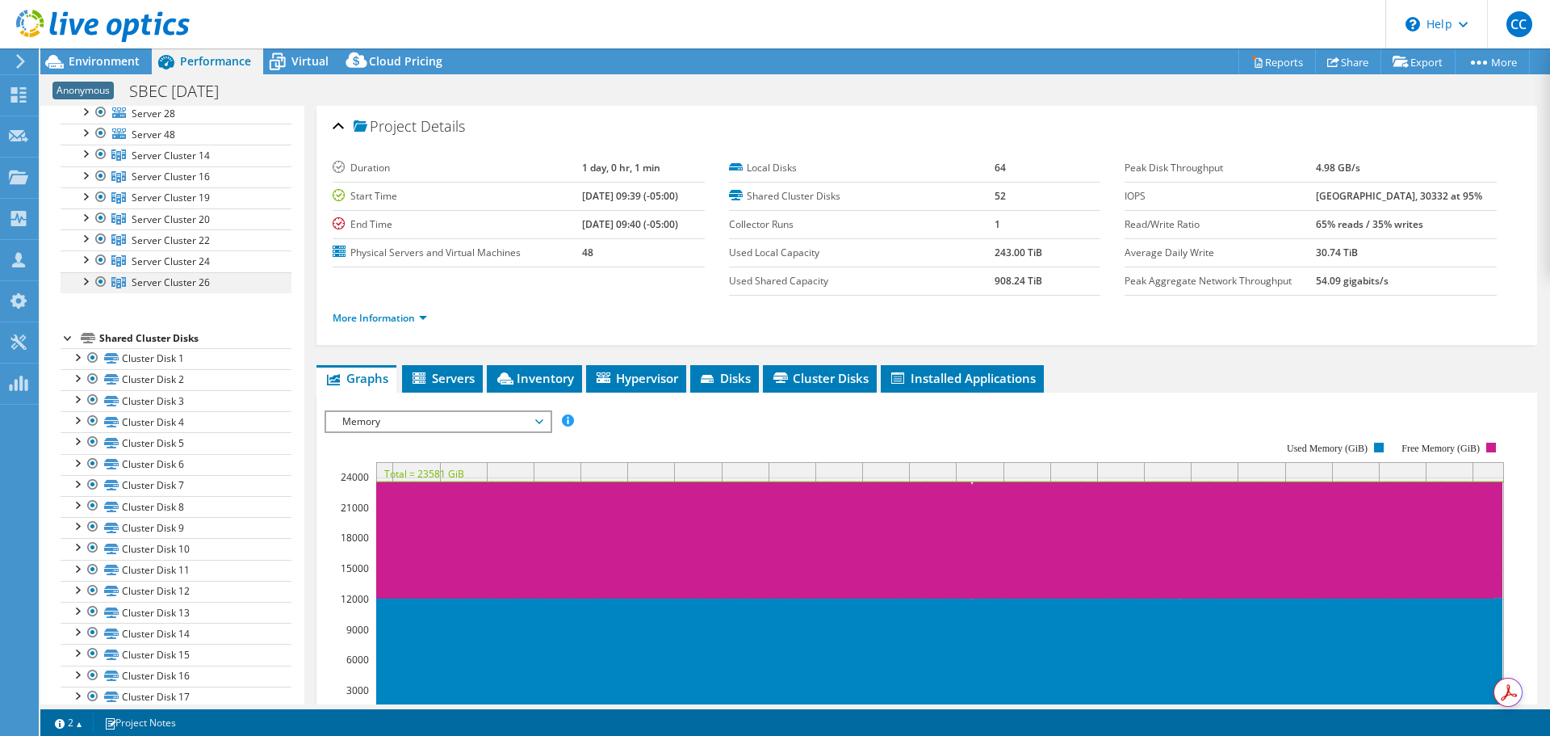
click at [83, 279] on div at bounding box center [85, 280] width 16 height 16
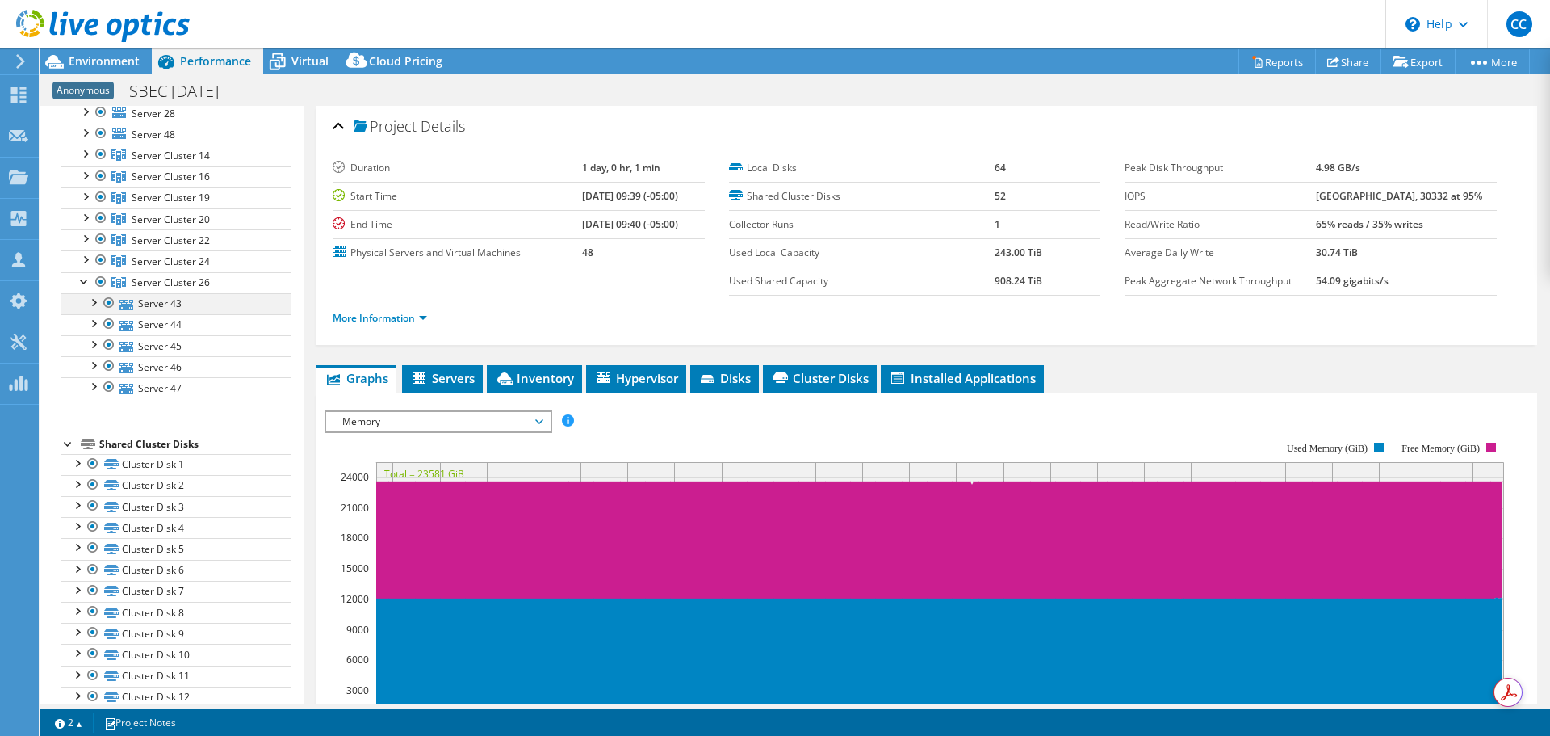
click at [94, 304] on div at bounding box center [93, 301] width 16 height 16
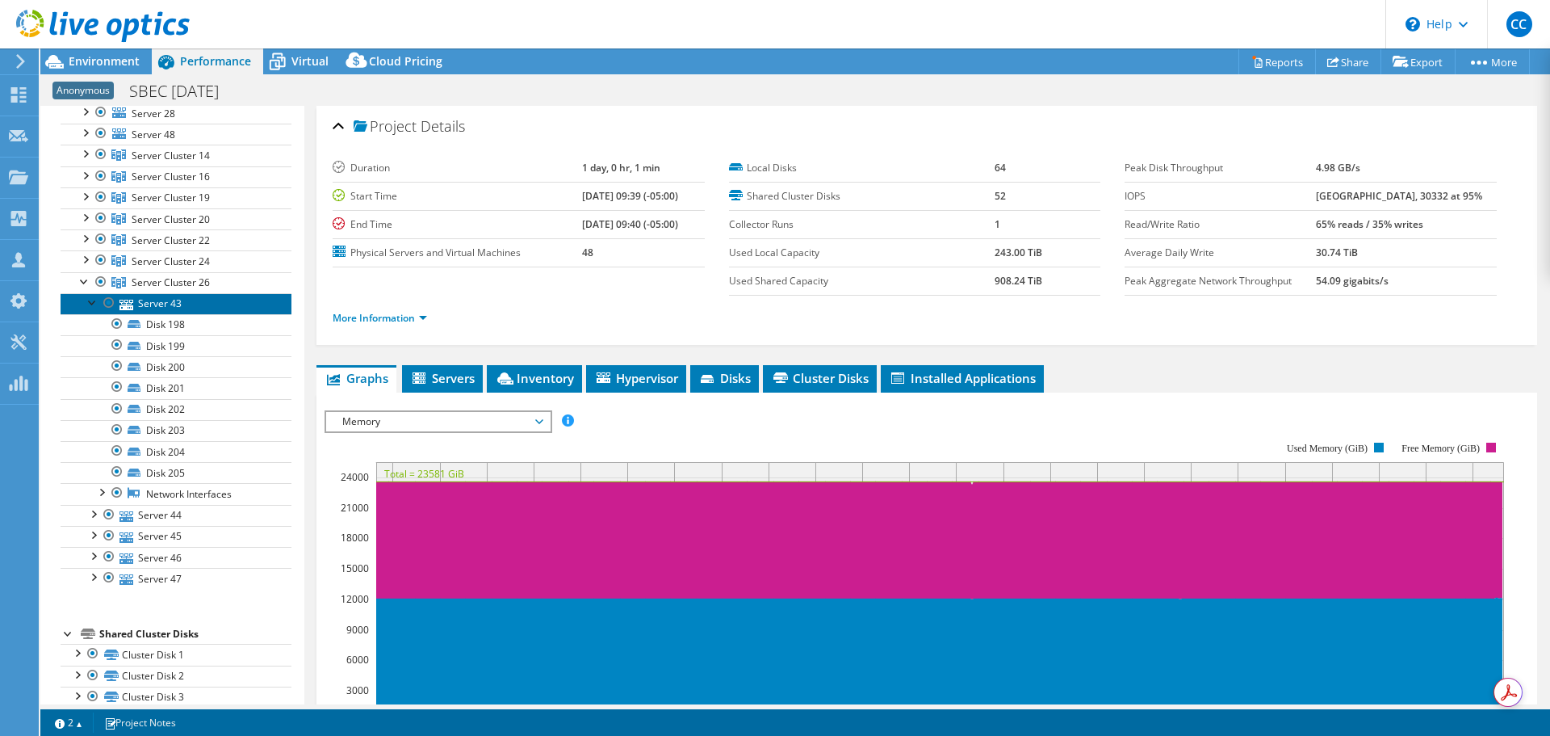
click at [163, 304] on link "Server 43" at bounding box center [176, 303] width 231 height 21
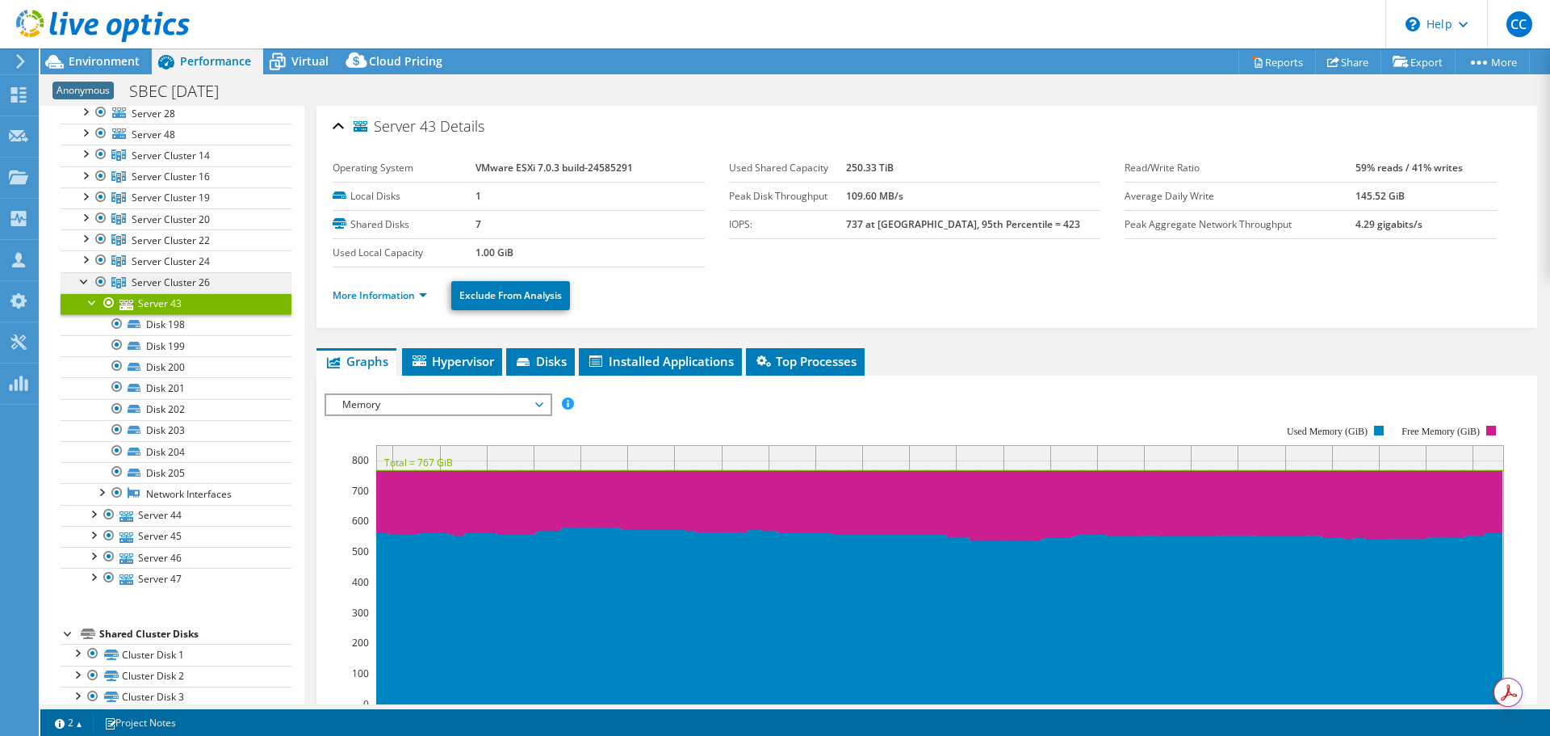
click at [100, 285] on div at bounding box center [101, 281] width 16 height 19
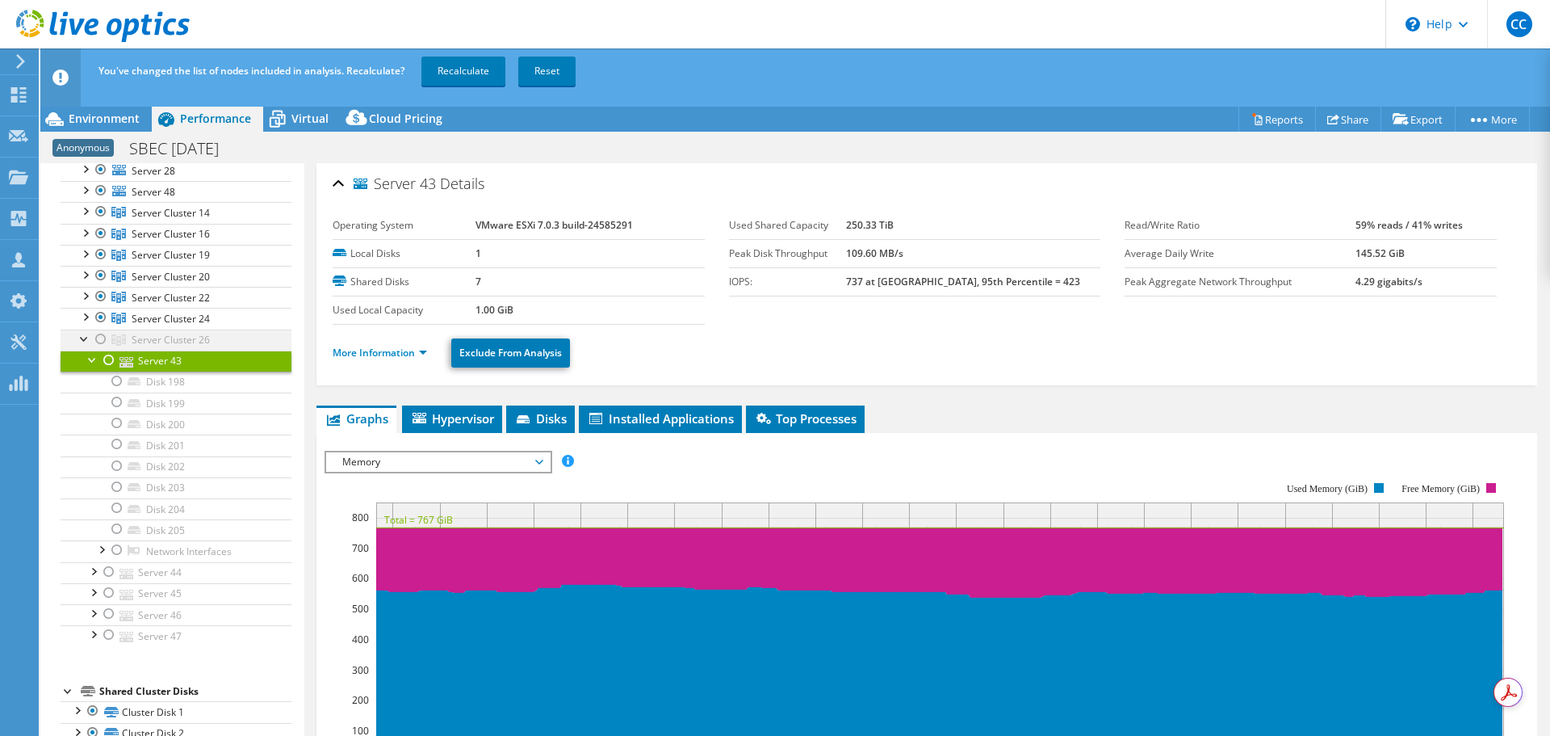
click at [82, 336] on div at bounding box center [85, 337] width 16 height 16
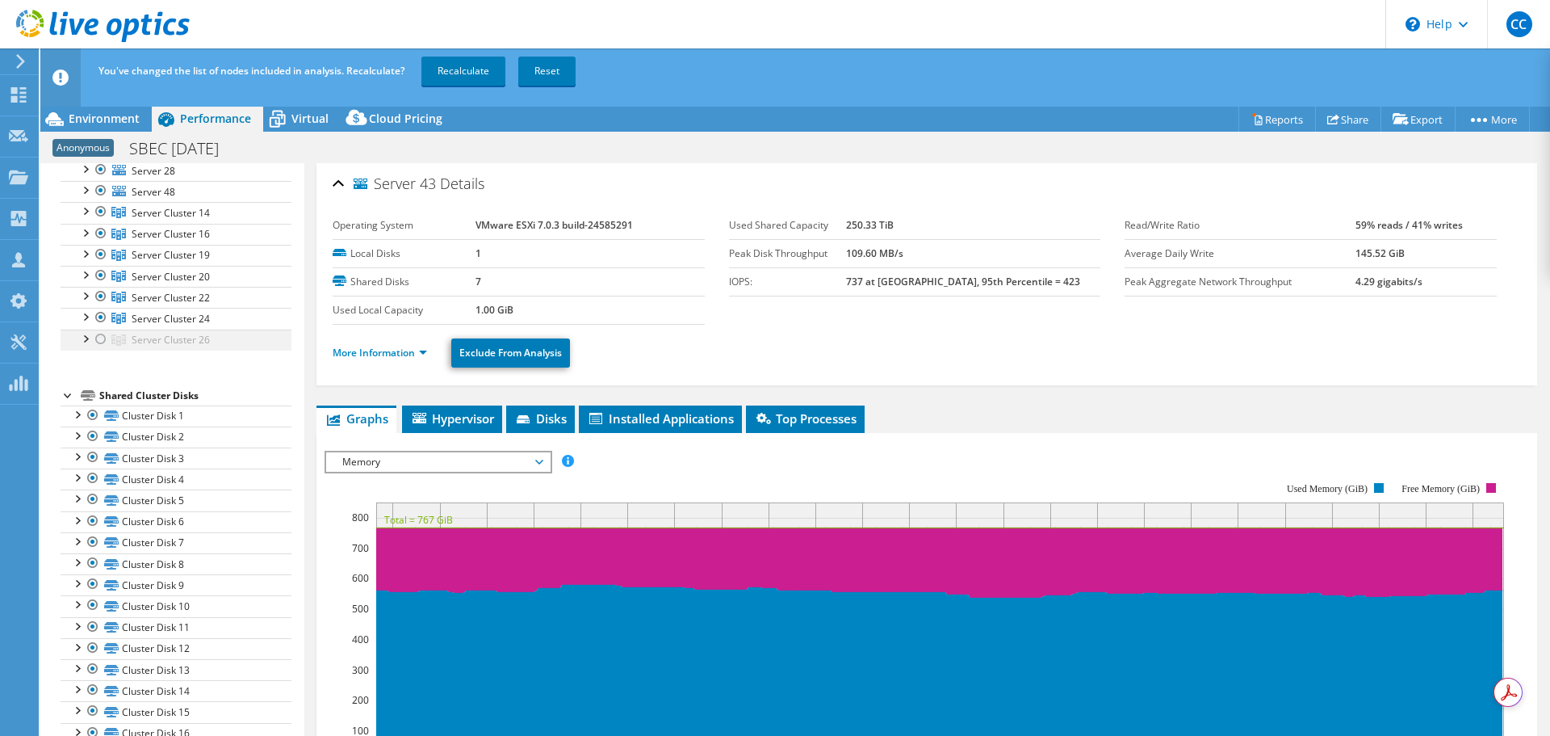
click at [98, 342] on div at bounding box center [101, 338] width 16 height 19
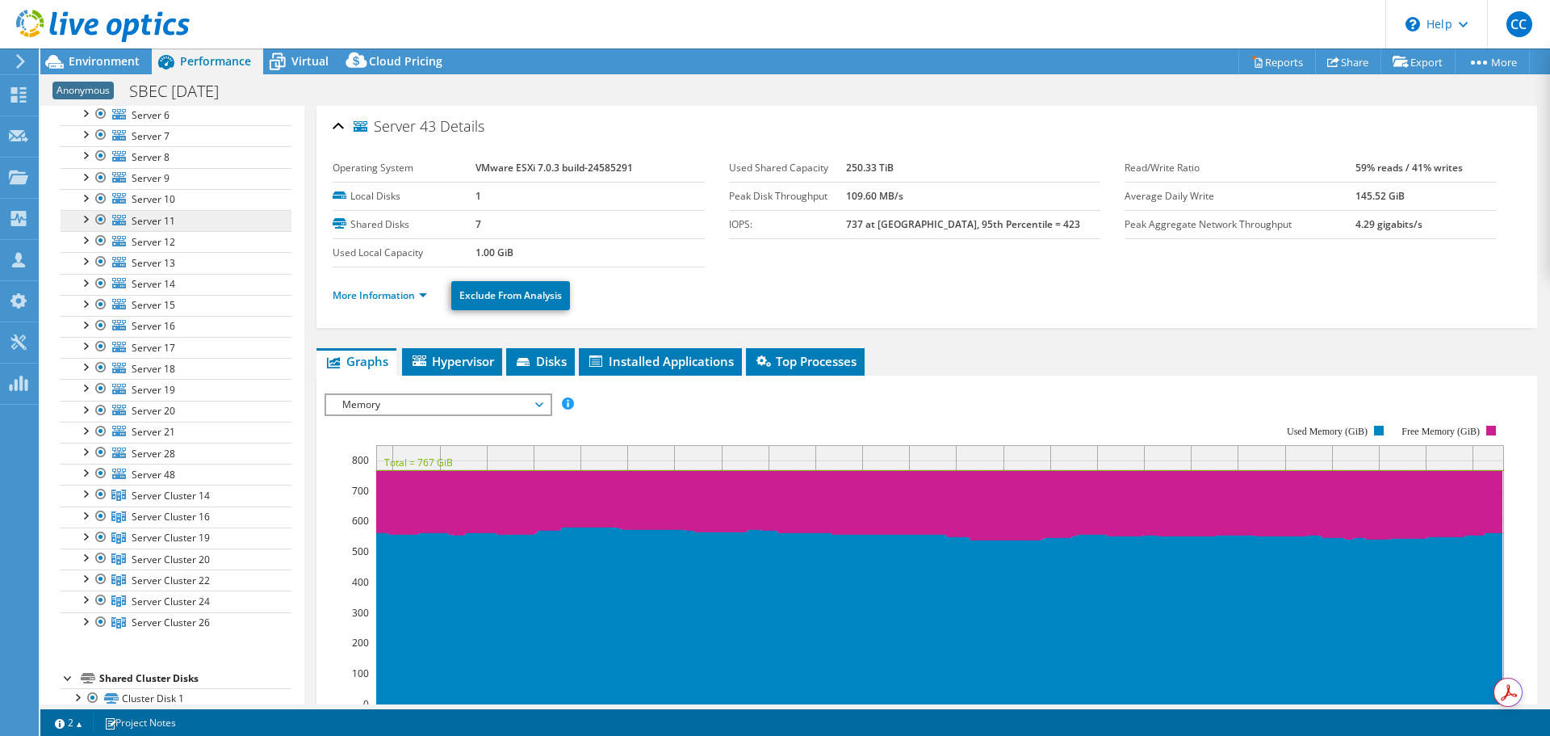
scroll to position [404, 0]
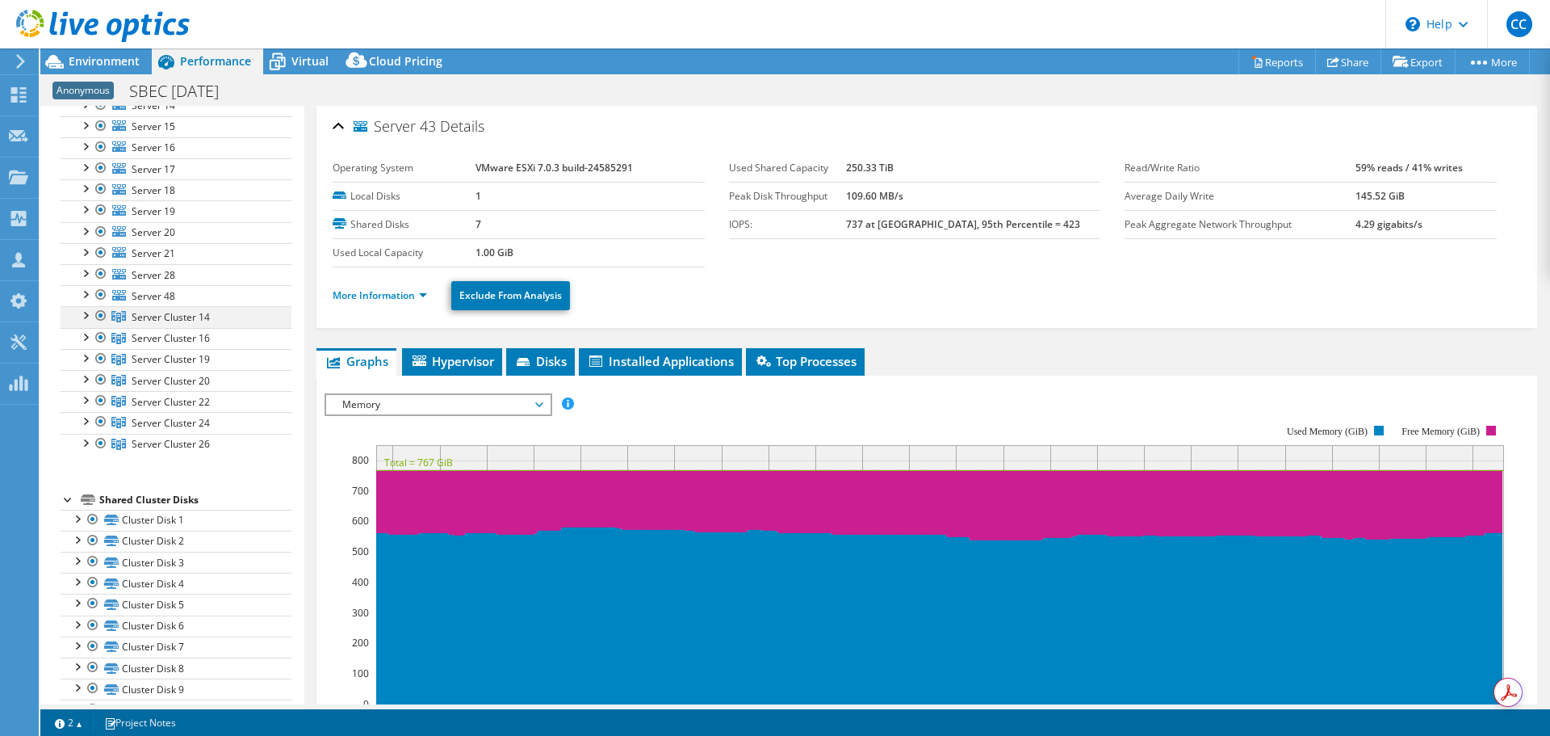
click at [84, 309] on div at bounding box center [85, 314] width 16 height 16
click at [84, 321] on div at bounding box center [85, 314] width 16 height 16
click at [81, 327] on link "Server Cluster 16" at bounding box center [176, 316] width 231 height 21
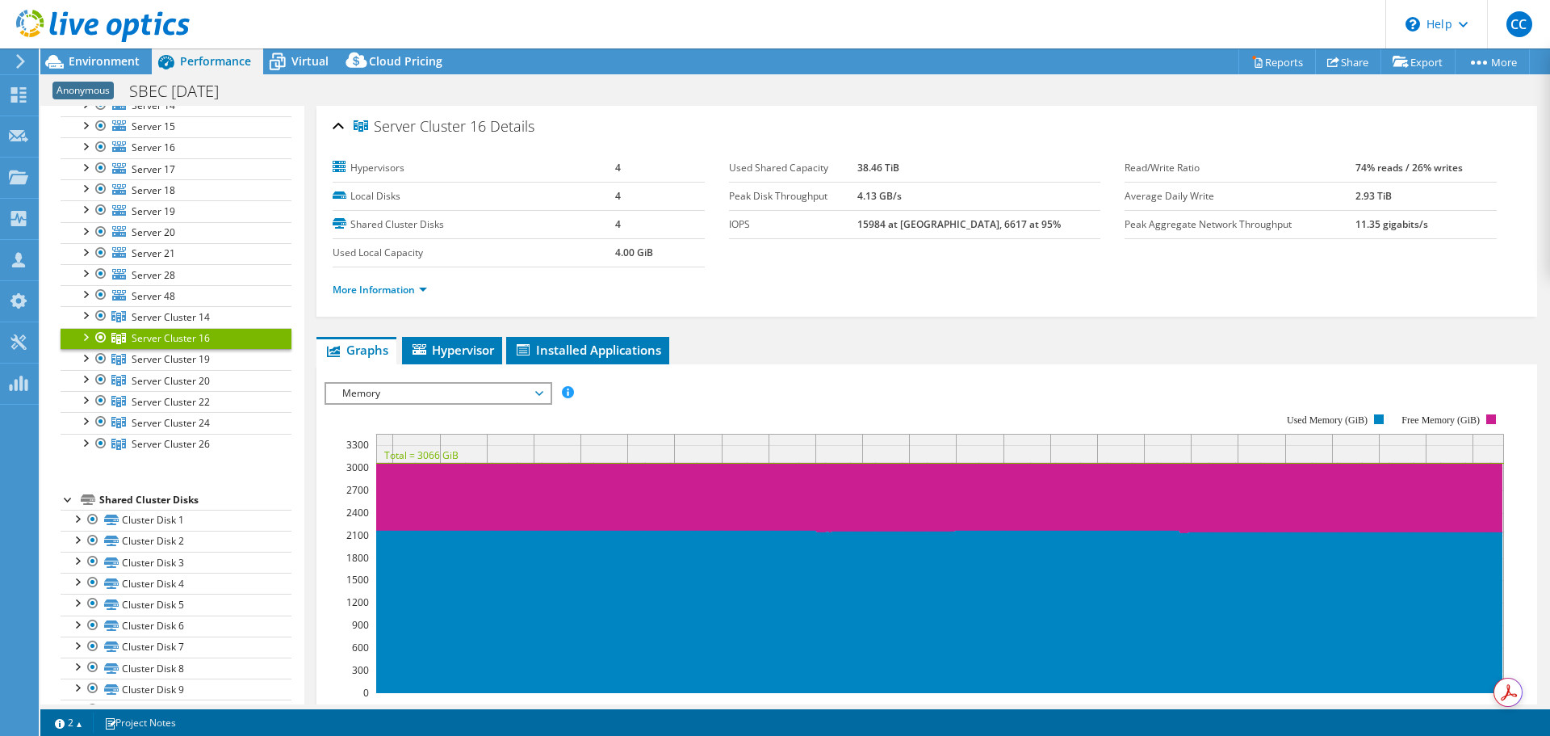
click at [82, 337] on div at bounding box center [85, 336] width 16 height 16
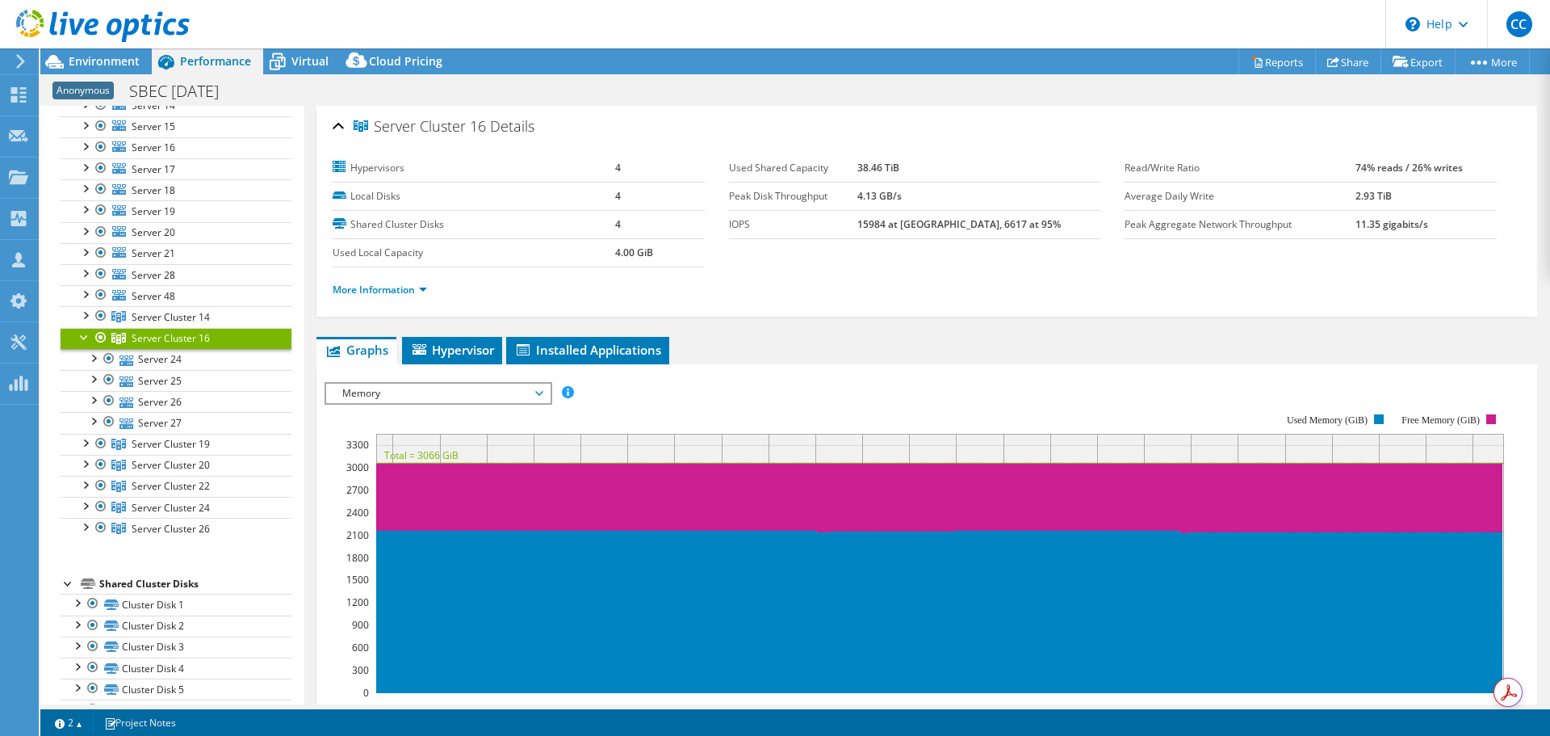
click at [82, 337] on div at bounding box center [85, 336] width 16 height 16
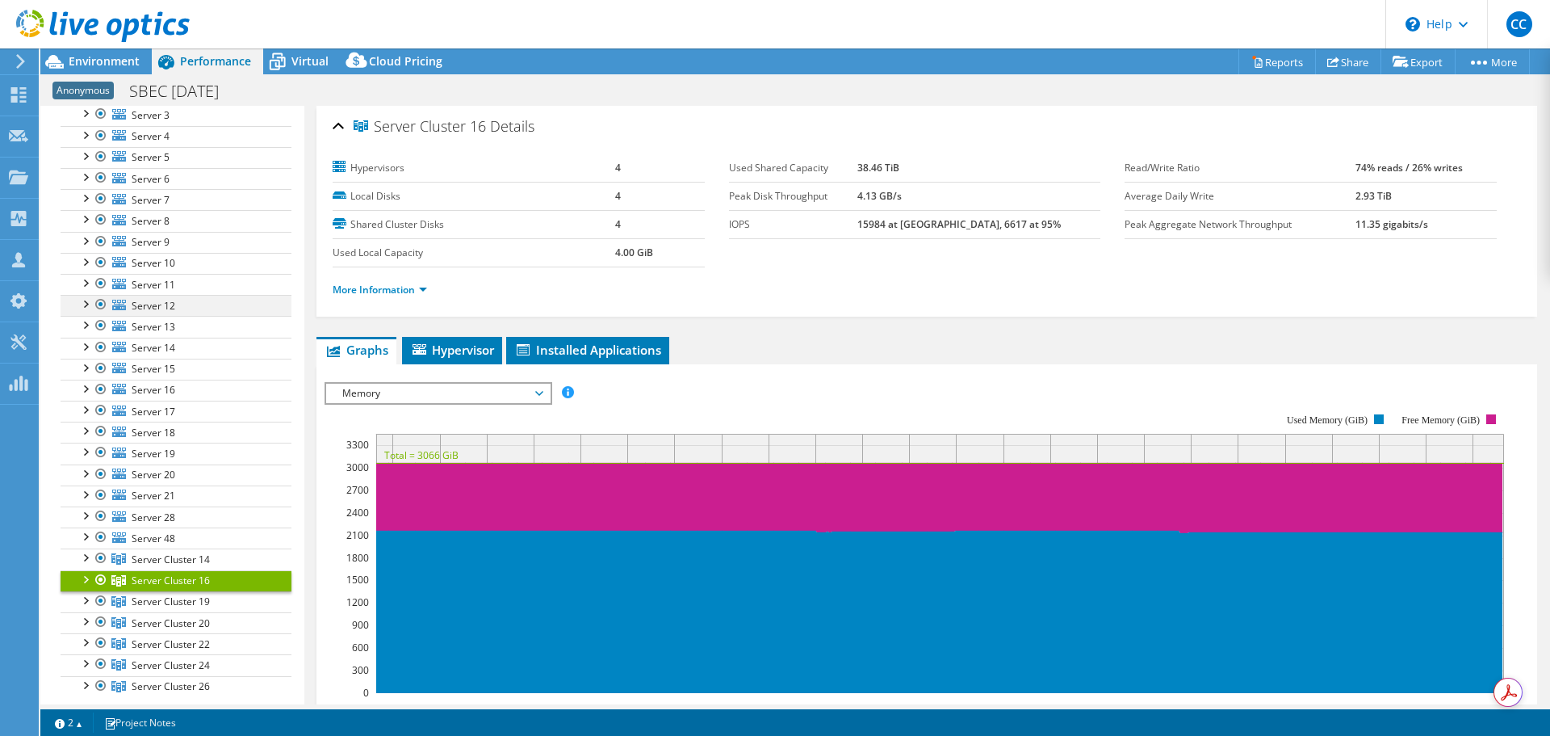
scroll to position [0, 0]
